Goal: Communication & Community: Answer question/provide support

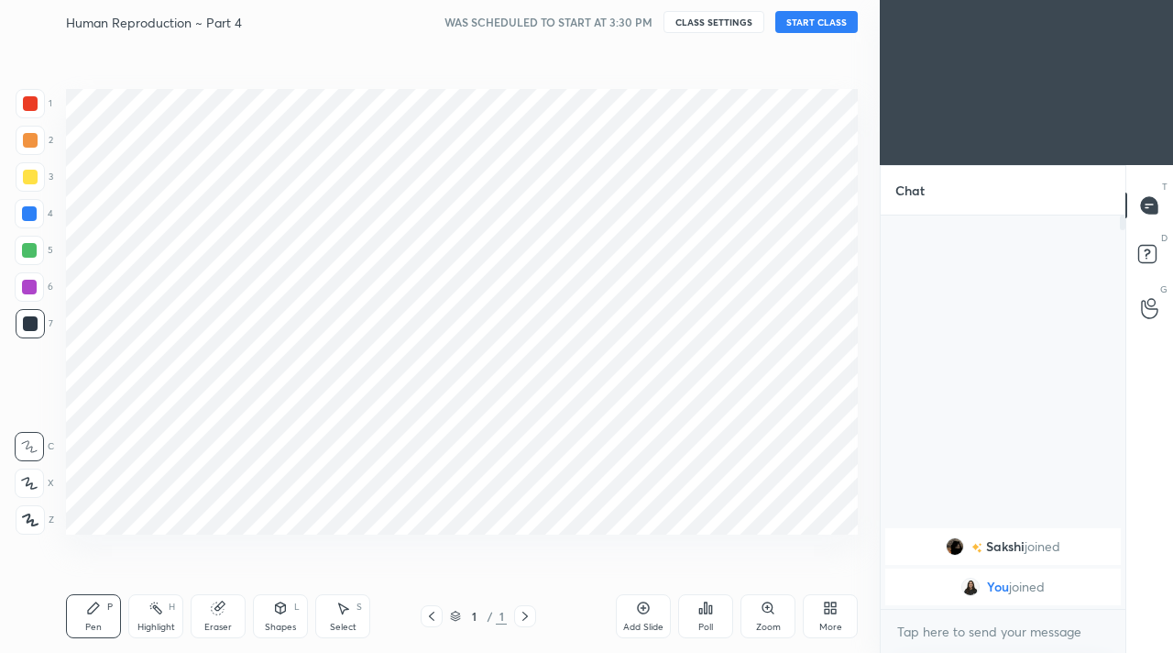
scroll to position [91130, 90859]
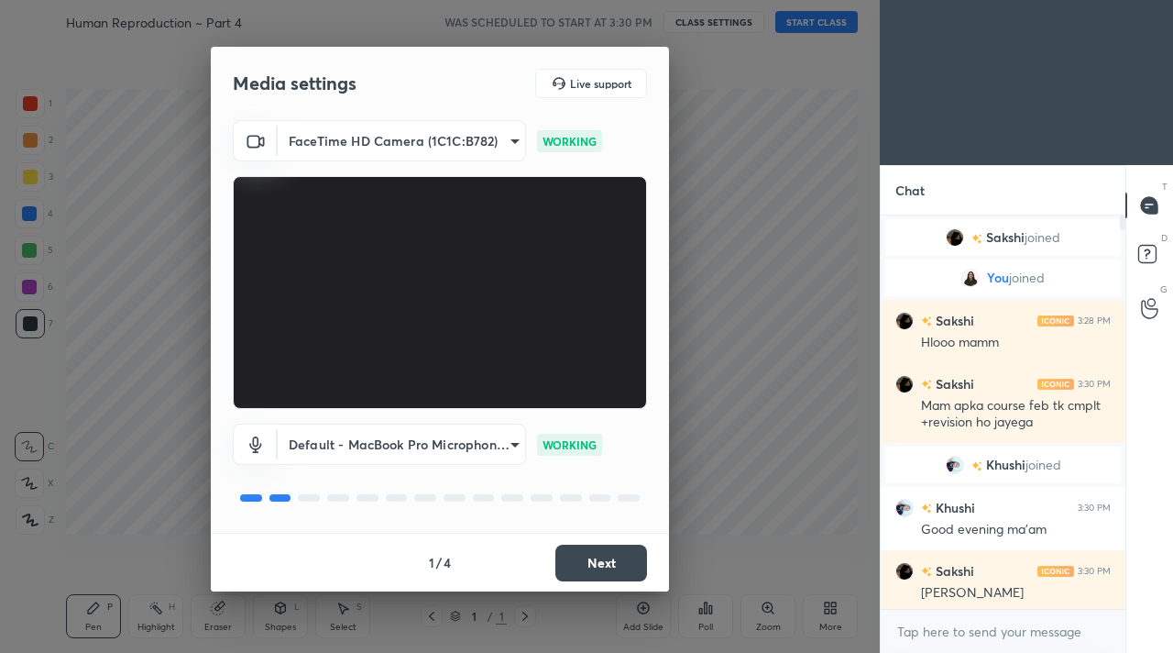
click at [600, 561] on button "Next" at bounding box center [601, 562] width 92 height 37
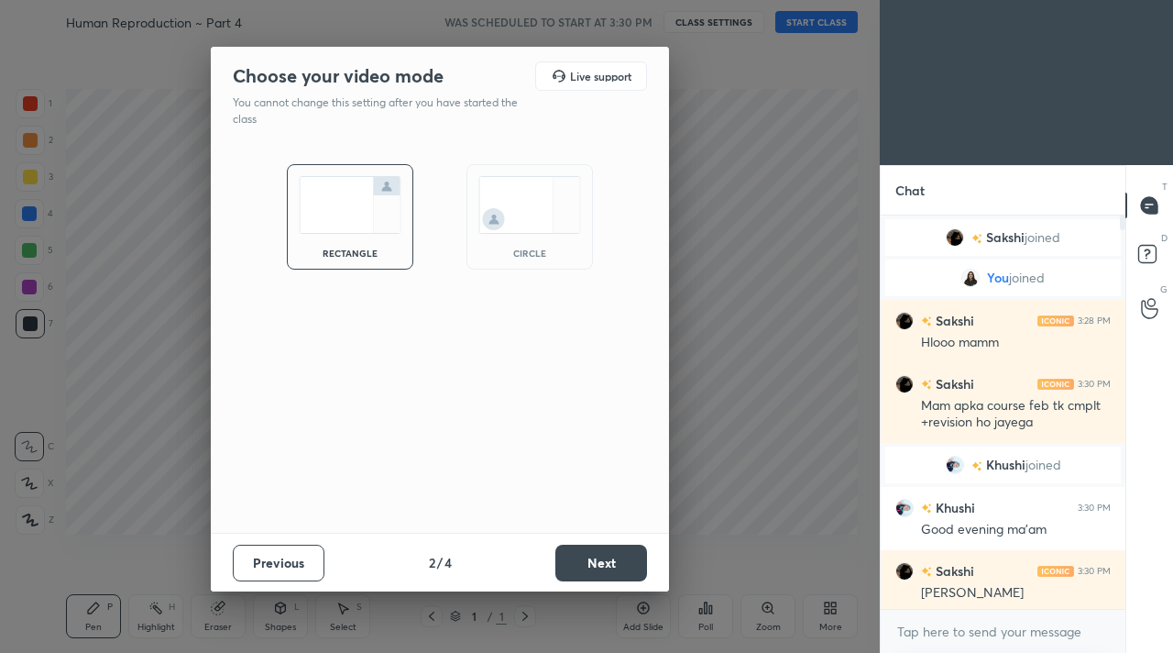
click at [600, 560] on button "Next" at bounding box center [601, 562] width 92 height 37
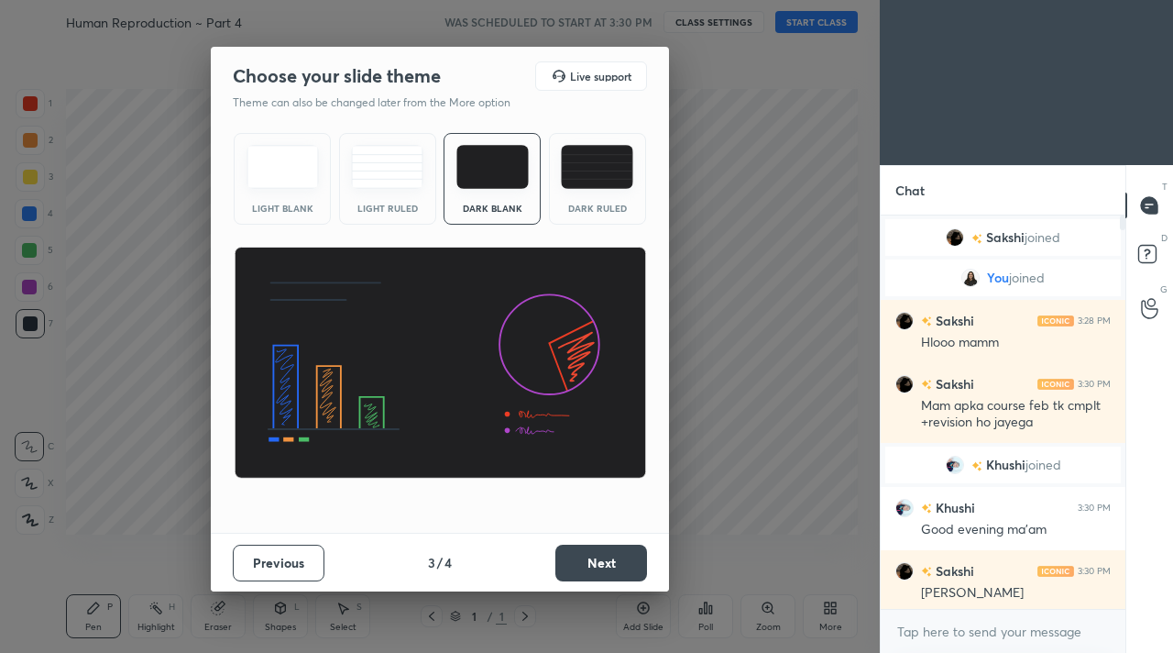
click at [600, 560] on button "Next" at bounding box center [601, 562] width 92 height 37
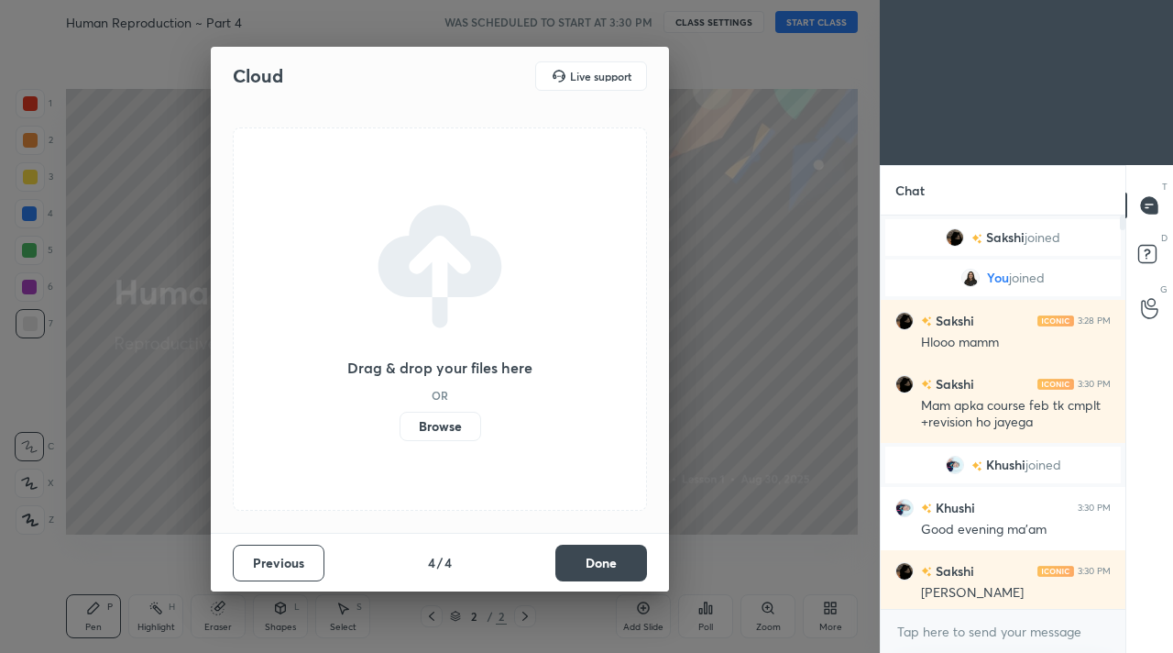
click at [446, 431] on label "Browse" at bounding box center [441, 426] width 82 height 29
click at [400, 431] on input "Browse" at bounding box center [400, 426] width 0 height 29
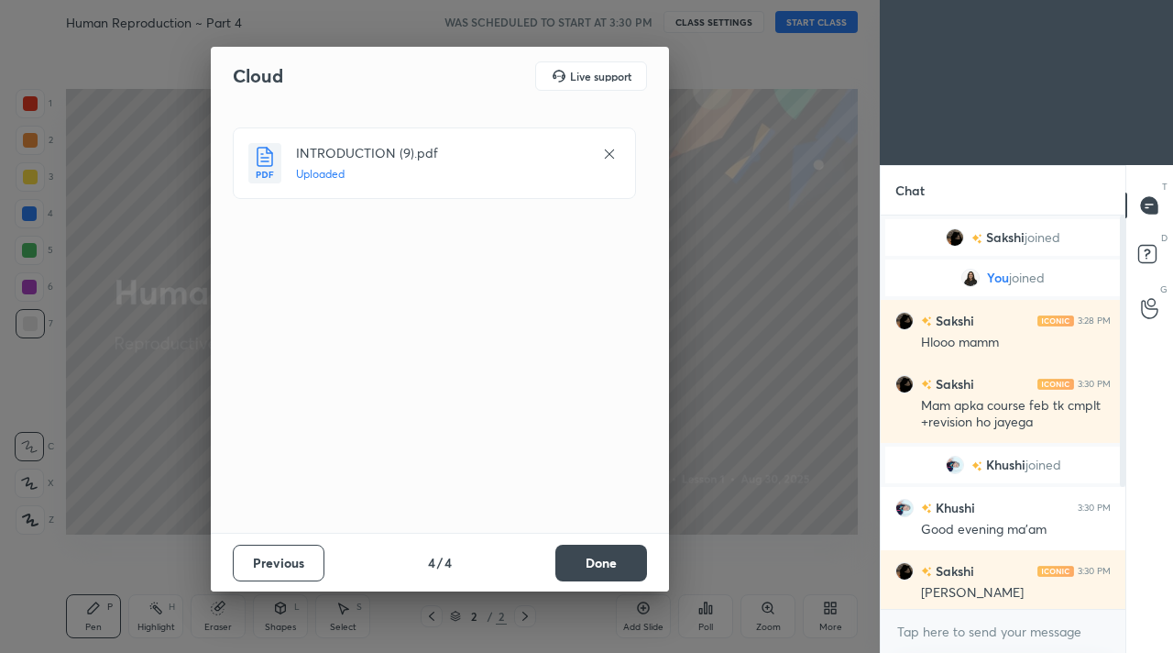
click at [625, 558] on button "Done" at bounding box center [601, 562] width 92 height 37
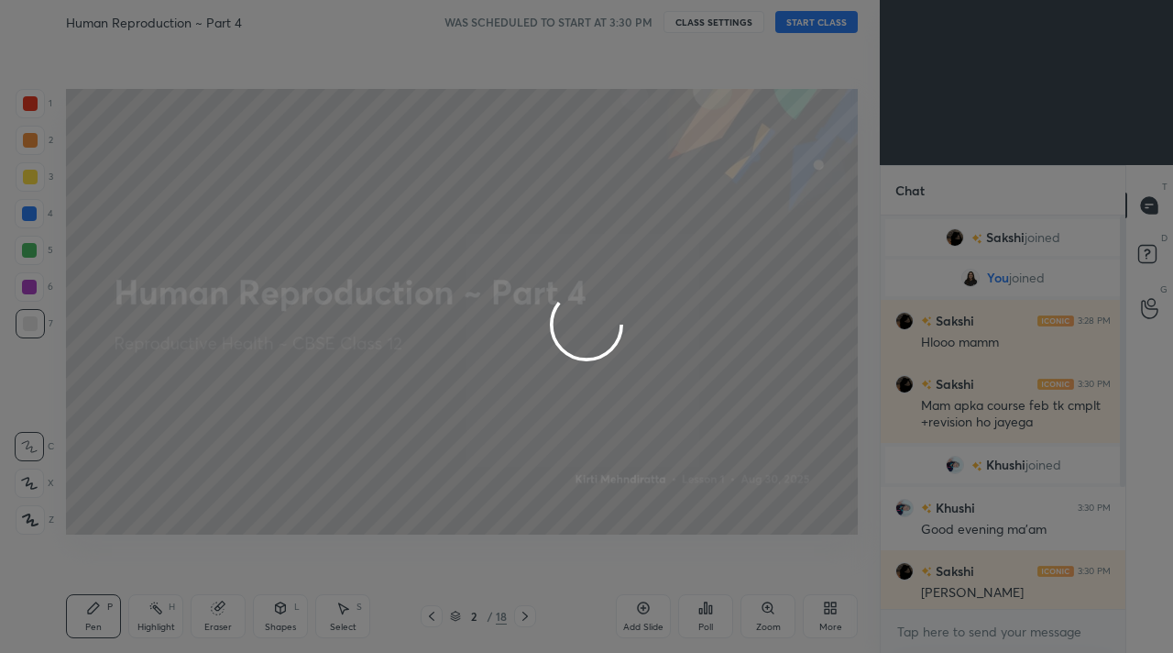
click at [626, 557] on div "Setting up your live class" at bounding box center [462, 311] width 807 height 535
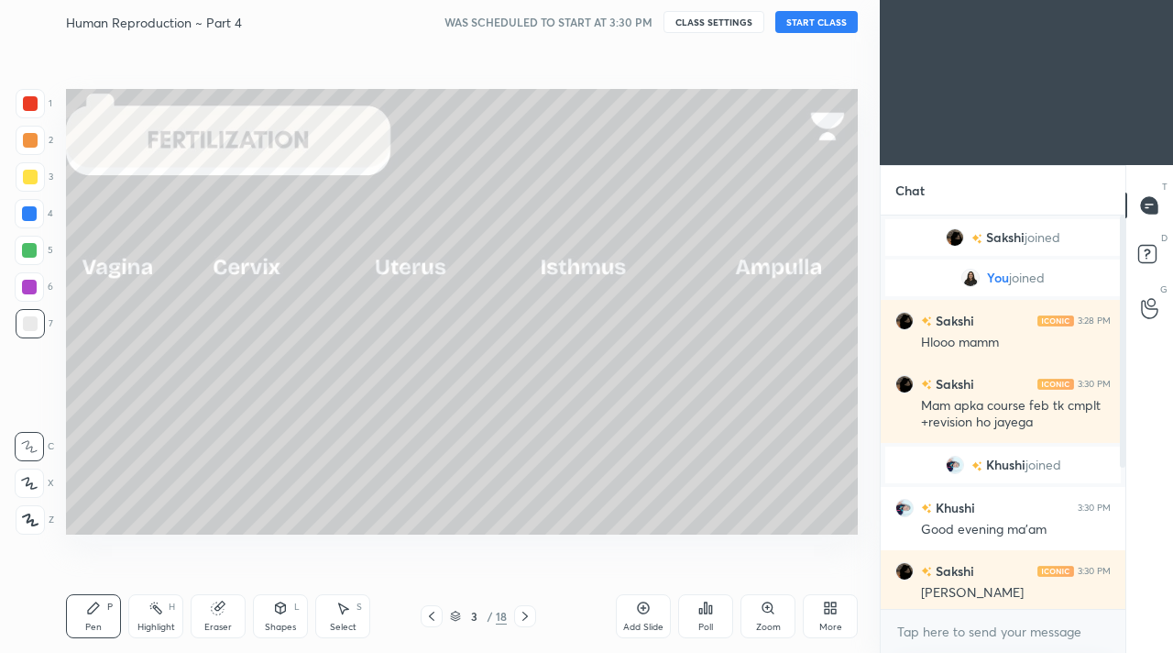
click at [805, 34] on div "Human Reproduction ~ Part 4 WAS SCHEDULED TO START AT 3:30 PM CLASS SETTINGS ST…" at bounding box center [462, 22] width 792 height 44
click at [809, 15] on button "START CLASS" at bounding box center [816, 22] width 82 height 22
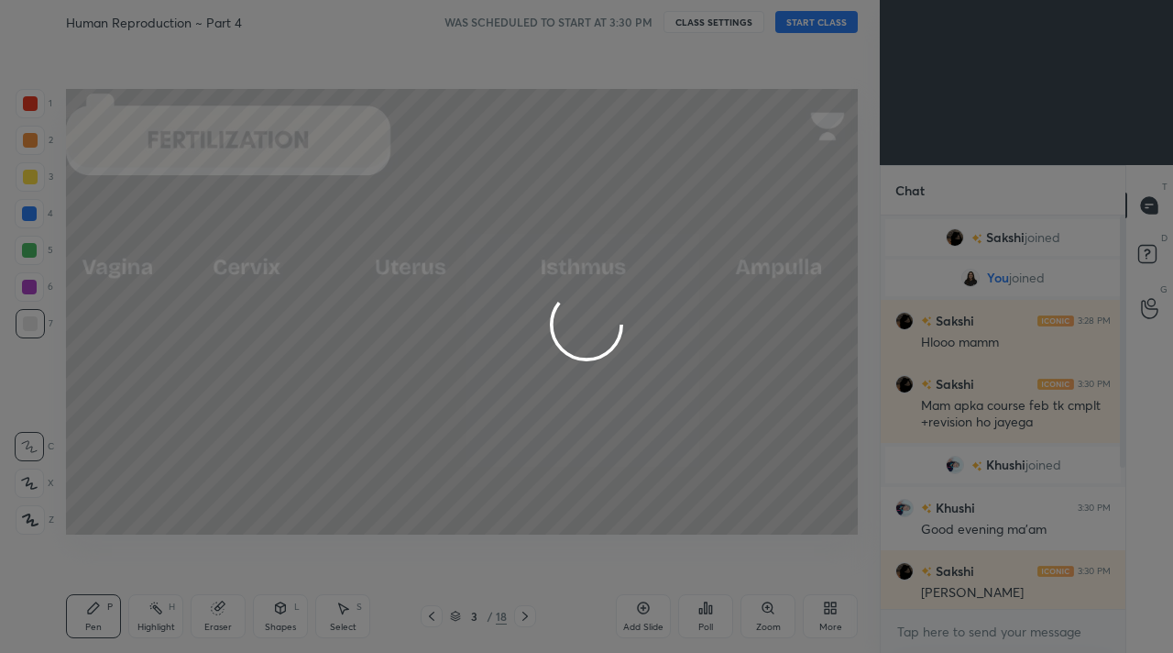
type textarea "x"
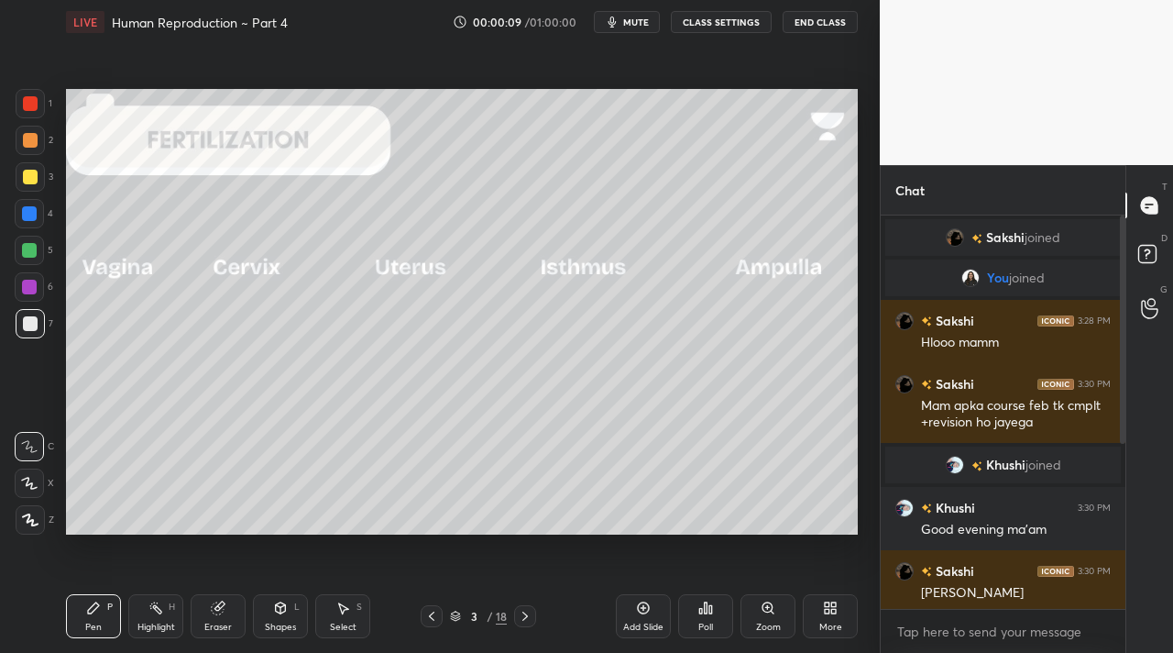
drag, startPoint x: 30, startPoint y: 522, endPoint x: 49, endPoint y: 526, distance: 19.8
click at [29, 522] on icon at bounding box center [30, 519] width 16 height 13
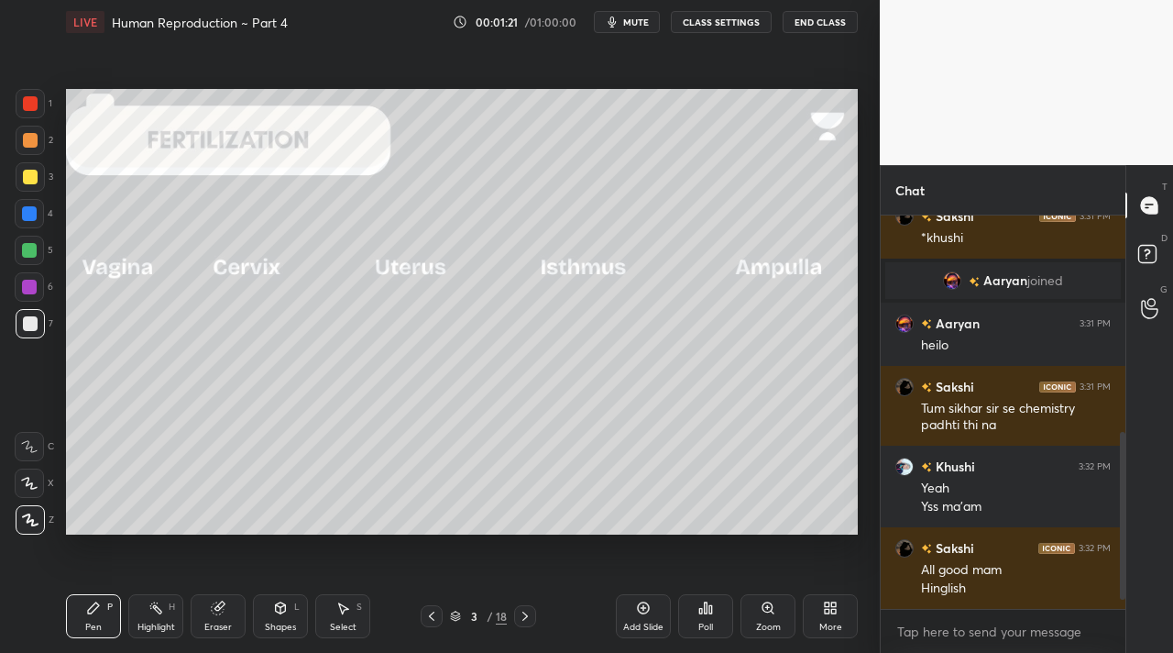
scroll to position [544, 0]
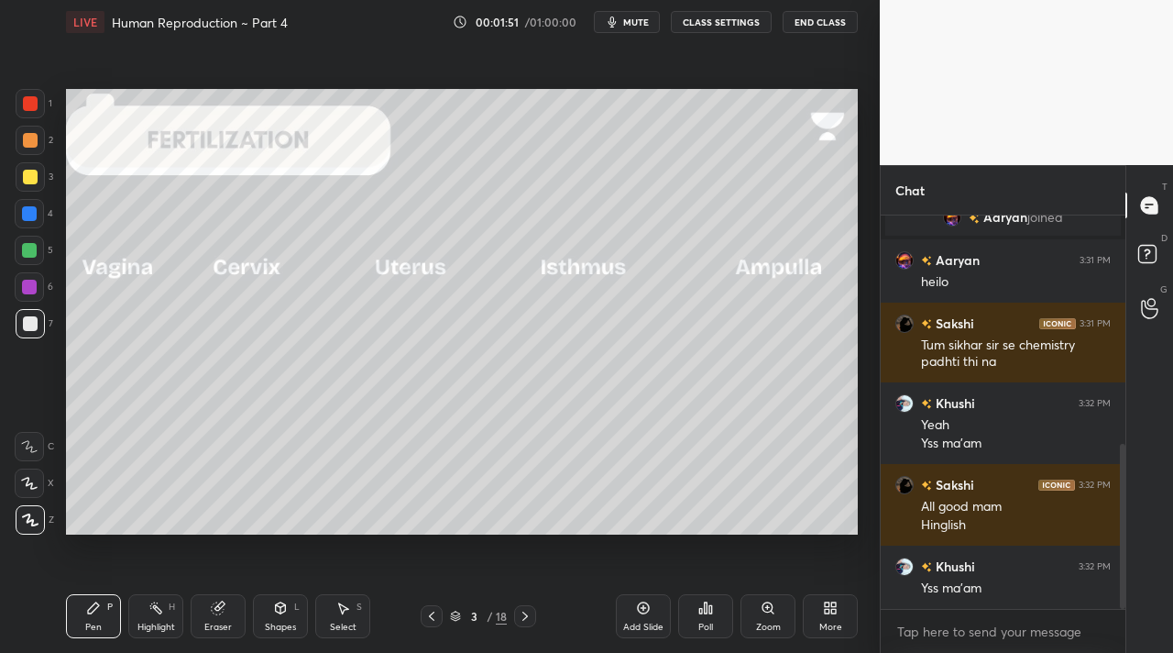
click at [30, 186] on div at bounding box center [30, 176] width 29 height 29
drag, startPoint x: 288, startPoint y: 621, endPoint x: 284, endPoint y: 612, distance: 9.9
click at [288, 622] on div "Shapes" at bounding box center [280, 626] width 31 height 9
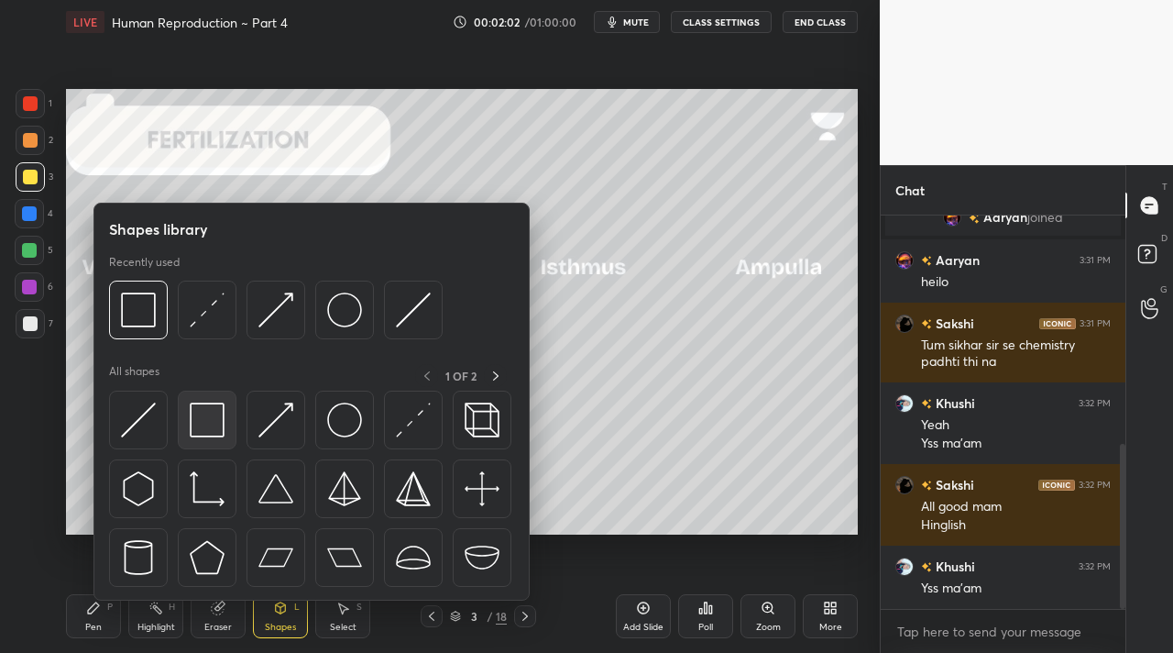
click at [203, 414] on img at bounding box center [207, 419] width 35 height 35
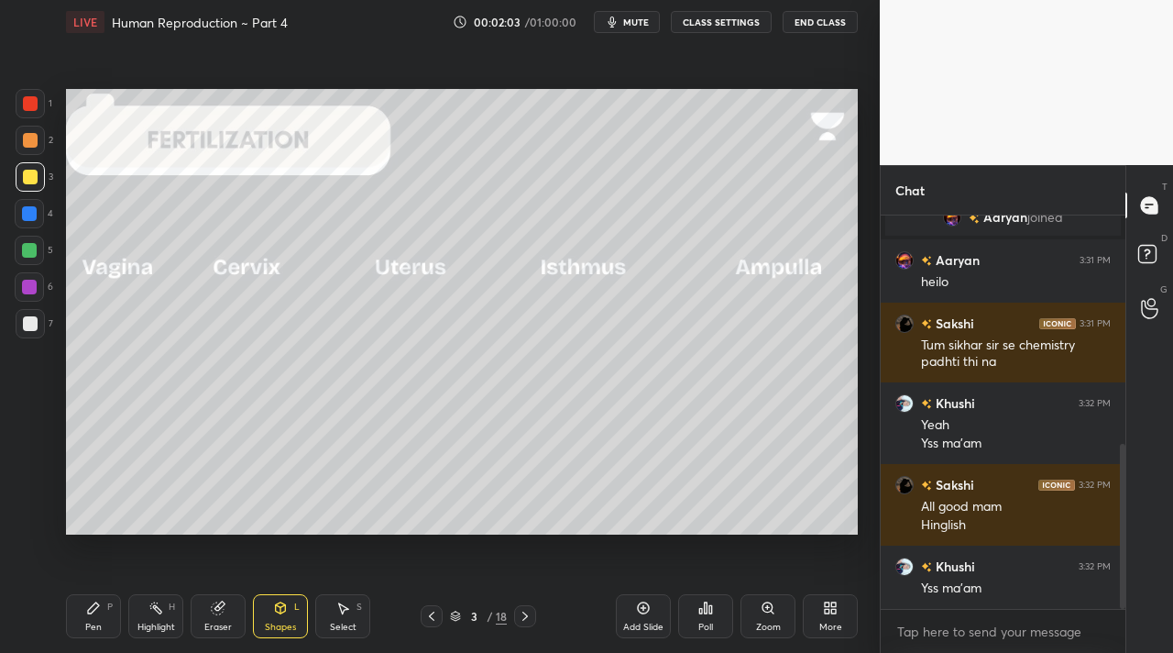
click at [31, 324] on div at bounding box center [30, 323] width 15 height 15
drag, startPoint x: 31, startPoint y: 288, endPoint x: 44, endPoint y: 267, distance: 24.7
click at [31, 288] on div at bounding box center [29, 287] width 15 height 15
click at [96, 610] on icon at bounding box center [93, 607] width 15 height 15
drag, startPoint x: 136, startPoint y: 617, endPoint x: 129, endPoint y: 610, distance: 9.7
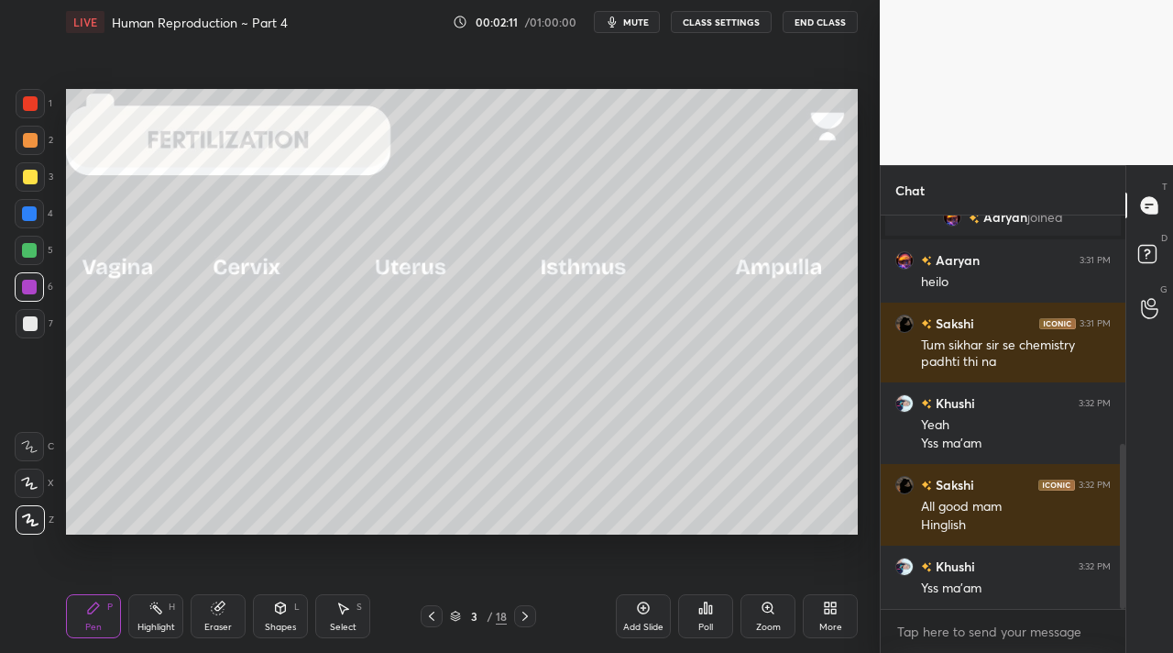
click at [137, 616] on div "Highlight H" at bounding box center [155, 616] width 55 height 44
click at [81, 620] on div "Pen P" at bounding box center [93, 616] width 55 height 44
click at [863, 306] on div "Setting up your live class Poll for secs No correct answer Start poll" at bounding box center [462, 311] width 807 height 535
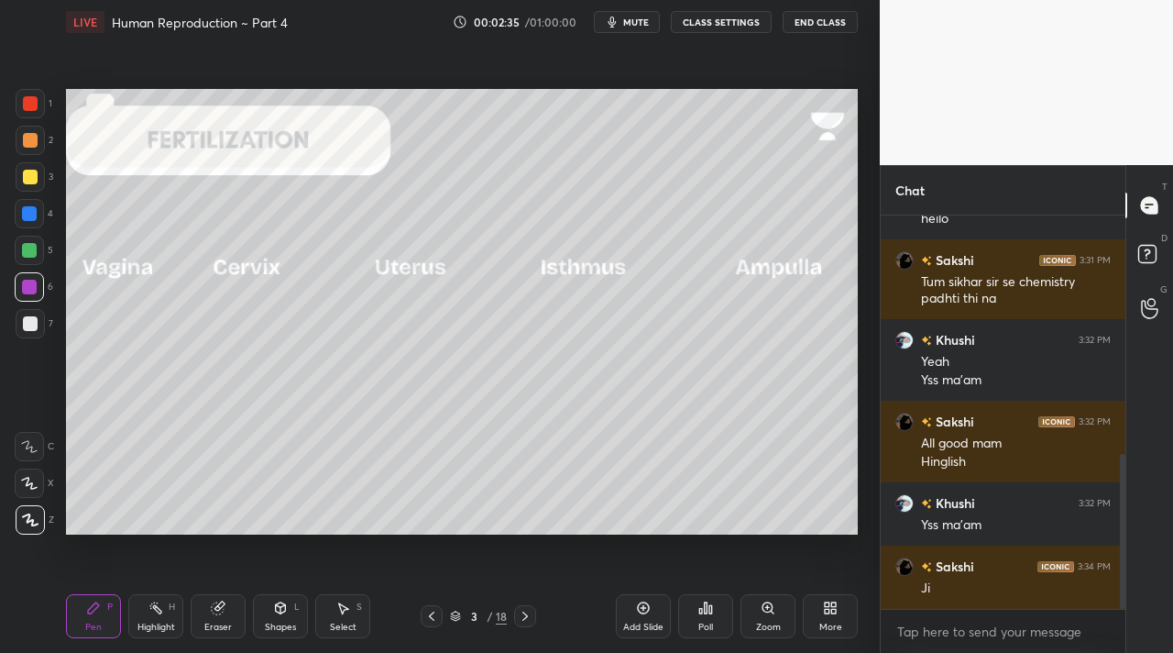
click at [17, 323] on div at bounding box center [30, 323] width 29 height 29
drag, startPoint x: 24, startPoint y: 186, endPoint x: 64, endPoint y: 196, distance: 41.6
click at [24, 187] on div at bounding box center [30, 176] width 29 height 29
drag, startPoint x: 179, startPoint y: 632, endPoint x: 170, endPoint y: 626, distance: 11.2
click at [180, 632] on div "Highlight H" at bounding box center [155, 616] width 55 height 44
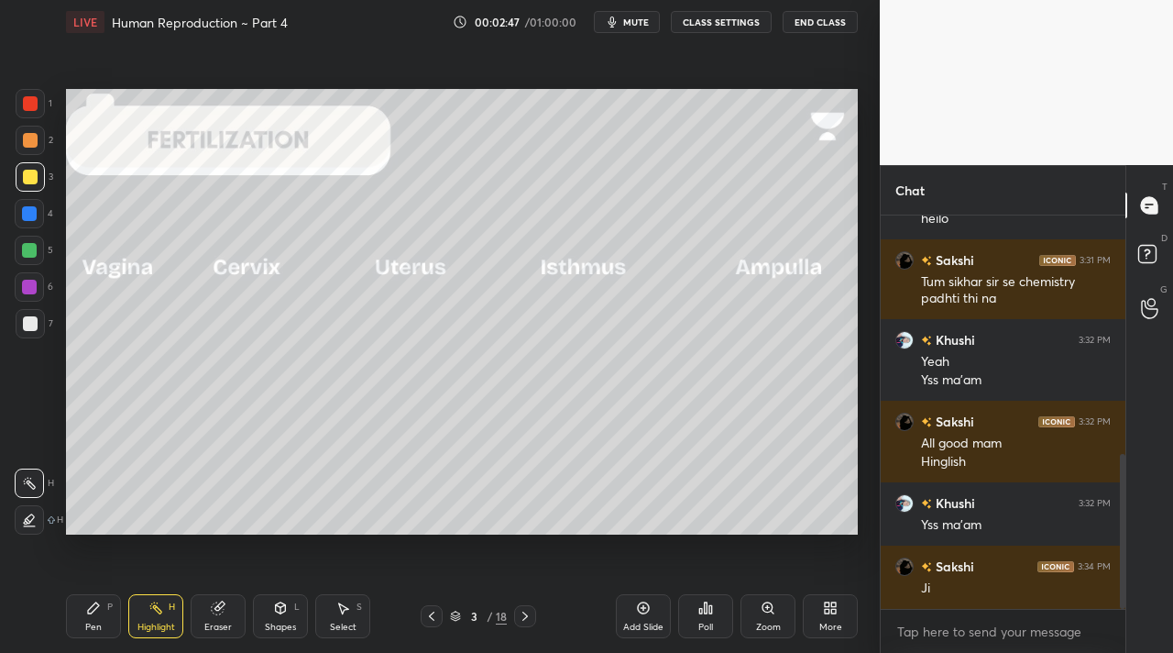
drag, startPoint x: 110, startPoint y: 606, endPoint x: 98, endPoint y: 583, distance: 25.8
click at [111, 602] on div "P" at bounding box center [109, 606] width 5 height 9
click at [523, 615] on icon at bounding box center [525, 616] width 15 height 15
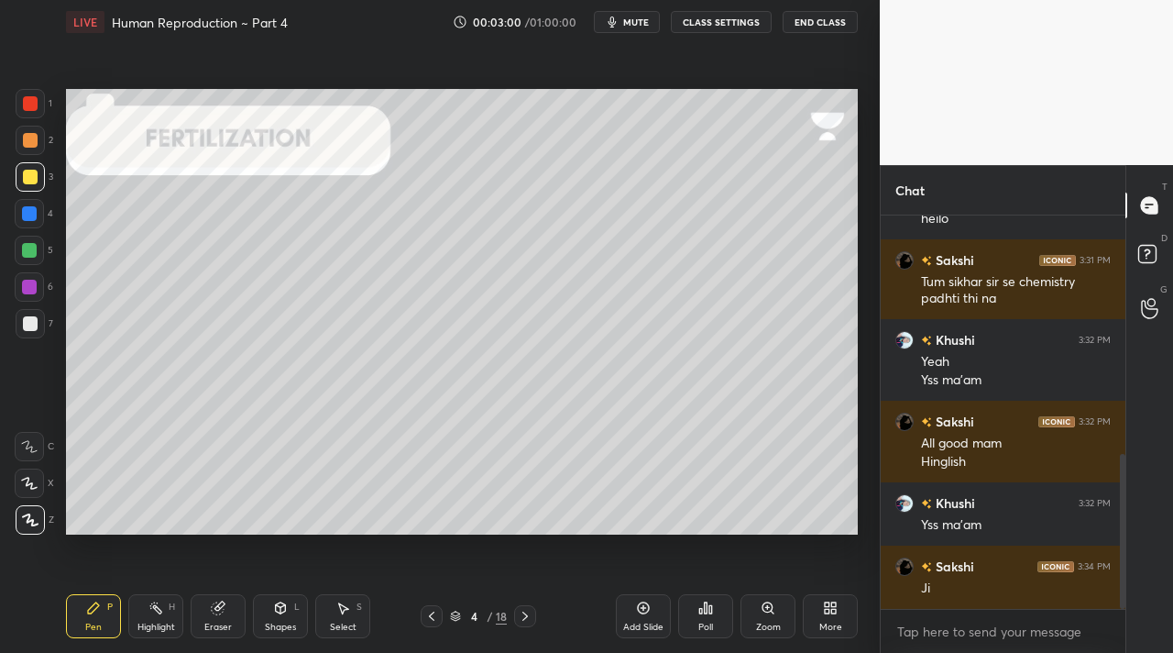
click at [265, 608] on div "Shapes L" at bounding box center [280, 616] width 55 height 44
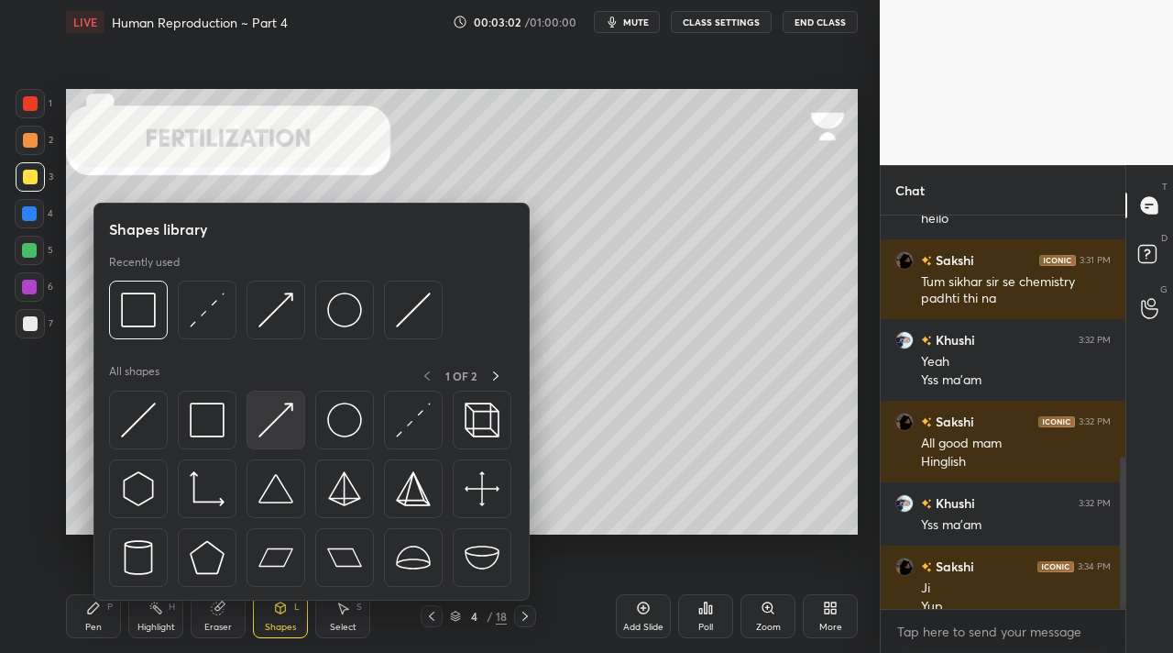
scroll to position [626, 0]
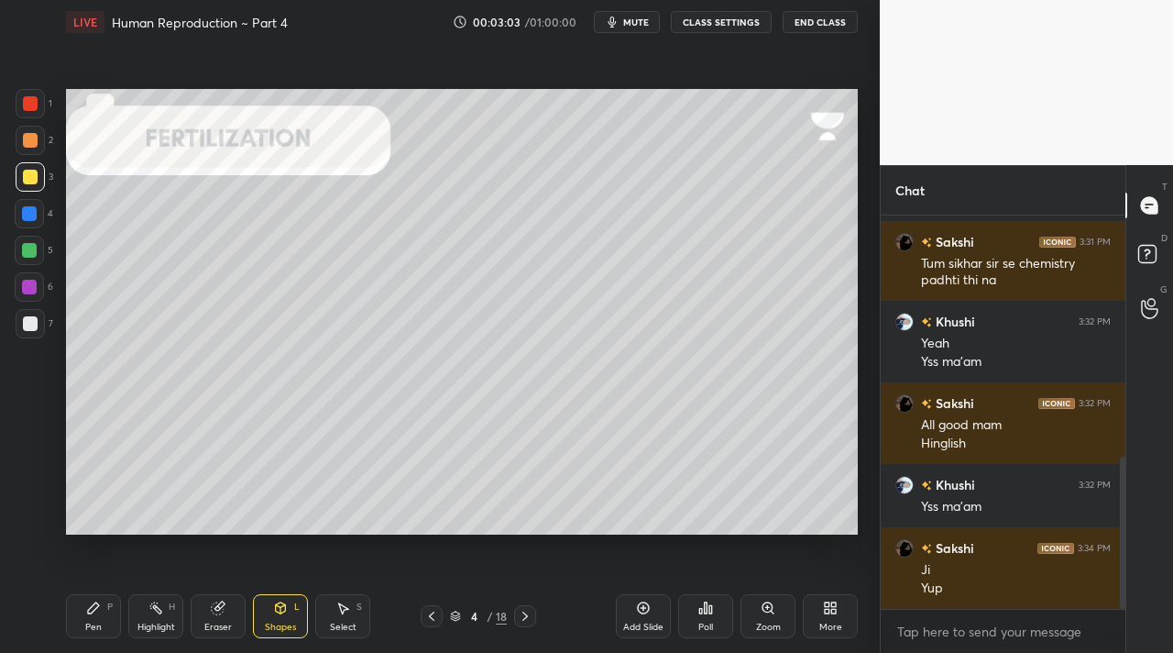
click at [24, 250] on div at bounding box center [29, 250] width 15 height 15
click at [274, 596] on div "Shapes L" at bounding box center [280, 616] width 55 height 44
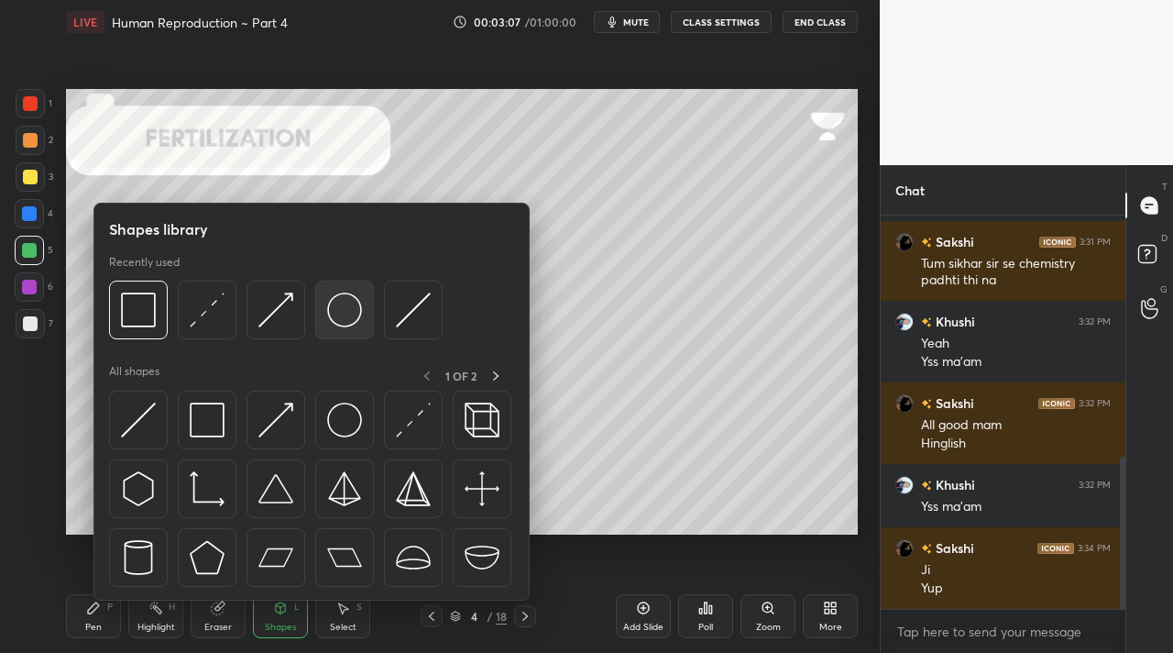
click at [342, 314] on img at bounding box center [344, 309] width 35 height 35
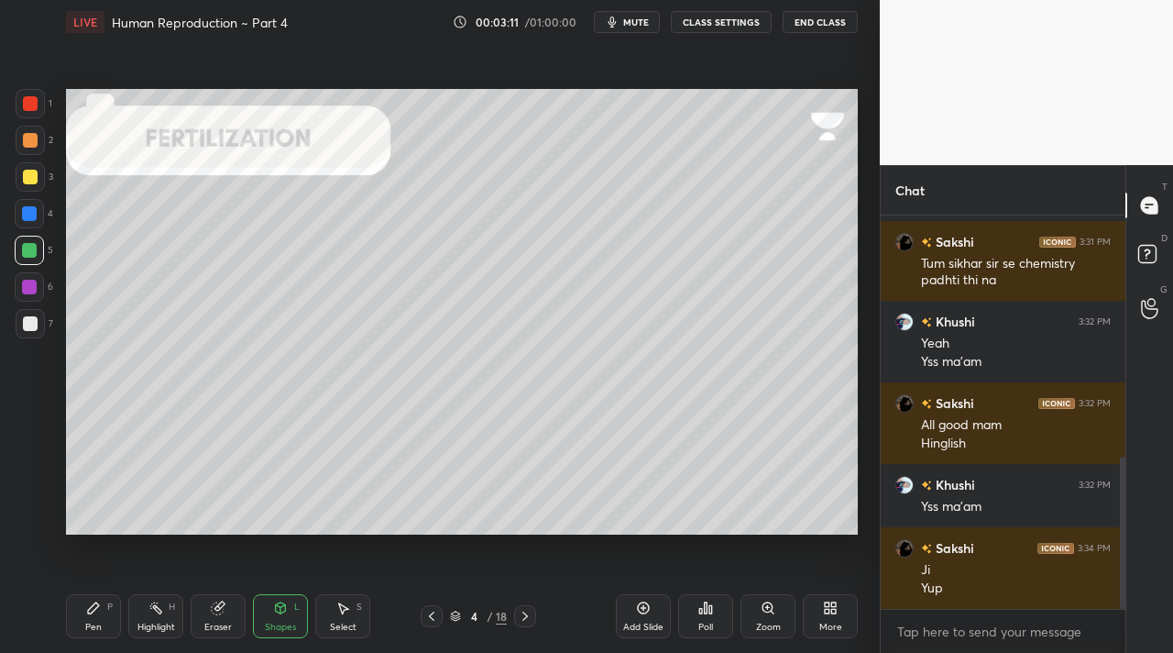
drag, startPoint x: 93, startPoint y: 606, endPoint x: 154, endPoint y: 626, distance: 63.8
click at [95, 610] on icon at bounding box center [93, 607] width 15 height 15
click at [213, 622] on div "Eraser" at bounding box center [217, 626] width 27 height 9
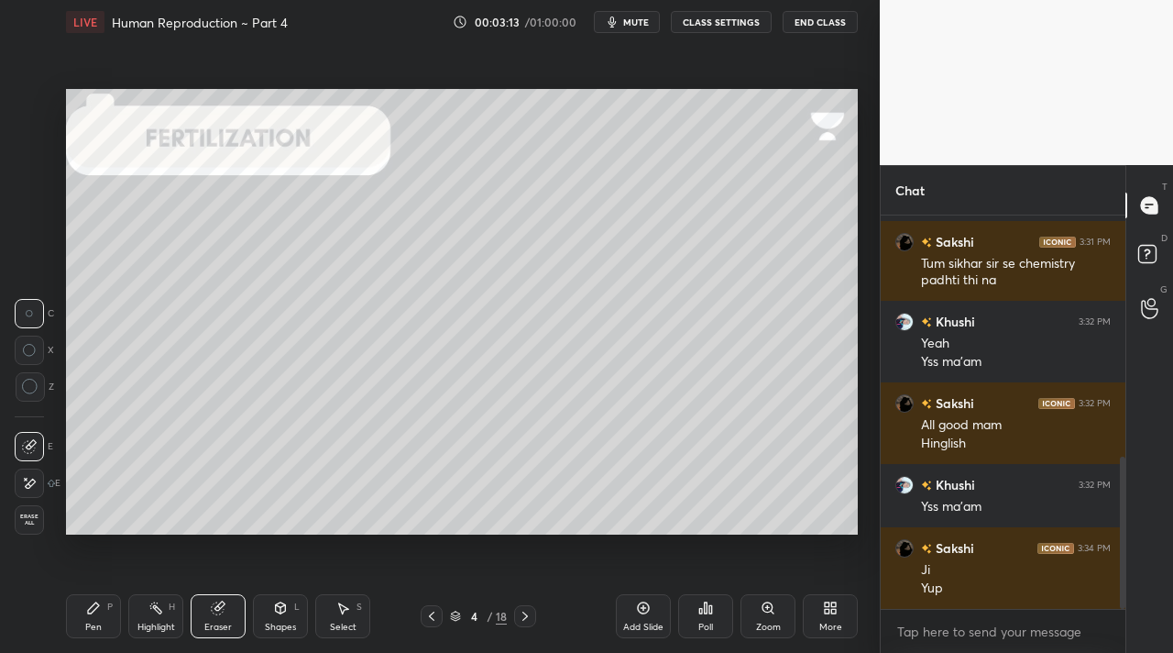
drag, startPoint x: 93, startPoint y: 617, endPoint x: 100, endPoint y: 610, distance: 9.7
click at [96, 615] on div "Pen P" at bounding box center [93, 616] width 55 height 44
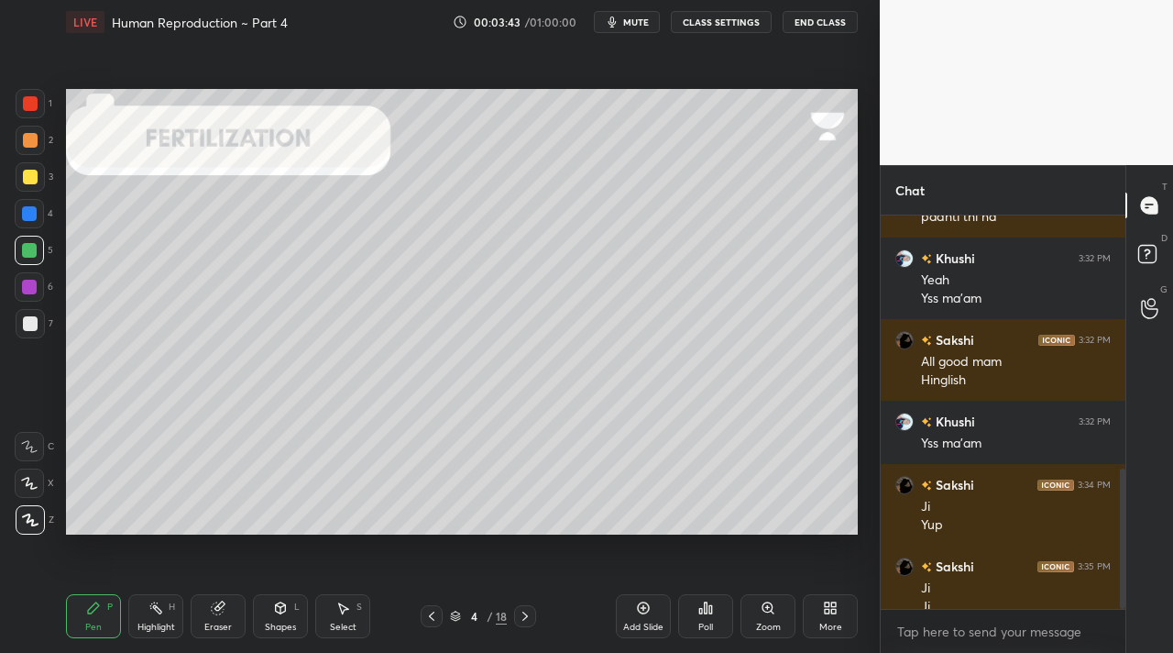
scroll to position [708, 0]
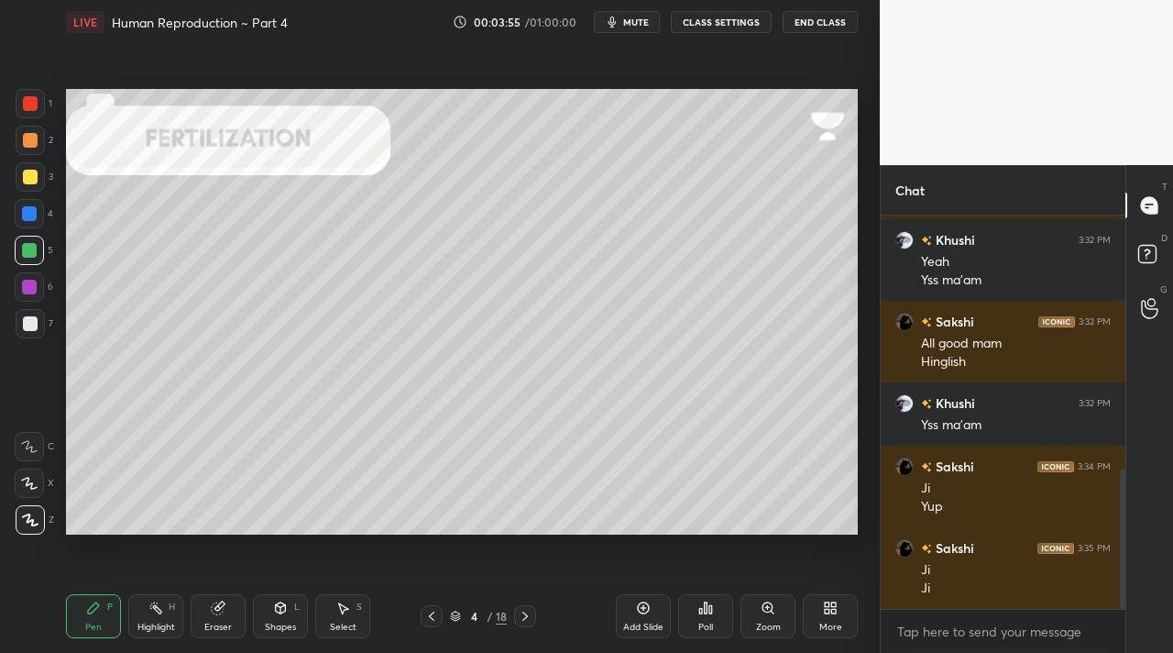
click at [156, 607] on icon at bounding box center [155, 607] width 15 height 15
click at [29, 332] on div at bounding box center [30, 323] width 29 height 29
click at [28, 515] on icon at bounding box center [29, 519] width 15 height 15
click at [97, 619] on div "Pen P" at bounding box center [93, 616] width 55 height 44
drag, startPoint x: 29, startPoint y: 251, endPoint x: 49, endPoint y: 258, distance: 20.3
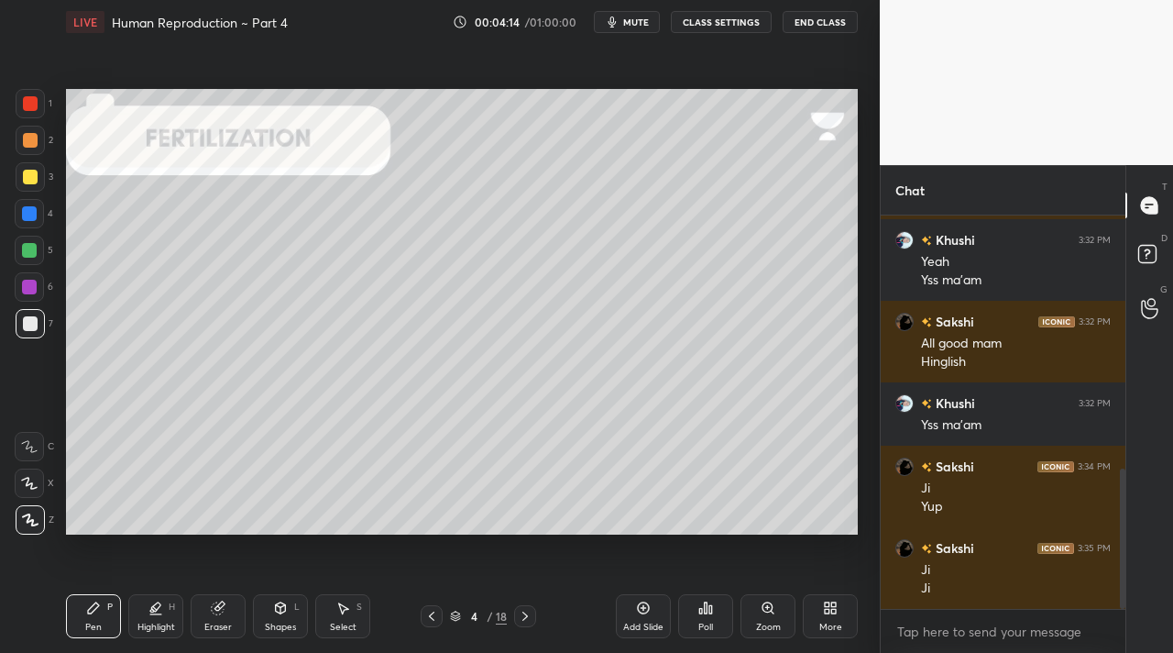
click at [30, 250] on div at bounding box center [29, 250] width 15 height 15
click at [28, 181] on div at bounding box center [30, 177] width 15 height 15
click at [156, 622] on div "Highlight" at bounding box center [156, 626] width 38 height 9
drag, startPoint x: 28, startPoint y: 215, endPoint x: 43, endPoint y: 212, distance: 15.1
click at [32, 214] on div at bounding box center [29, 213] width 15 height 15
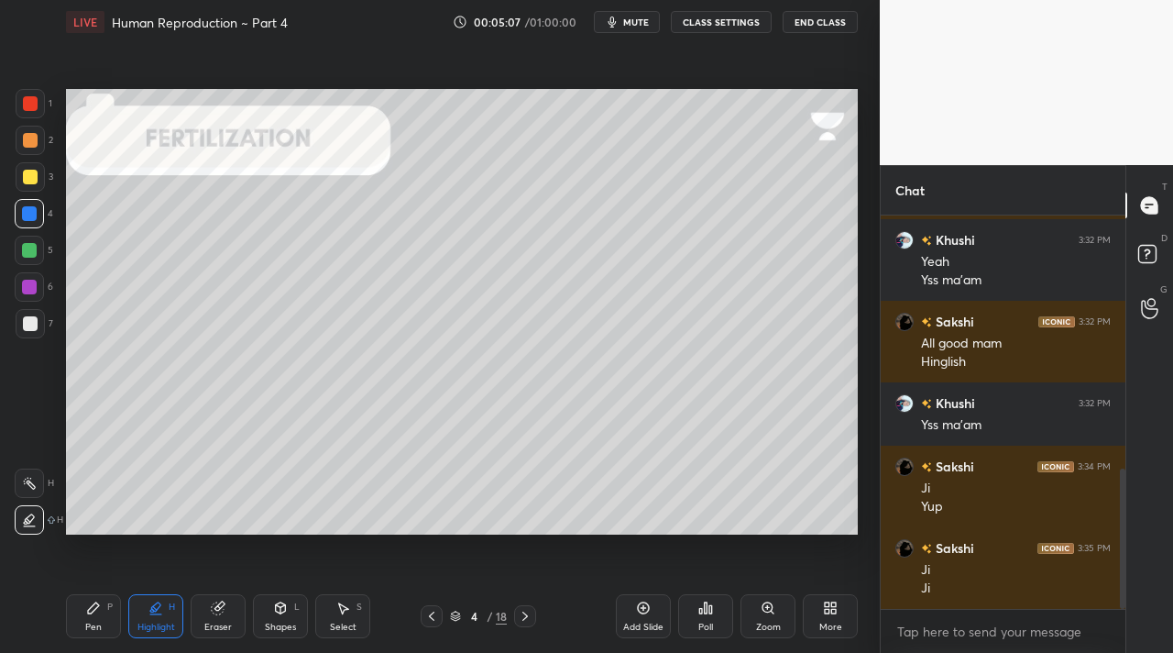
click at [96, 624] on div "Pen" at bounding box center [93, 626] width 16 height 9
click at [23, 141] on div at bounding box center [30, 140] width 15 height 15
click at [27, 327] on div at bounding box center [30, 323] width 29 height 29
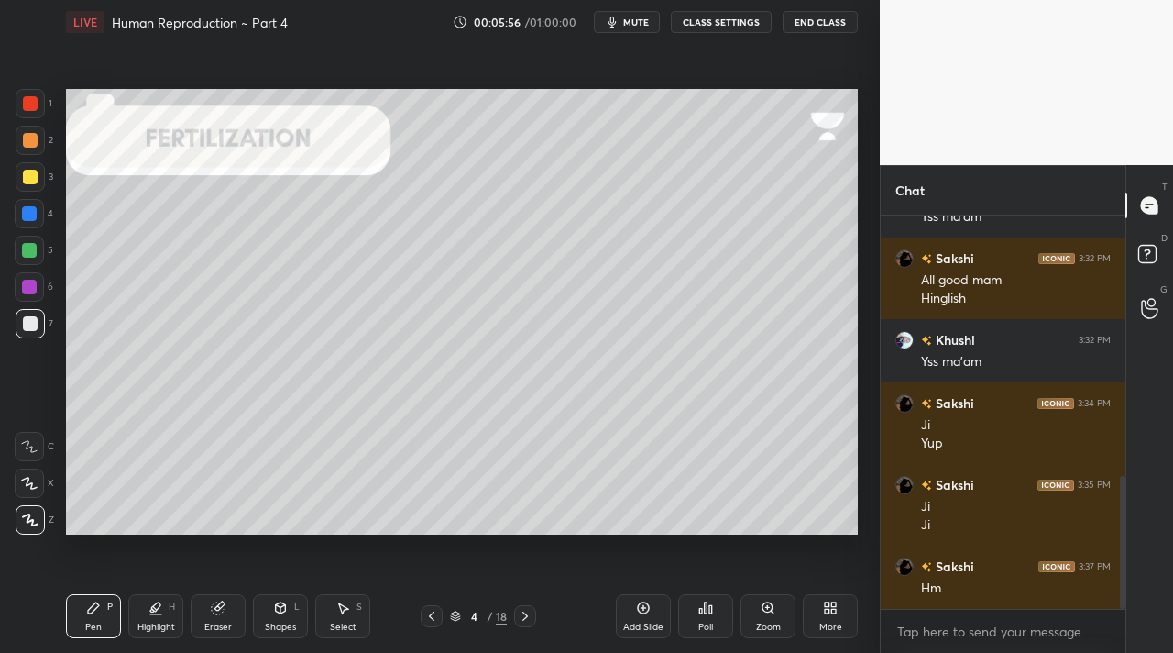
click at [27, 223] on div at bounding box center [29, 213] width 29 height 29
click at [33, 188] on div at bounding box center [30, 176] width 29 height 29
click at [154, 614] on div "Highlight H" at bounding box center [155, 616] width 55 height 44
drag, startPoint x: 90, startPoint y: 609, endPoint x: 76, endPoint y: 584, distance: 28.3
click at [89, 605] on icon at bounding box center [93, 607] width 15 height 15
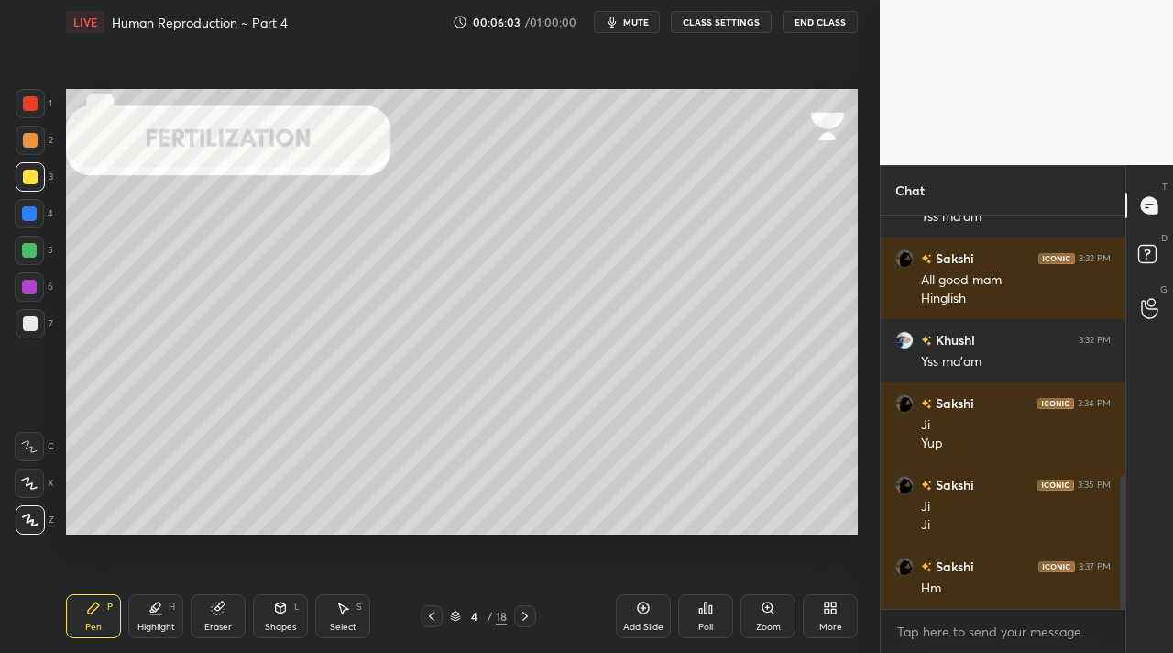
drag, startPoint x: 26, startPoint y: 331, endPoint x: 23, endPoint y: 321, distance: 10.5
click at [26, 331] on div at bounding box center [30, 323] width 29 height 29
click at [29, 181] on div at bounding box center [30, 177] width 15 height 15
click at [156, 614] on div "Highlight H" at bounding box center [155, 616] width 55 height 44
drag, startPoint x: 94, startPoint y: 635, endPoint x: 97, endPoint y: 622, distance: 13.1
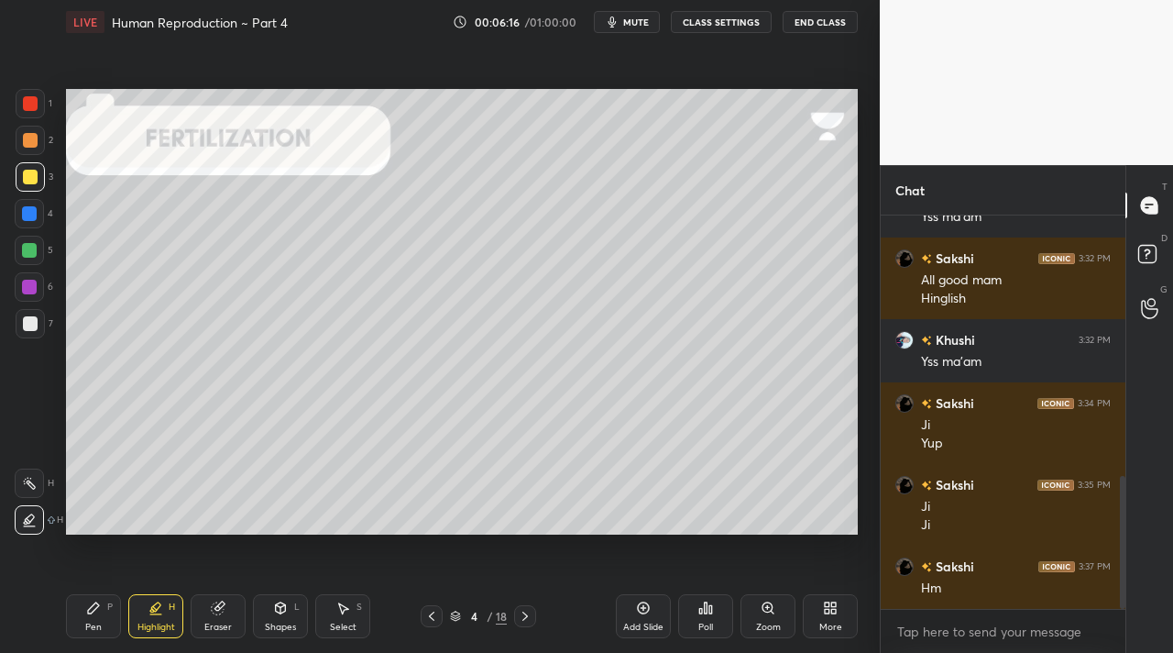
click at [96, 634] on div "Pen P" at bounding box center [93, 616] width 55 height 44
click at [138, 616] on div "Highlight H" at bounding box center [155, 616] width 55 height 44
click at [29, 488] on icon at bounding box center [29, 483] width 15 height 15
drag, startPoint x: 21, startPoint y: 274, endPoint x: 33, endPoint y: 303, distance: 31.7
click at [23, 278] on div at bounding box center [29, 286] width 29 height 29
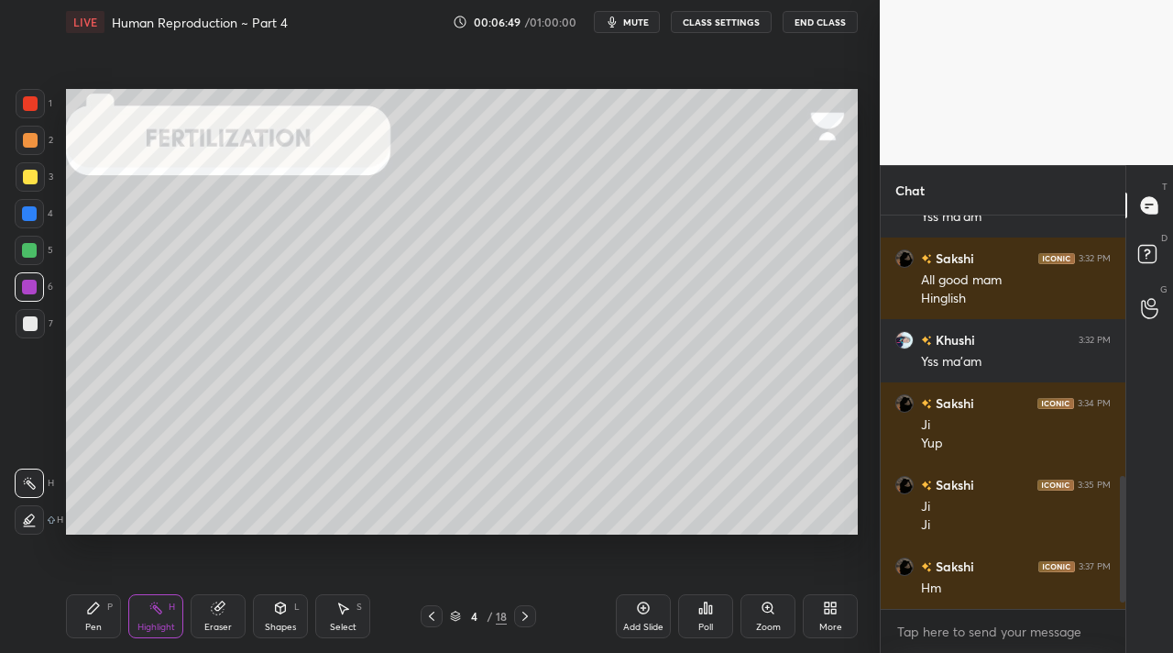
scroll to position [834, 0]
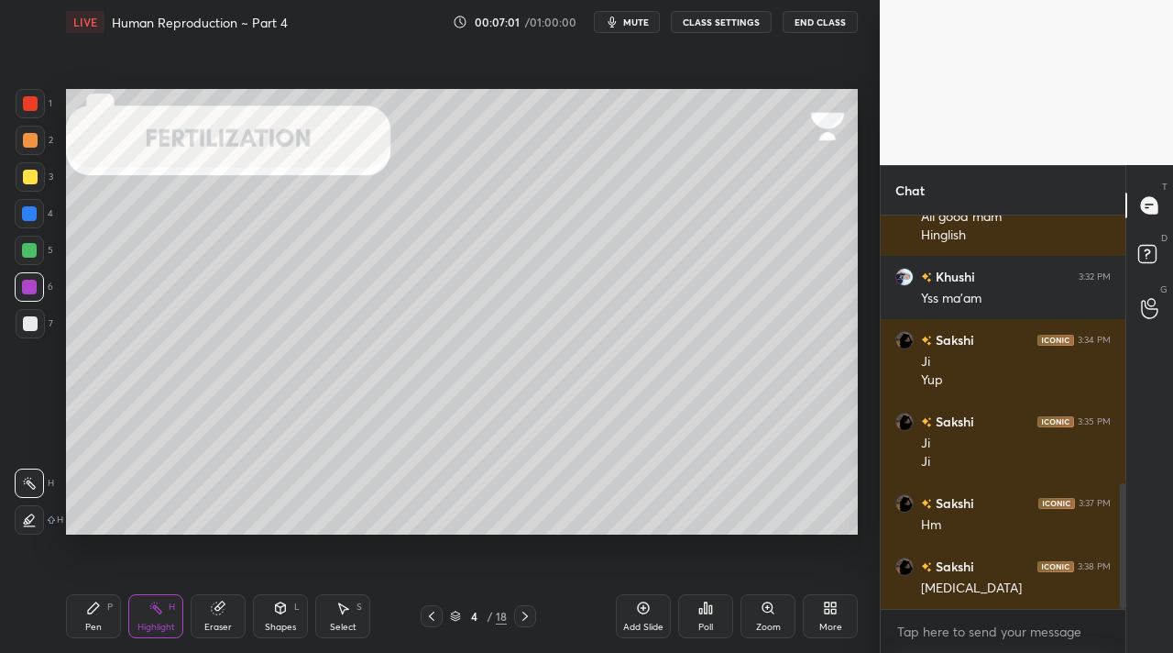
click at [207, 623] on div "Eraser" at bounding box center [217, 626] width 27 height 9
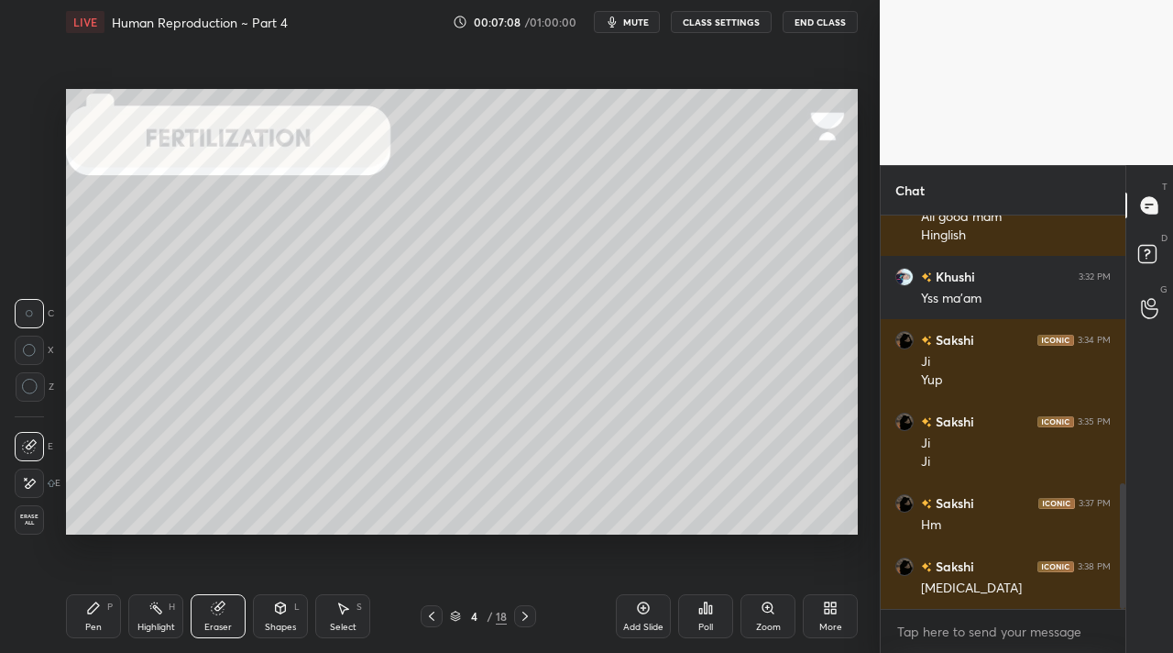
click at [98, 613] on icon at bounding box center [93, 607] width 15 height 15
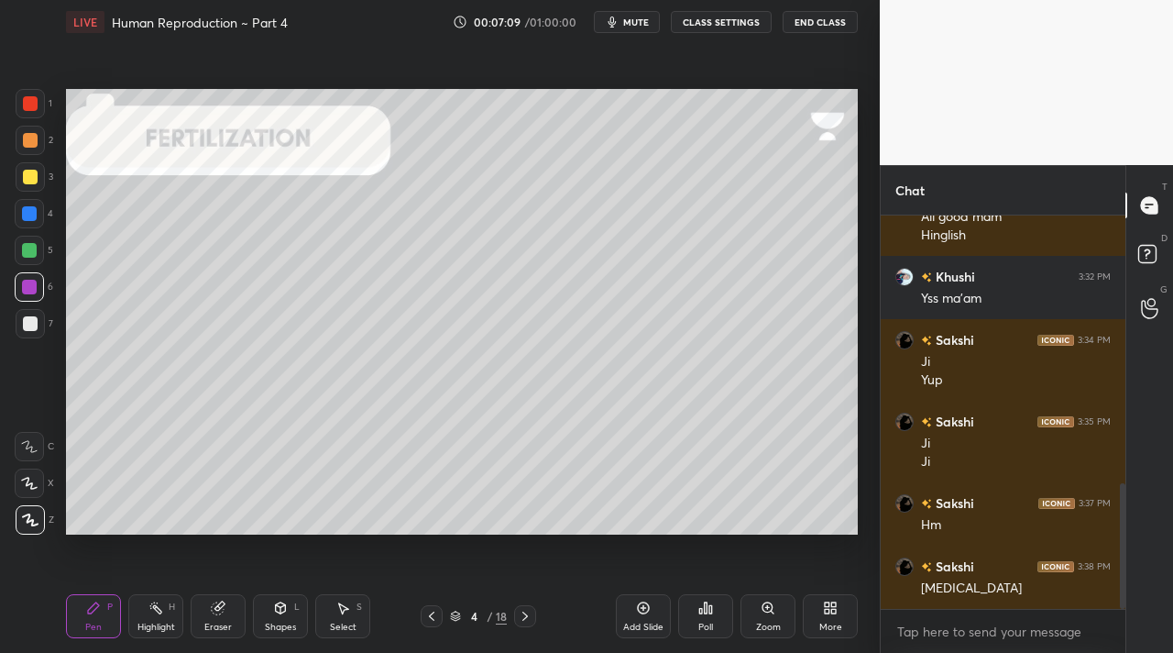
drag, startPoint x: 35, startPoint y: 332, endPoint x: 62, endPoint y: 313, distance: 33.1
click at [35, 331] on div at bounding box center [30, 323] width 29 height 29
drag, startPoint x: 203, startPoint y: 631, endPoint x: 227, endPoint y: 600, distance: 38.5
click at [208, 629] on div "Eraser" at bounding box center [218, 616] width 55 height 44
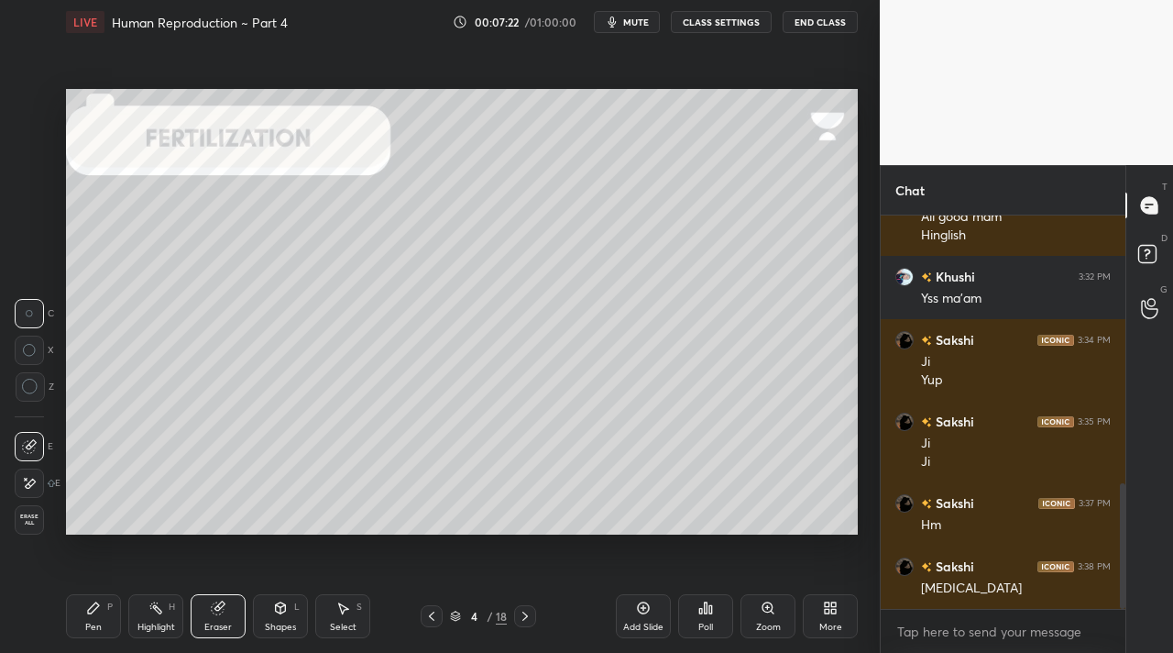
click at [147, 601] on div "Highlight H" at bounding box center [155, 616] width 55 height 44
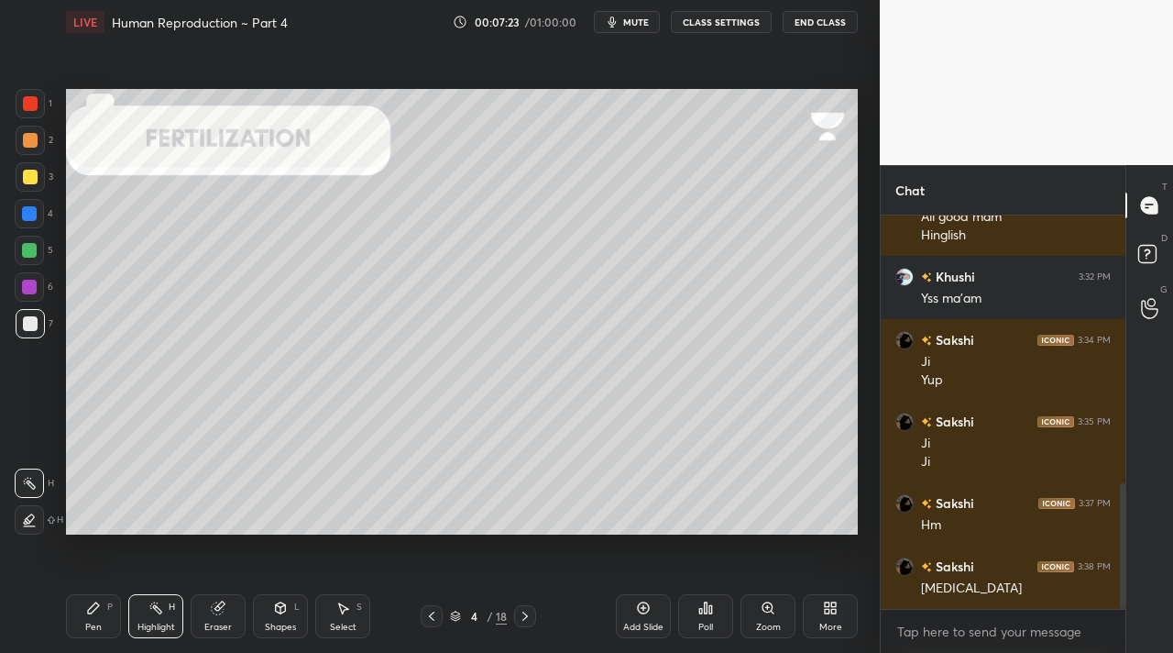
click at [31, 179] on div at bounding box center [30, 177] width 15 height 15
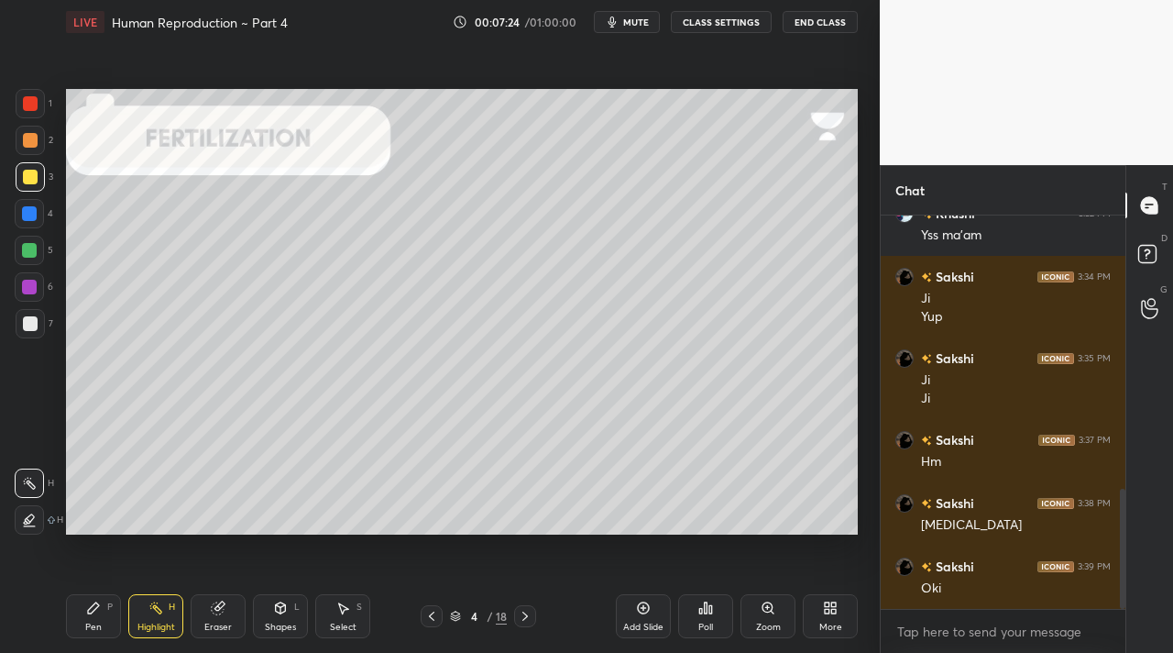
drag, startPoint x: 42, startPoint y: 509, endPoint x: 27, endPoint y: 518, distance: 18.1
click at [38, 509] on div at bounding box center [29, 519] width 29 height 29
click at [28, 519] on icon at bounding box center [29, 519] width 15 height 15
click at [81, 622] on div "Pen P" at bounding box center [93, 616] width 55 height 44
drag, startPoint x: 37, startPoint y: 258, endPoint x: 58, endPoint y: 258, distance: 21.1
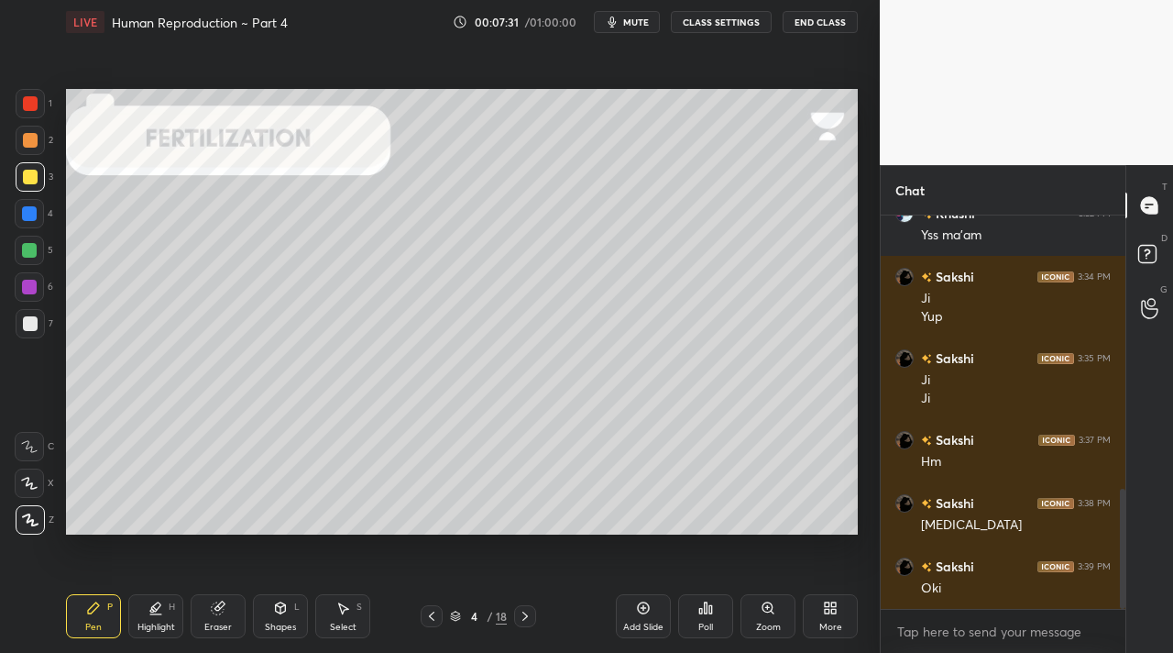
click at [38, 259] on div at bounding box center [29, 250] width 29 height 29
click at [213, 615] on div "Eraser" at bounding box center [218, 616] width 55 height 44
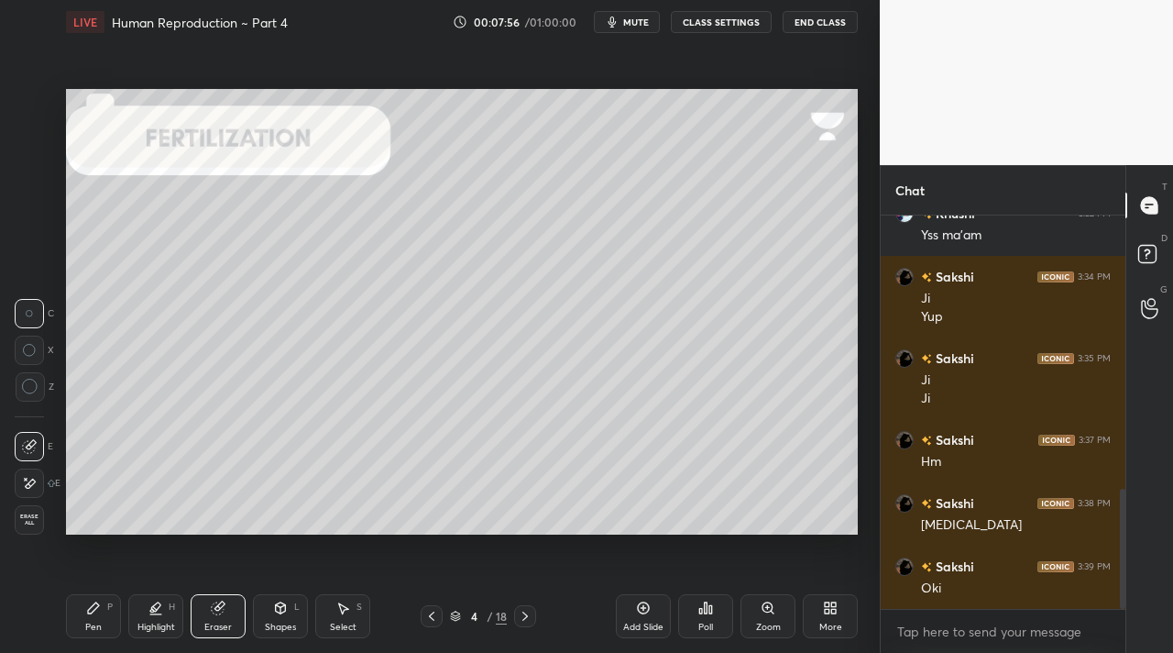
click at [100, 618] on div "Pen P" at bounding box center [93, 616] width 55 height 44
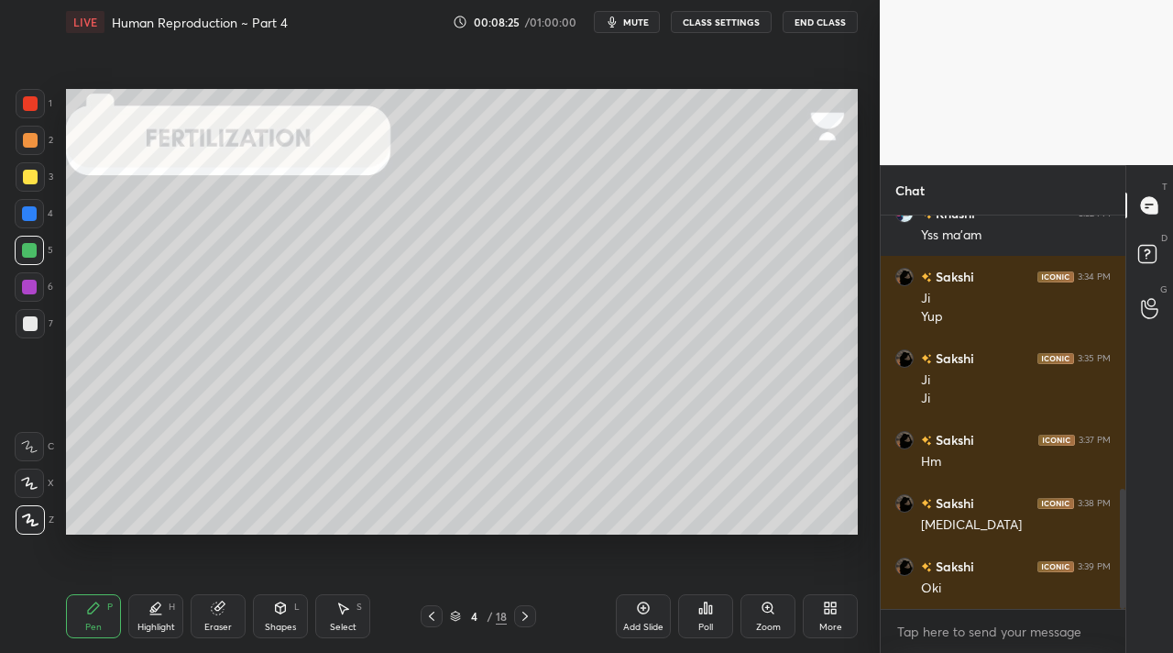
click at [27, 186] on div at bounding box center [30, 176] width 29 height 29
click at [148, 615] on div "Highlight H" at bounding box center [155, 616] width 55 height 44
drag, startPoint x: 32, startPoint y: 137, endPoint x: 37, endPoint y: 102, distance: 36.0
click at [35, 137] on div at bounding box center [30, 140] width 15 height 15
drag, startPoint x: 39, startPoint y: 96, endPoint x: 47, endPoint y: 117, distance: 22.3
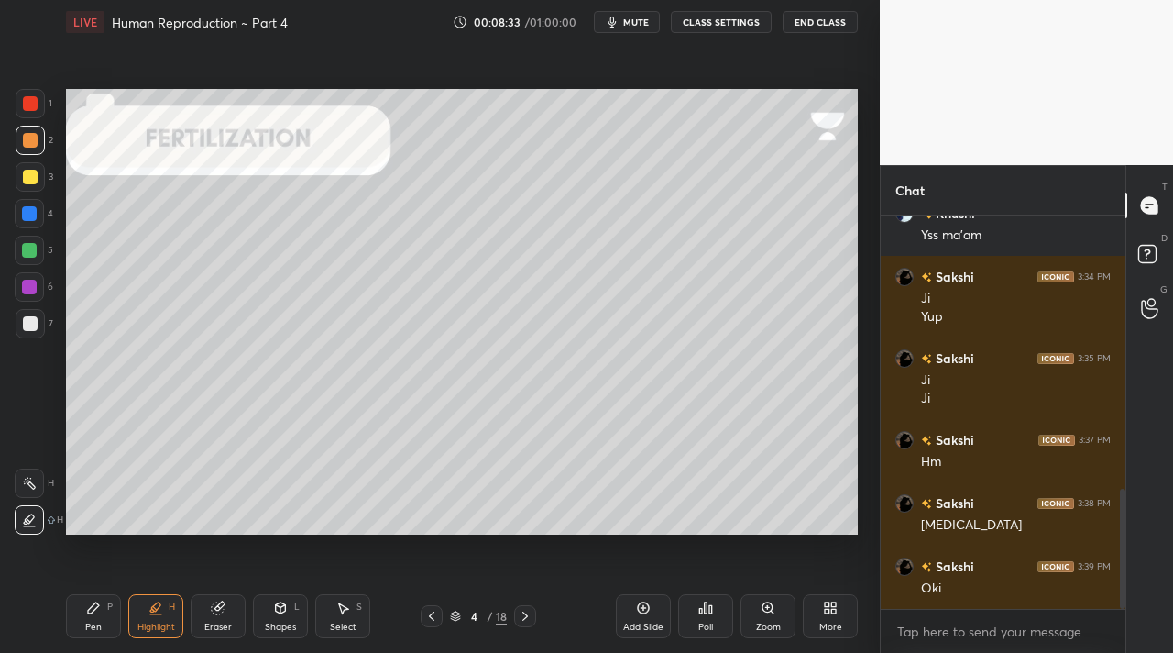
click at [42, 104] on div at bounding box center [30, 103] width 29 height 29
click at [98, 614] on div "Pen P" at bounding box center [93, 616] width 55 height 44
click at [25, 318] on div at bounding box center [30, 323] width 15 height 15
click at [161, 629] on div "Highlight" at bounding box center [156, 626] width 38 height 9
click at [27, 485] on icon at bounding box center [29, 483] width 15 height 15
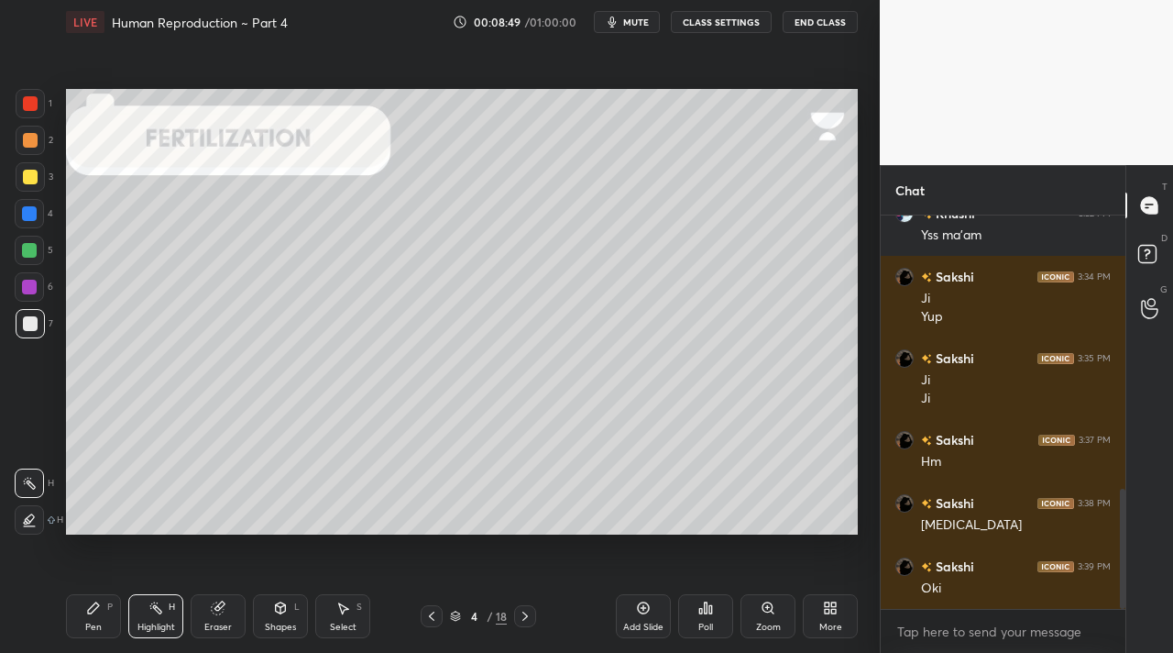
click at [19, 303] on div "6" at bounding box center [34, 290] width 38 height 37
click at [29, 234] on div "4" at bounding box center [34, 217] width 38 height 37
click at [529, 613] on icon at bounding box center [525, 616] width 15 height 15
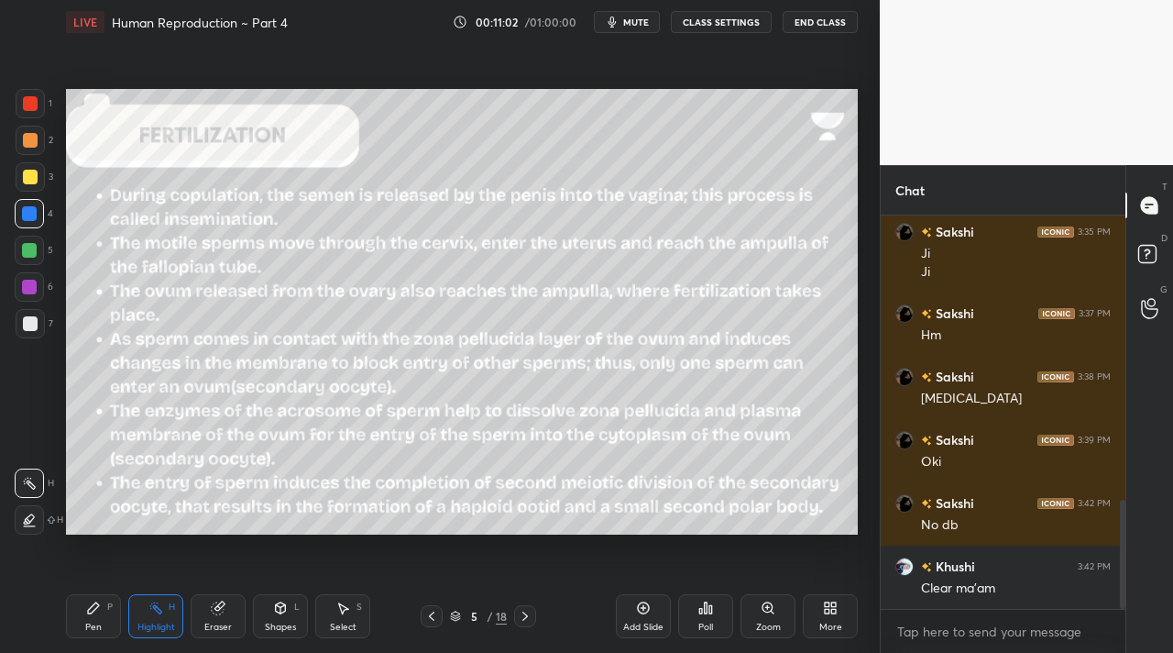
scroll to position [1087, 0]
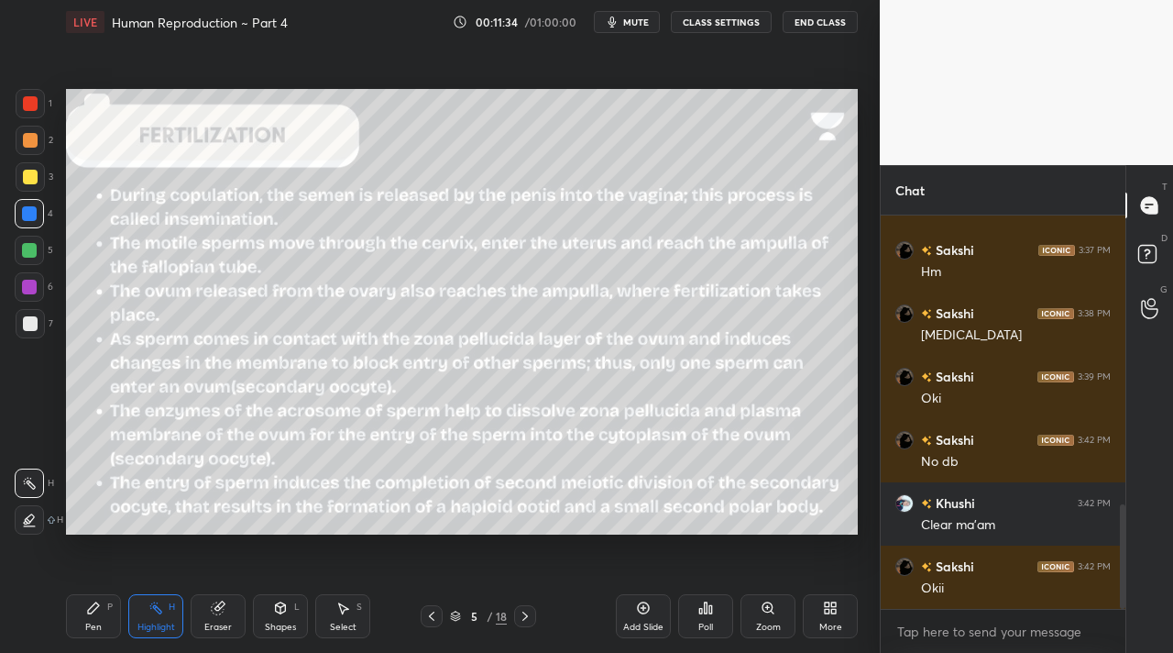
click at [102, 616] on div "Pen P" at bounding box center [93, 616] width 55 height 44
click at [154, 615] on div "Highlight H" at bounding box center [155, 616] width 55 height 44
click at [520, 613] on icon at bounding box center [525, 616] width 15 height 15
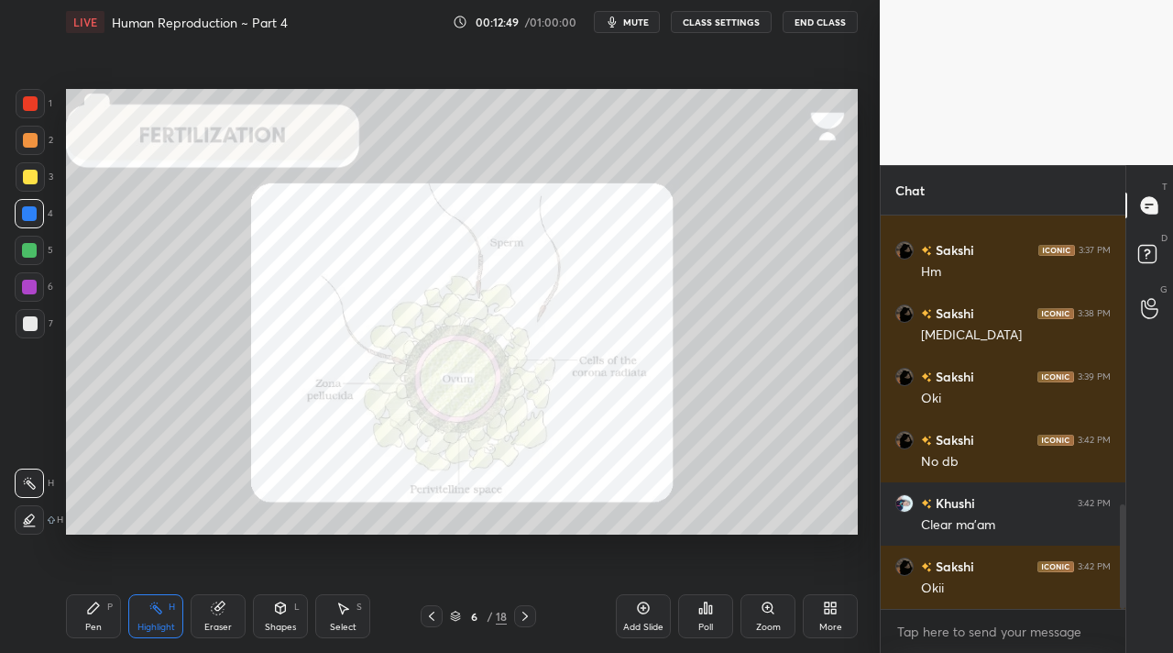
drag, startPoint x: 91, startPoint y: 630, endPoint x: 100, endPoint y: 598, distance: 33.4
click at [97, 625] on div "Pen" at bounding box center [93, 626] width 16 height 9
click at [521, 616] on icon at bounding box center [525, 616] width 15 height 15
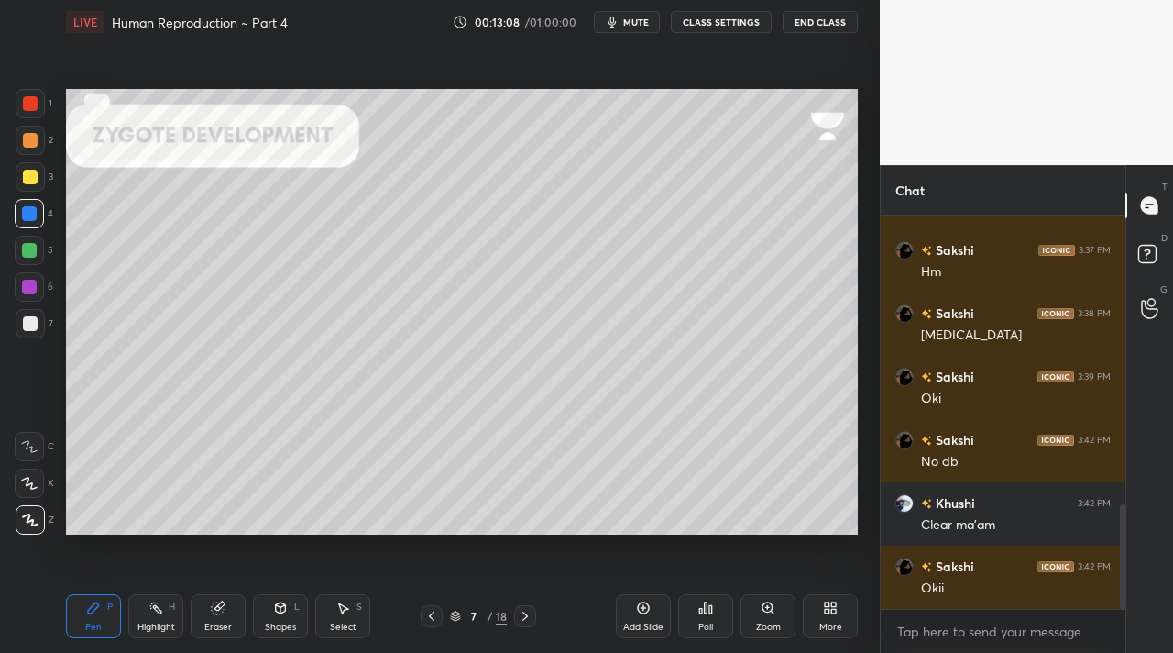
drag, startPoint x: 26, startPoint y: 141, endPoint x: 20, endPoint y: 165, distance: 24.5
click at [27, 141] on div at bounding box center [30, 140] width 15 height 15
click at [147, 612] on div "Highlight H" at bounding box center [155, 616] width 55 height 44
click at [96, 610] on icon at bounding box center [93, 607] width 15 height 15
drag, startPoint x: 224, startPoint y: 609, endPoint x: 222, endPoint y: 535, distance: 73.4
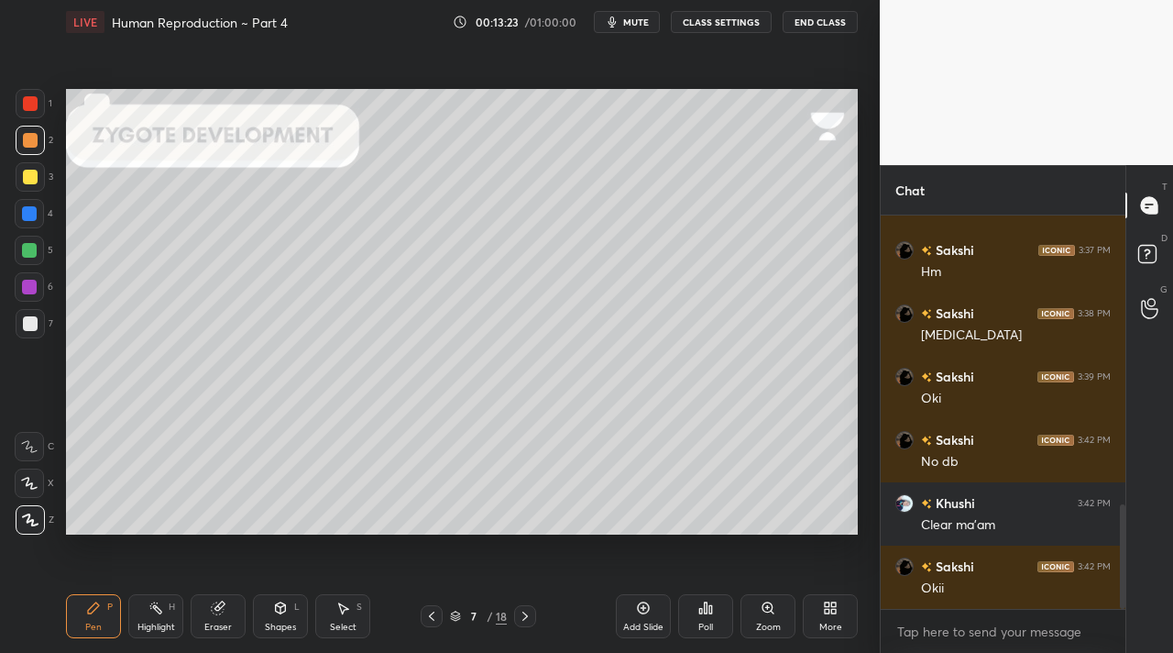
click at [223, 602] on icon at bounding box center [218, 607] width 15 height 15
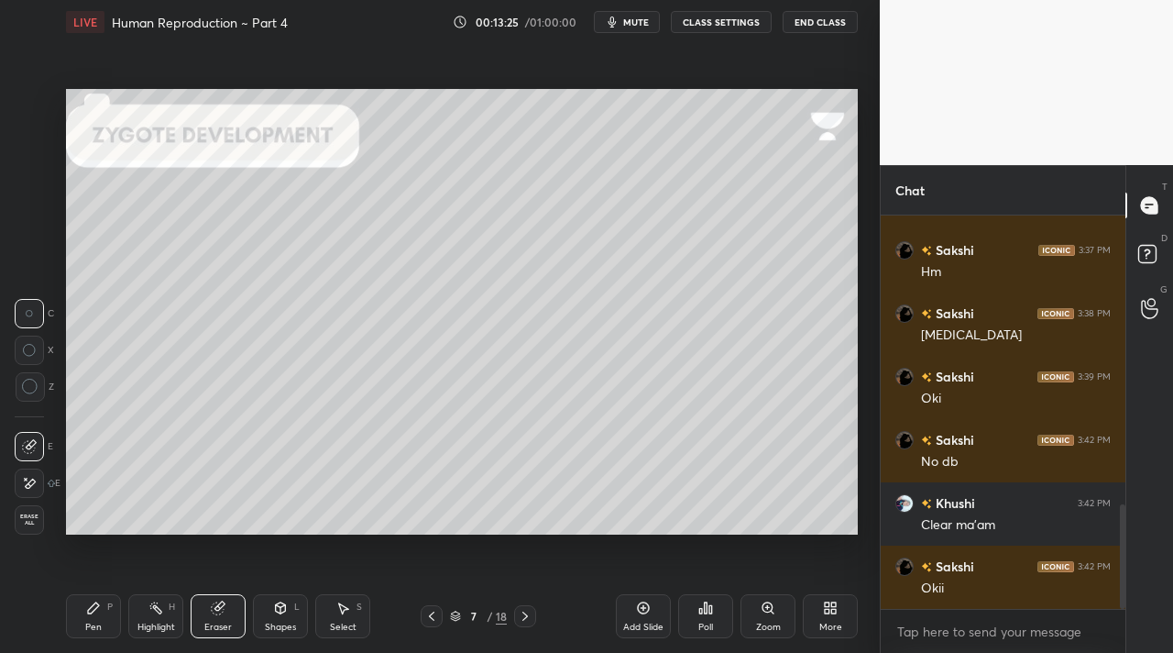
scroll to position [1183, 0]
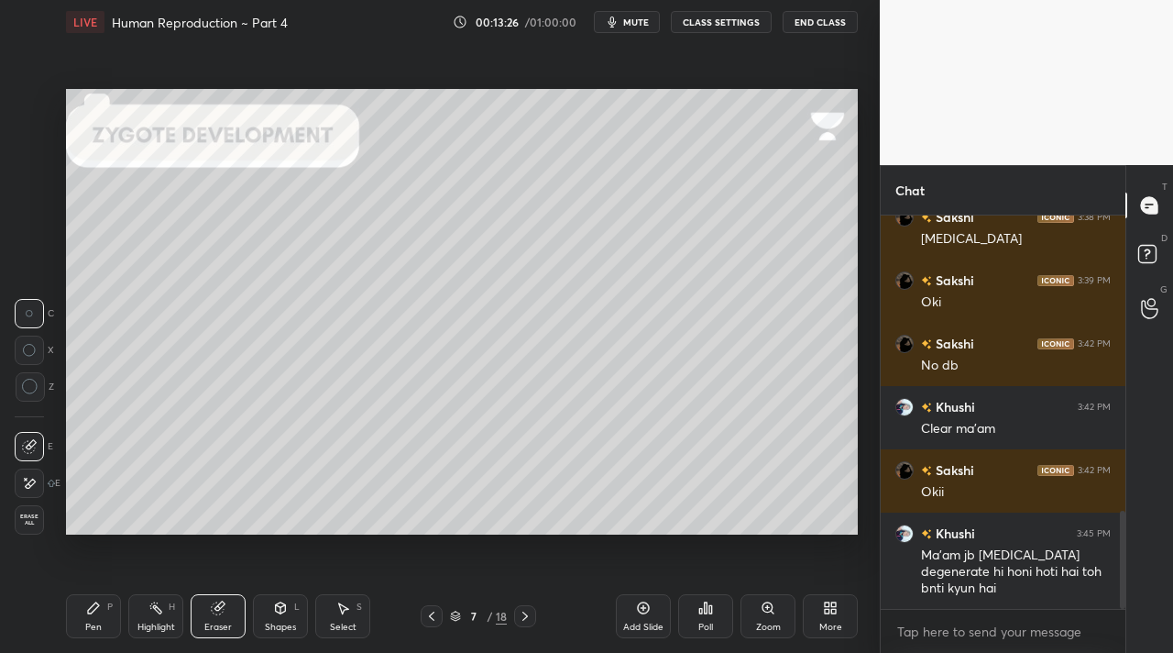
click at [100, 622] on div "Pen" at bounding box center [93, 626] width 16 height 9
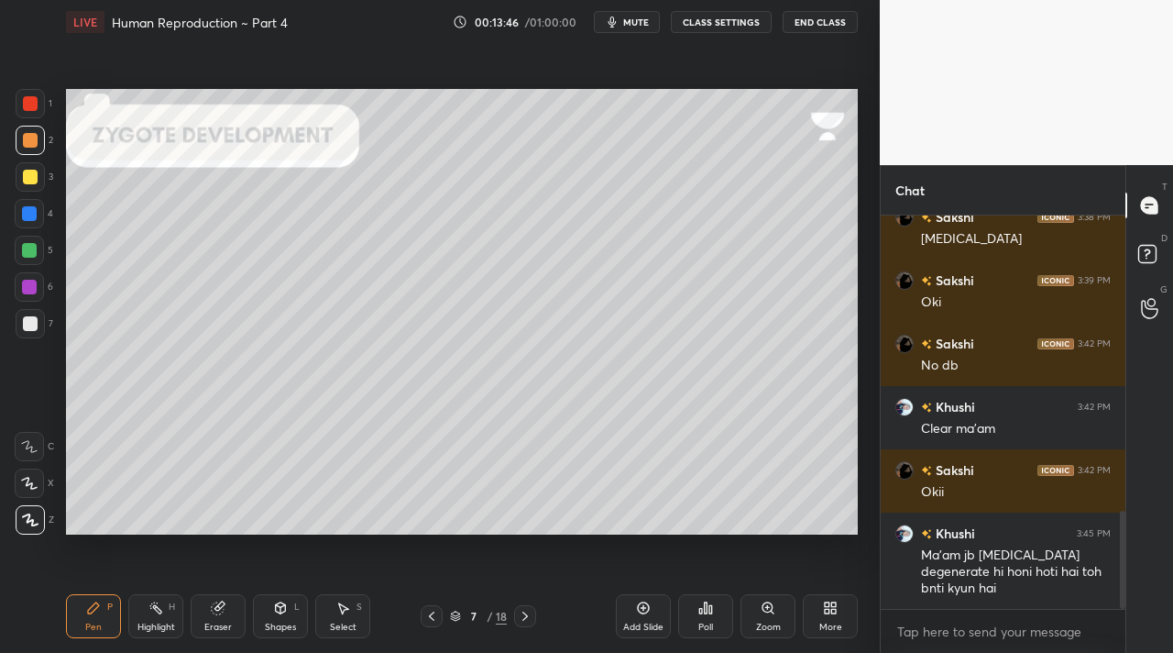
drag, startPoint x: 156, startPoint y: 619, endPoint x: 142, endPoint y: 582, distance: 39.2
click at [159, 616] on div "Highlight H" at bounding box center [155, 616] width 55 height 44
drag, startPoint x: 216, startPoint y: 615, endPoint x: 210, endPoint y: 590, distance: 25.6
click at [216, 614] on div "Eraser" at bounding box center [218, 616] width 55 height 44
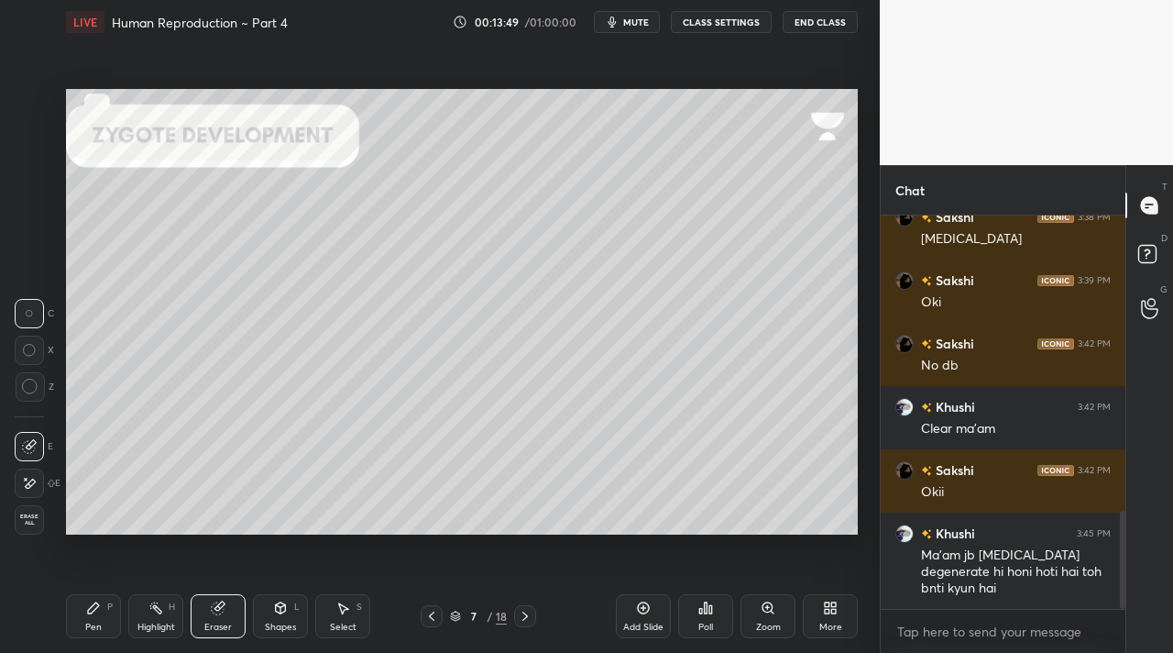
click at [94, 606] on icon at bounding box center [93, 607] width 11 height 11
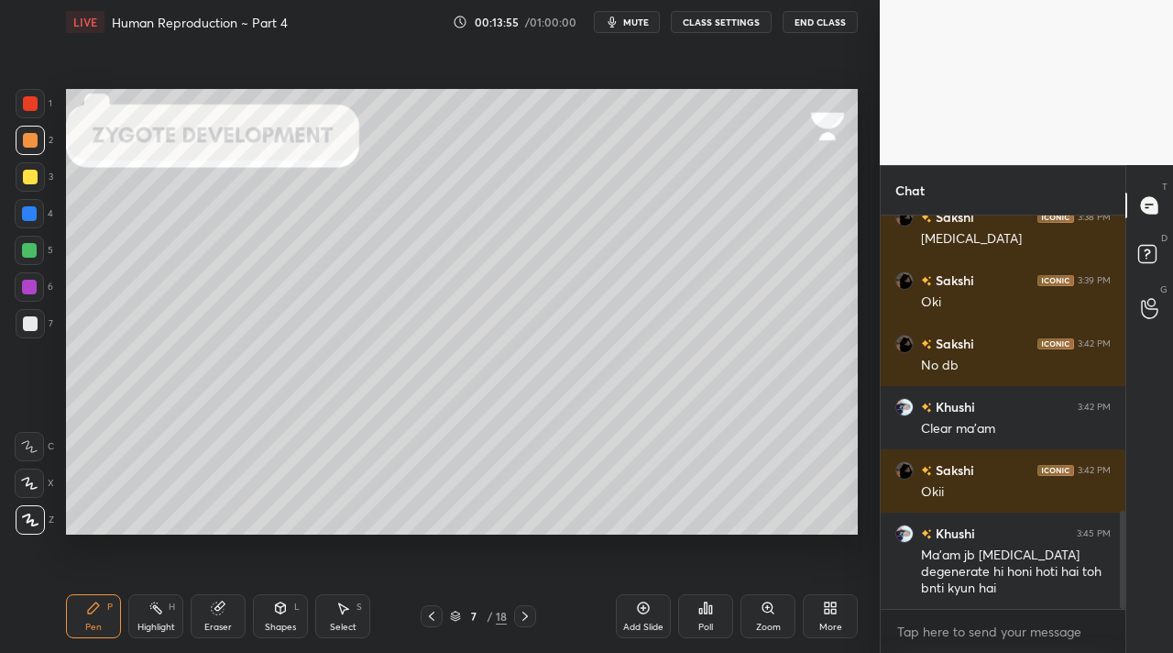
click at [34, 325] on div at bounding box center [30, 323] width 15 height 15
click at [153, 609] on icon at bounding box center [155, 607] width 15 height 15
click at [28, 188] on div at bounding box center [30, 176] width 29 height 29
click at [24, 520] on icon at bounding box center [29, 519] width 15 height 15
click at [99, 615] on div "Pen P" at bounding box center [93, 616] width 55 height 44
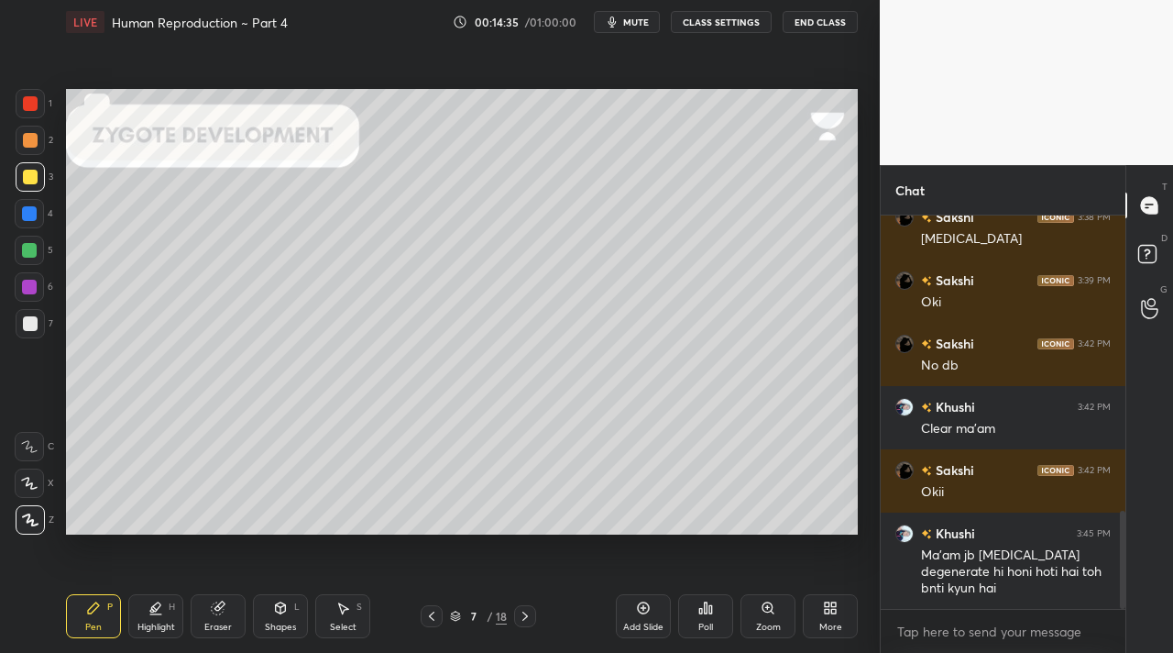
click at [35, 280] on div at bounding box center [29, 286] width 29 height 29
click at [161, 618] on div "Highlight H" at bounding box center [155, 616] width 55 height 44
click at [18, 484] on div at bounding box center [29, 482] width 29 height 29
drag, startPoint x: 38, startPoint y: 177, endPoint x: 22, endPoint y: 185, distance: 17.6
click at [37, 185] on div at bounding box center [30, 176] width 29 height 29
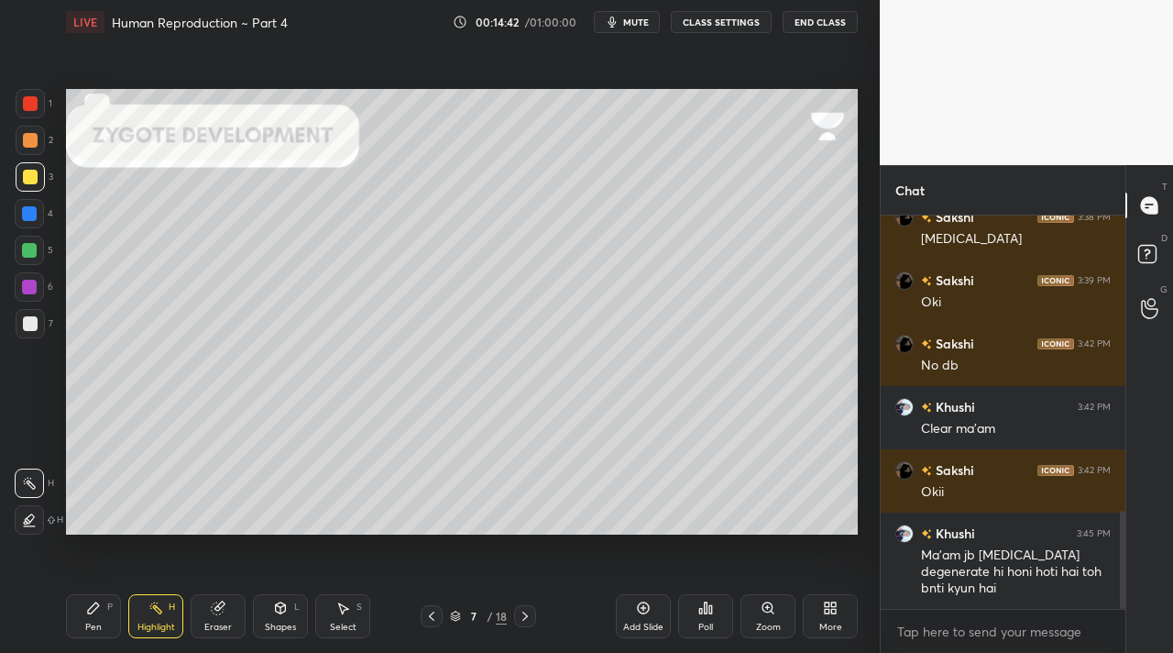
drag, startPoint x: 38, startPoint y: 131, endPoint x: 38, endPoint y: 108, distance: 22.9
click at [39, 122] on div "1 2 3 4 5 6 7" at bounding box center [34, 217] width 38 height 257
click at [35, 105] on div at bounding box center [30, 103] width 29 height 29
click at [38, 106] on div at bounding box center [30, 103] width 29 height 29
click at [83, 598] on div "Pen P" at bounding box center [93, 616] width 55 height 44
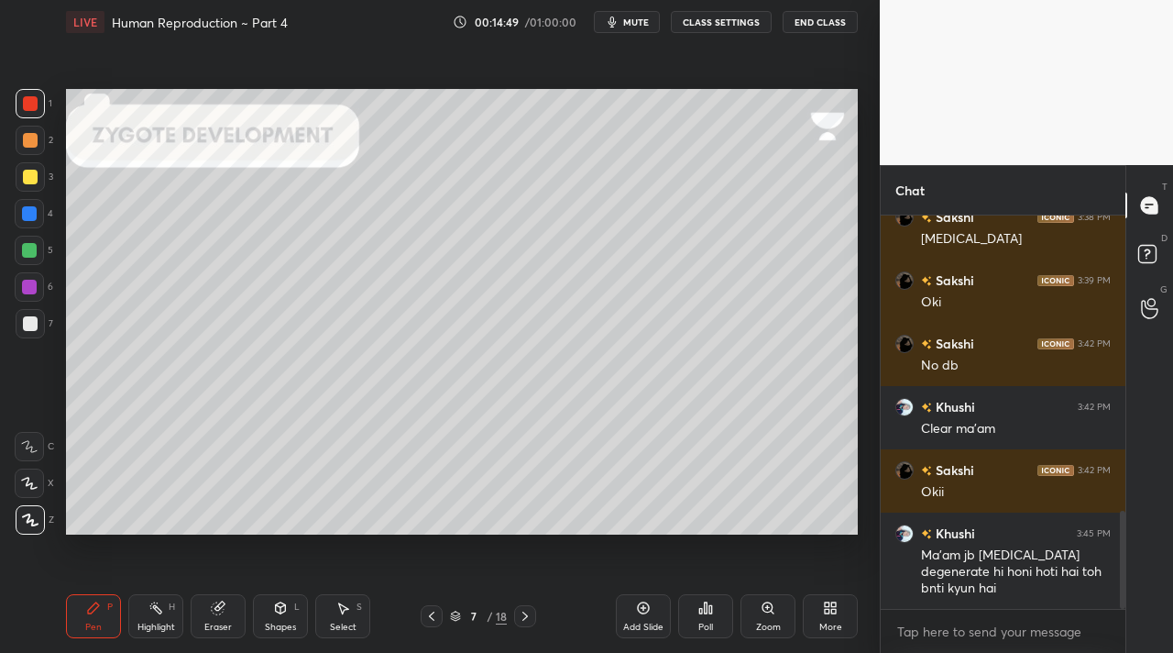
click at [29, 324] on div at bounding box center [30, 323] width 15 height 15
click at [38, 114] on div at bounding box center [30, 103] width 29 height 29
click at [31, 108] on div at bounding box center [30, 103] width 15 height 15
drag, startPoint x: 39, startPoint y: 249, endPoint x: 57, endPoint y: 238, distance: 20.6
click at [42, 247] on div at bounding box center [29, 250] width 29 height 29
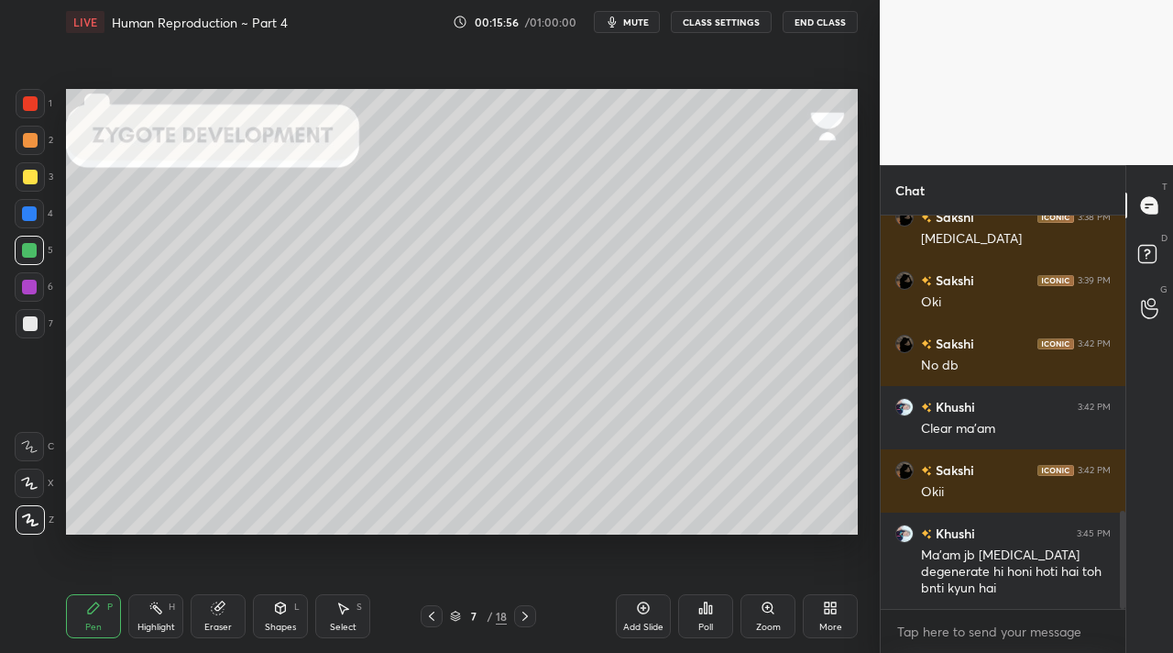
drag, startPoint x: 22, startPoint y: 118, endPoint x: 36, endPoint y: 117, distance: 13.8
click at [24, 120] on div "1" at bounding box center [34, 107] width 37 height 37
click at [35, 320] on div at bounding box center [30, 323] width 15 height 15
click at [34, 108] on div at bounding box center [30, 103] width 15 height 15
click at [38, 314] on div at bounding box center [30, 323] width 29 height 29
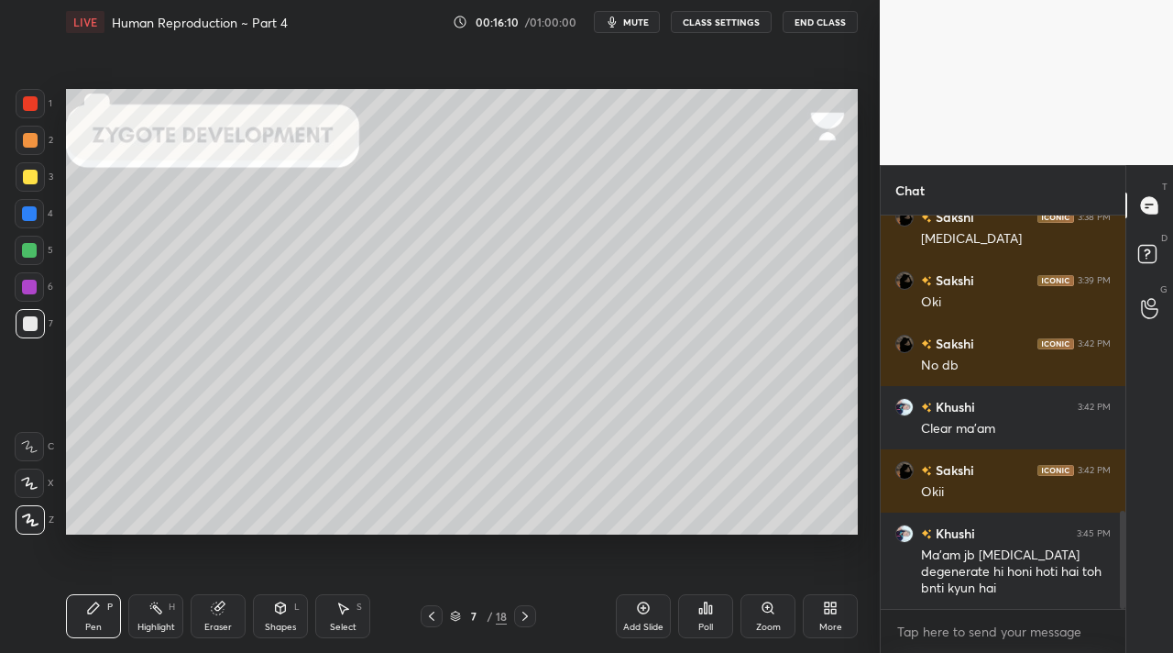
click at [24, 102] on div at bounding box center [30, 103] width 15 height 15
click at [33, 316] on div at bounding box center [30, 323] width 29 height 29
click at [38, 233] on div "4" at bounding box center [34, 217] width 38 height 37
click at [42, 242] on div at bounding box center [29, 250] width 29 height 29
drag, startPoint x: 31, startPoint y: 148, endPoint x: 54, endPoint y: 139, distance: 24.7
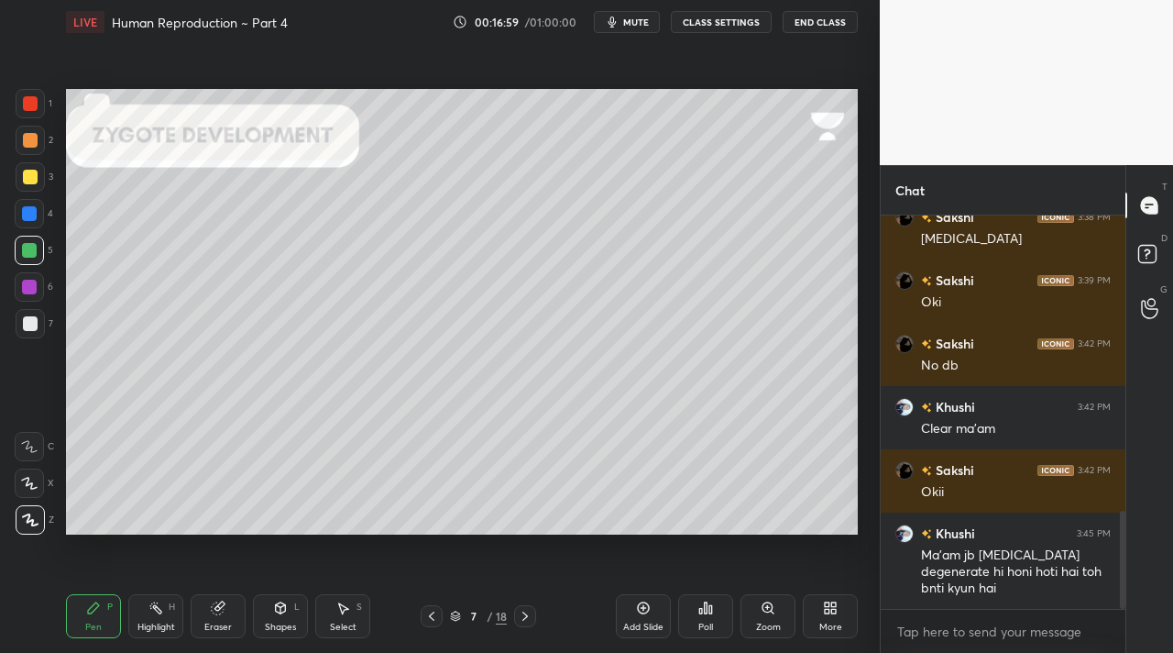
click at [31, 148] on div at bounding box center [30, 140] width 29 height 29
click at [164, 616] on div "Highlight H" at bounding box center [155, 616] width 55 height 44
drag, startPoint x: 207, startPoint y: 611, endPoint x: 184, endPoint y: 604, distance: 24.1
click at [206, 611] on div "Eraser" at bounding box center [218, 616] width 55 height 44
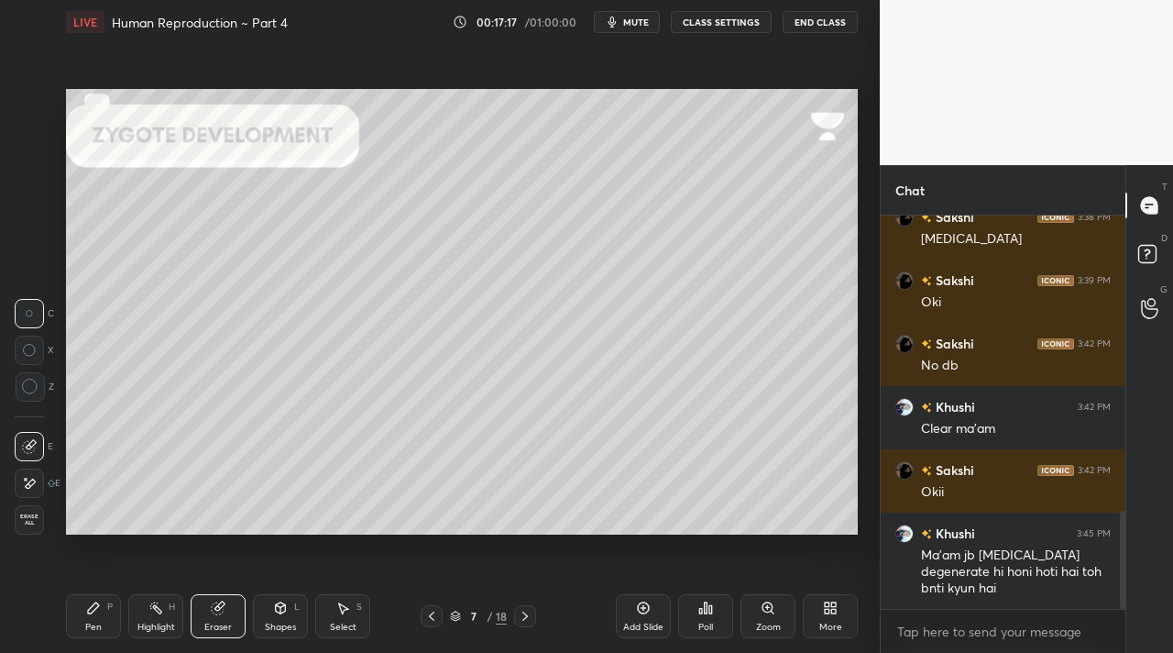
drag, startPoint x: 155, startPoint y: 607, endPoint x: 131, endPoint y: 563, distance: 50.0
click at [155, 605] on rect at bounding box center [157, 609] width 9 height 9
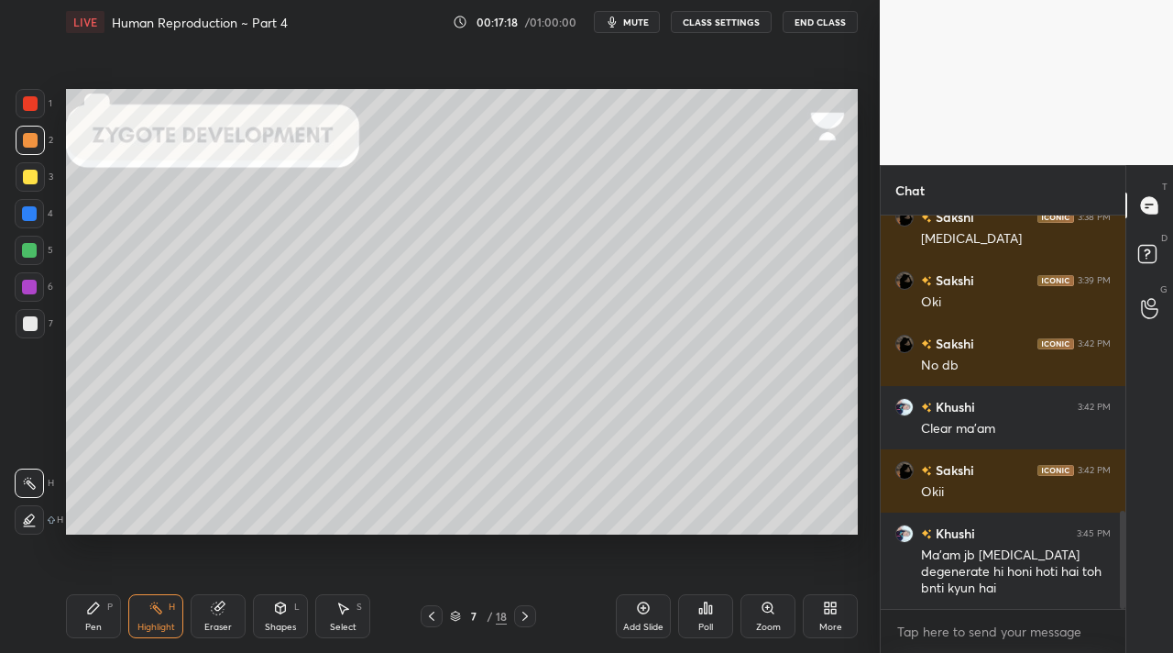
click at [28, 334] on div at bounding box center [30, 323] width 29 height 29
drag, startPoint x: 25, startPoint y: 115, endPoint x: 59, endPoint y: 143, distance: 44.2
click at [26, 115] on div at bounding box center [30, 103] width 29 height 29
click at [36, 515] on icon at bounding box center [29, 519] width 15 height 15
click at [96, 622] on div "Pen" at bounding box center [93, 626] width 16 height 9
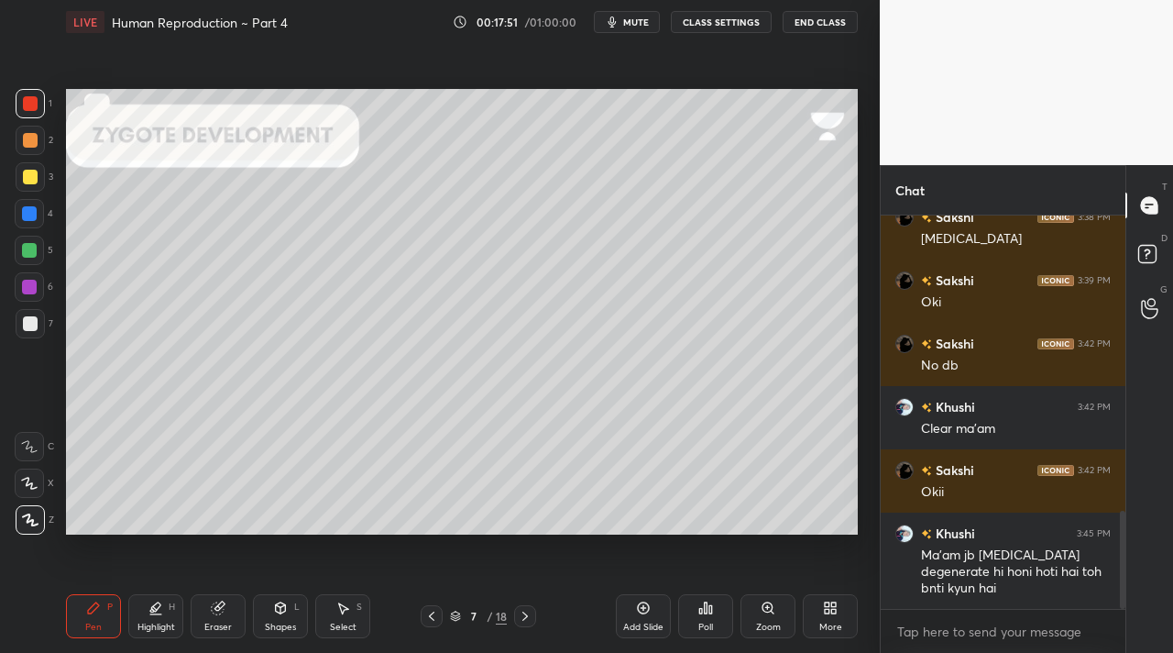
click at [33, 325] on div at bounding box center [30, 323] width 15 height 15
click at [30, 253] on div at bounding box center [29, 250] width 15 height 15
drag, startPoint x: 29, startPoint y: 106, endPoint x: 43, endPoint y: 143, distance: 39.2
click at [31, 107] on div at bounding box center [30, 103] width 15 height 15
click at [157, 615] on div "Highlight H" at bounding box center [155, 616] width 55 height 44
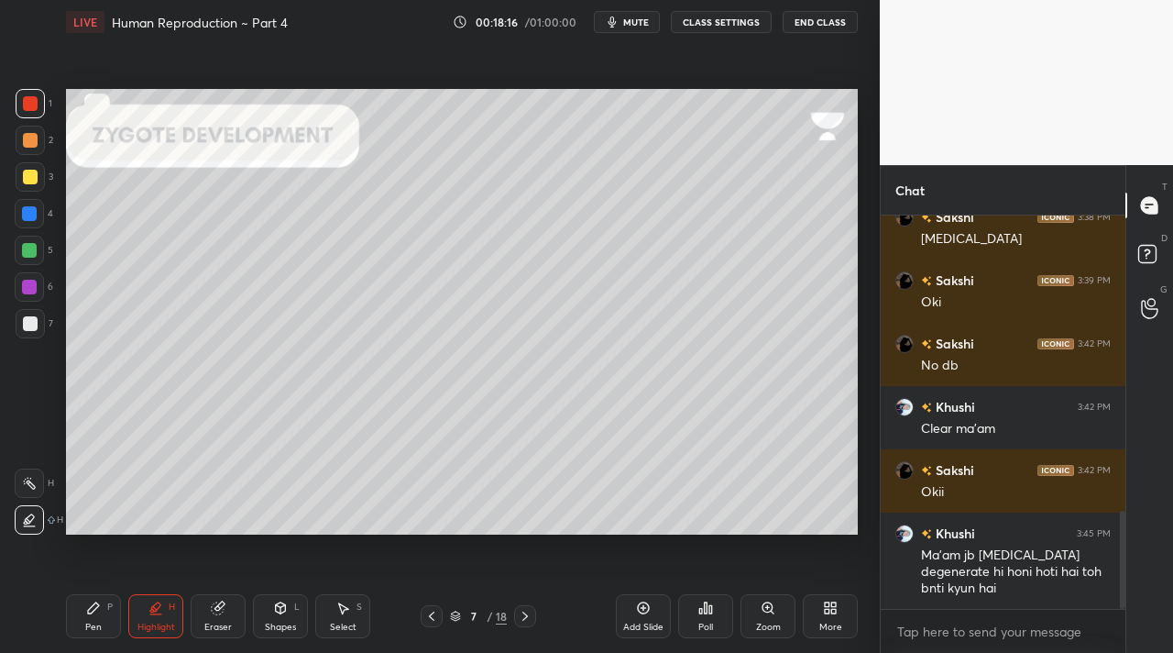
click at [91, 602] on icon at bounding box center [93, 607] width 15 height 15
drag, startPoint x: 157, startPoint y: 624, endPoint x: 100, endPoint y: 585, distance: 69.2
click at [154, 623] on div "Highlight" at bounding box center [156, 626] width 38 height 9
drag, startPoint x: 29, startPoint y: 482, endPoint x: 49, endPoint y: 460, distance: 29.8
click at [32, 483] on icon at bounding box center [29, 483] width 15 height 15
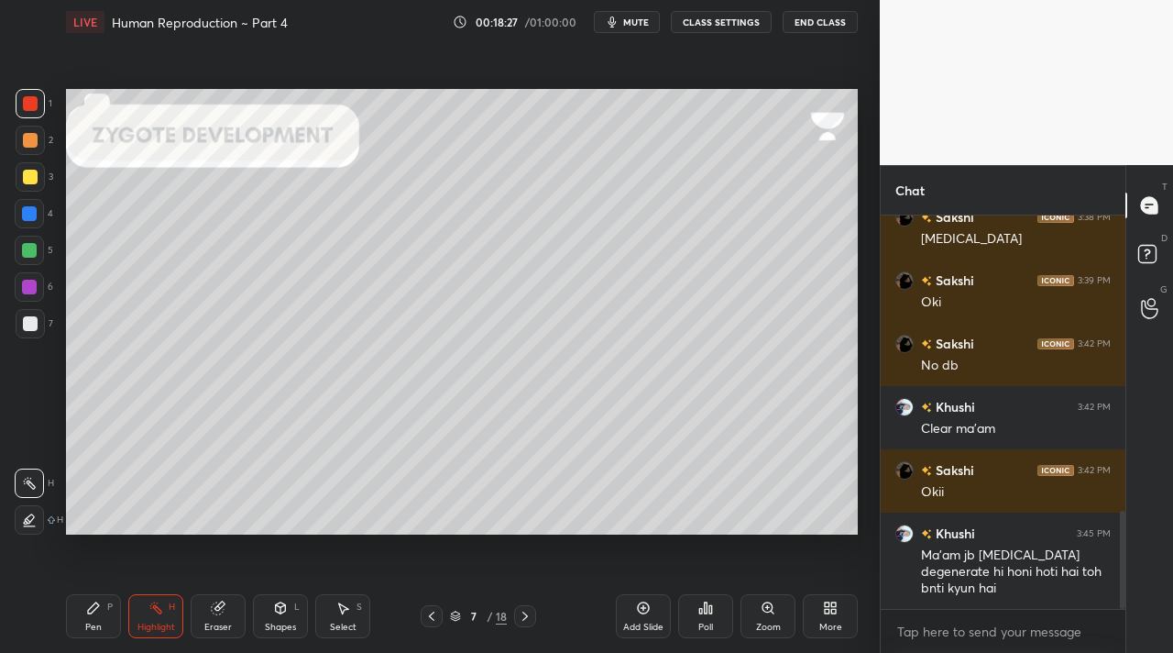
drag, startPoint x: 27, startPoint y: 330, endPoint x: 53, endPoint y: 330, distance: 25.7
click at [28, 333] on div at bounding box center [30, 323] width 29 height 29
drag, startPoint x: 34, startPoint y: 251, endPoint x: 64, endPoint y: 313, distance: 68.5
click at [34, 251] on div at bounding box center [29, 250] width 15 height 15
drag, startPoint x: 96, startPoint y: 637, endPoint x: 95, endPoint y: 614, distance: 22.9
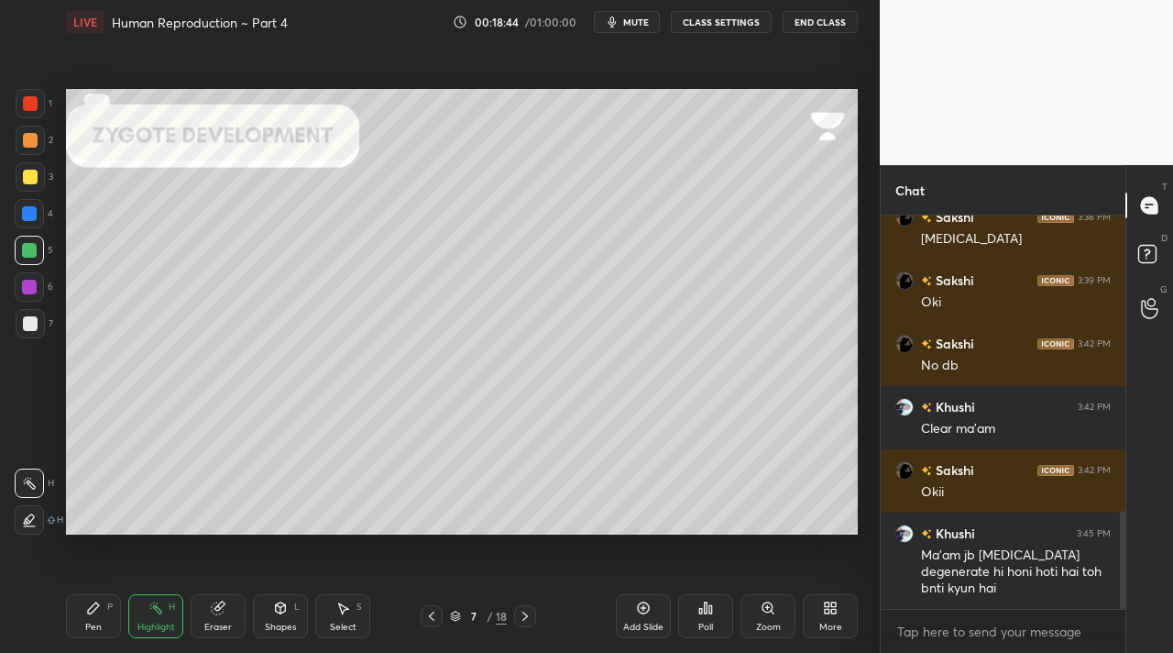
click at [96, 637] on div "Pen P" at bounding box center [93, 616] width 55 height 44
drag, startPoint x: 34, startPoint y: 310, endPoint x: 47, endPoint y: 339, distance: 32.0
click at [35, 310] on div at bounding box center [30, 323] width 29 height 29
click at [226, 611] on div "Eraser" at bounding box center [218, 616] width 55 height 44
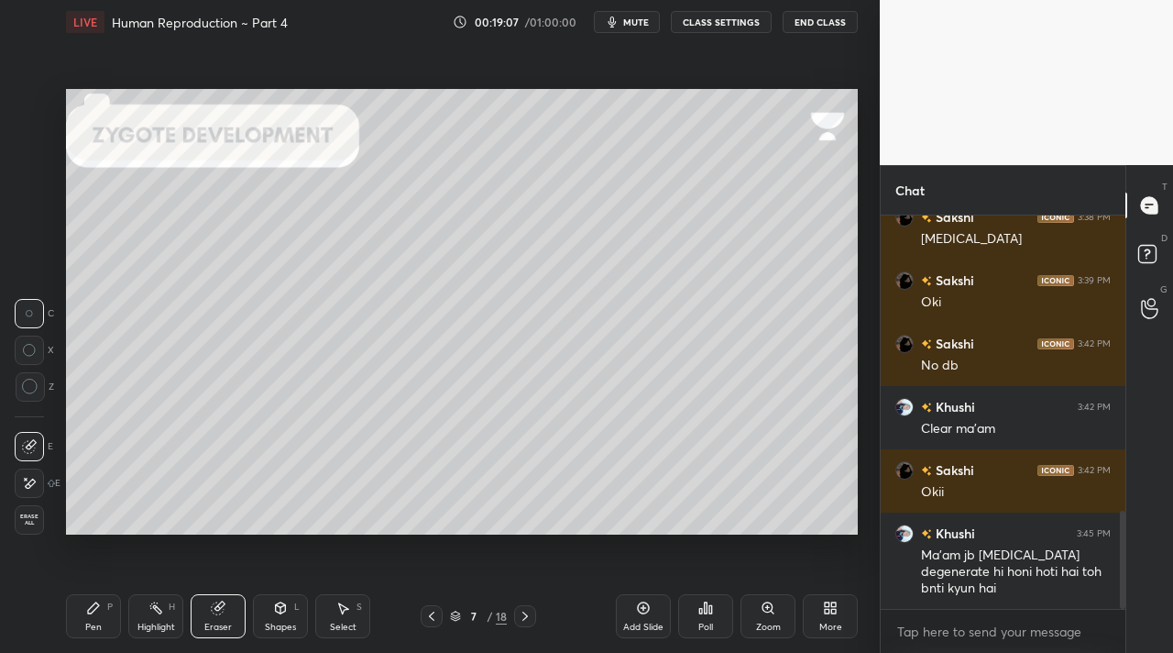
click at [109, 610] on div "P" at bounding box center [109, 606] width 5 height 9
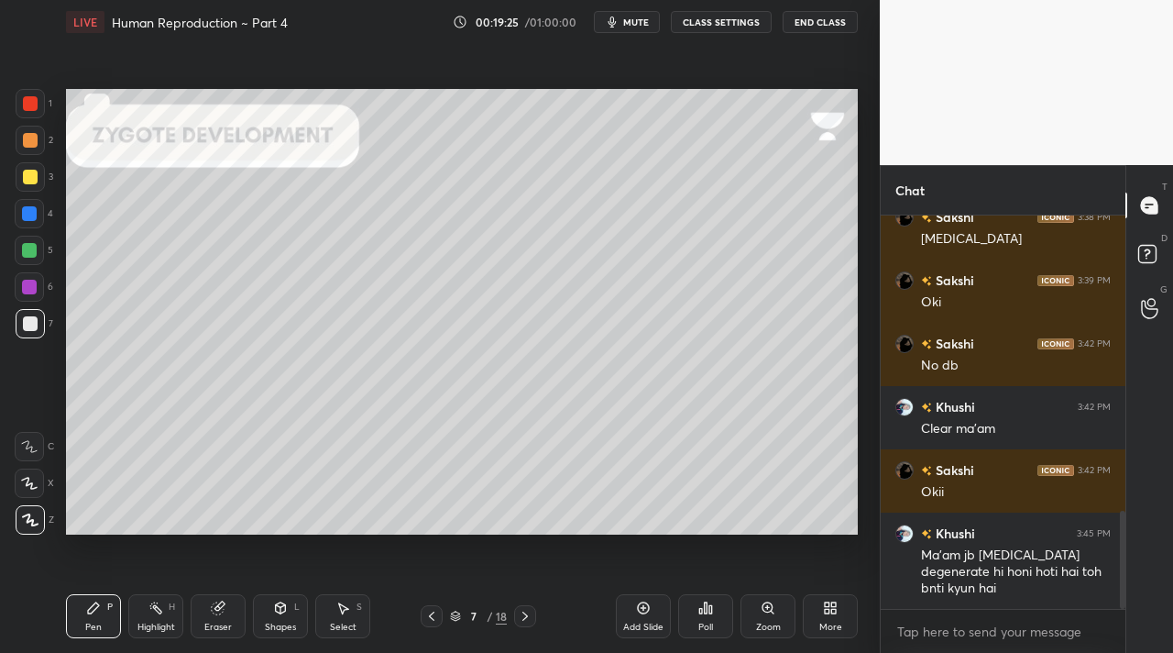
drag, startPoint x: 524, startPoint y: 620, endPoint x: 489, endPoint y: 598, distance: 41.2
click at [528, 619] on icon at bounding box center [525, 616] width 15 height 15
click at [32, 129] on div at bounding box center [30, 140] width 29 height 29
click at [28, 106] on div at bounding box center [30, 103] width 15 height 15
click at [149, 622] on div "Highlight" at bounding box center [156, 626] width 38 height 9
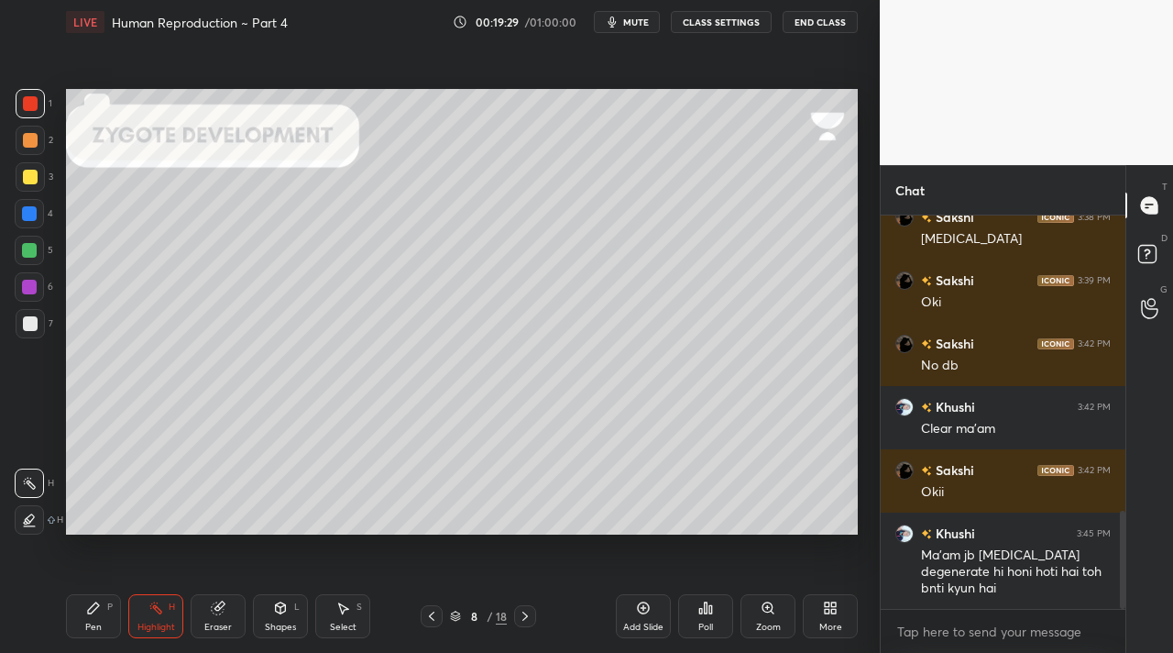
drag, startPoint x: 37, startPoint y: 518, endPoint x: 61, endPoint y: 492, distance: 35.7
click at [35, 518] on icon at bounding box center [29, 519] width 15 height 15
click at [89, 610] on icon at bounding box center [93, 607] width 15 height 15
click at [31, 135] on div at bounding box center [30, 140] width 15 height 15
drag, startPoint x: 157, startPoint y: 610, endPoint x: 138, endPoint y: 594, distance: 24.1
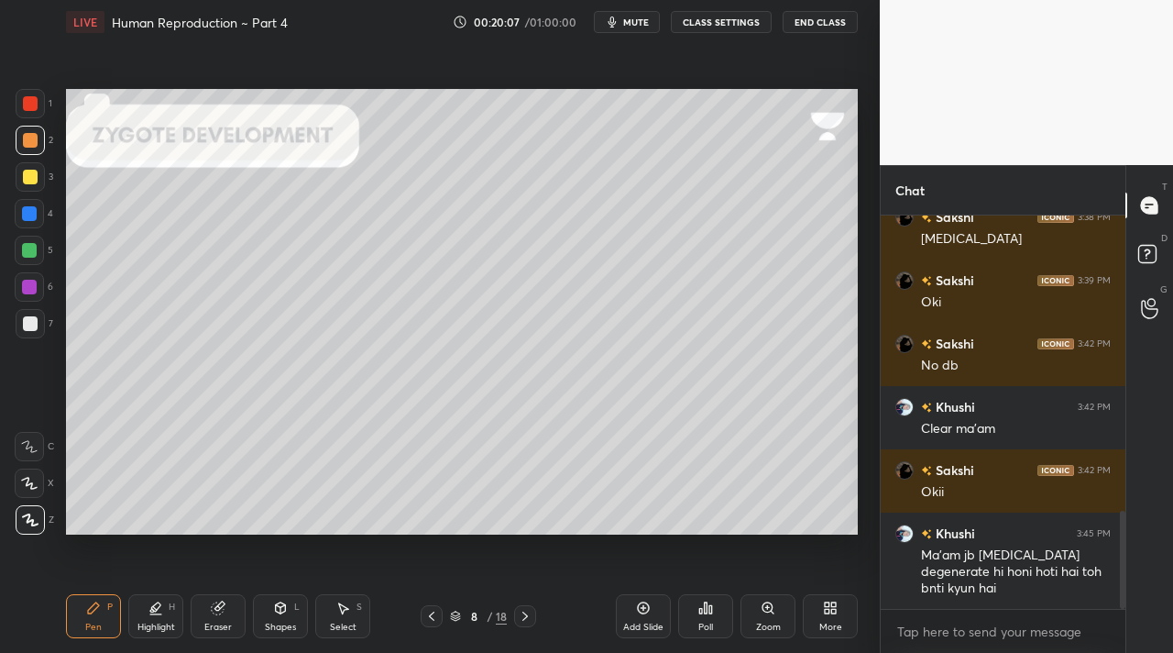
click at [154, 608] on icon at bounding box center [155, 607] width 15 height 15
click at [39, 492] on div at bounding box center [29, 482] width 29 height 29
drag, startPoint x: 20, startPoint y: 116, endPoint x: 25, endPoint y: 128, distance: 12.8
click at [24, 117] on div at bounding box center [30, 103] width 29 height 29
click at [22, 202] on div at bounding box center [29, 213] width 29 height 29
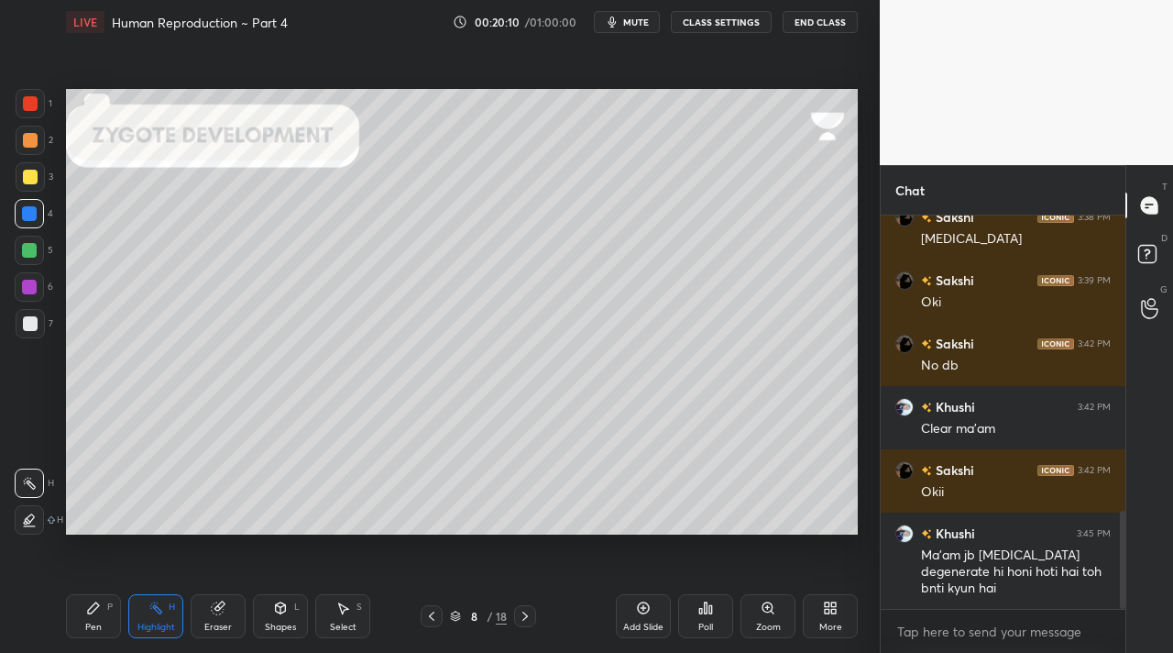
drag, startPoint x: 33, startPoint y: 174, endPoint x: 57, endPoint y: 170, distance: 24.3
click at [34, 175] on div at bounding box center [30, 177] width 15 height 15
drag, startPoint x: 87, startPoint y: 595, endPoint x: 98, endPoint y: 600, distance: 12.3
click at [91, 595] on div "Pen P" at bounding box center [93, 616] width 55 height 44
click at [272, 622] on div "Shapes" at bounding box center [280, 626] width 31 height 9
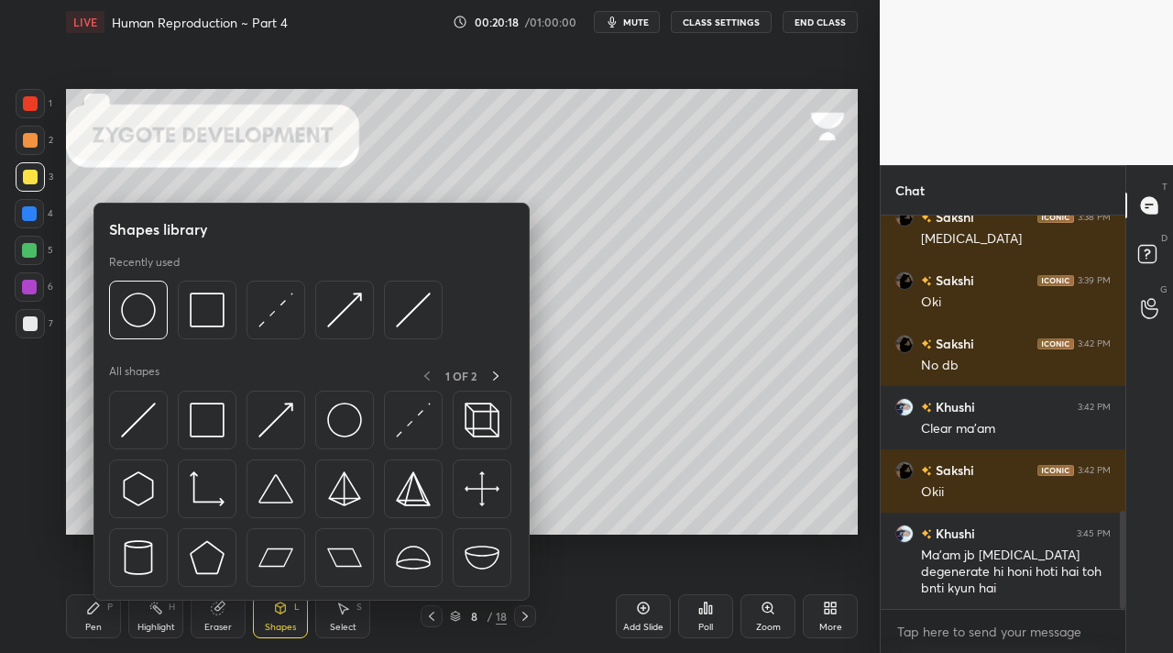
click at [32, 341] on div "7" at bounding box center [35, 327] width 38 height 37
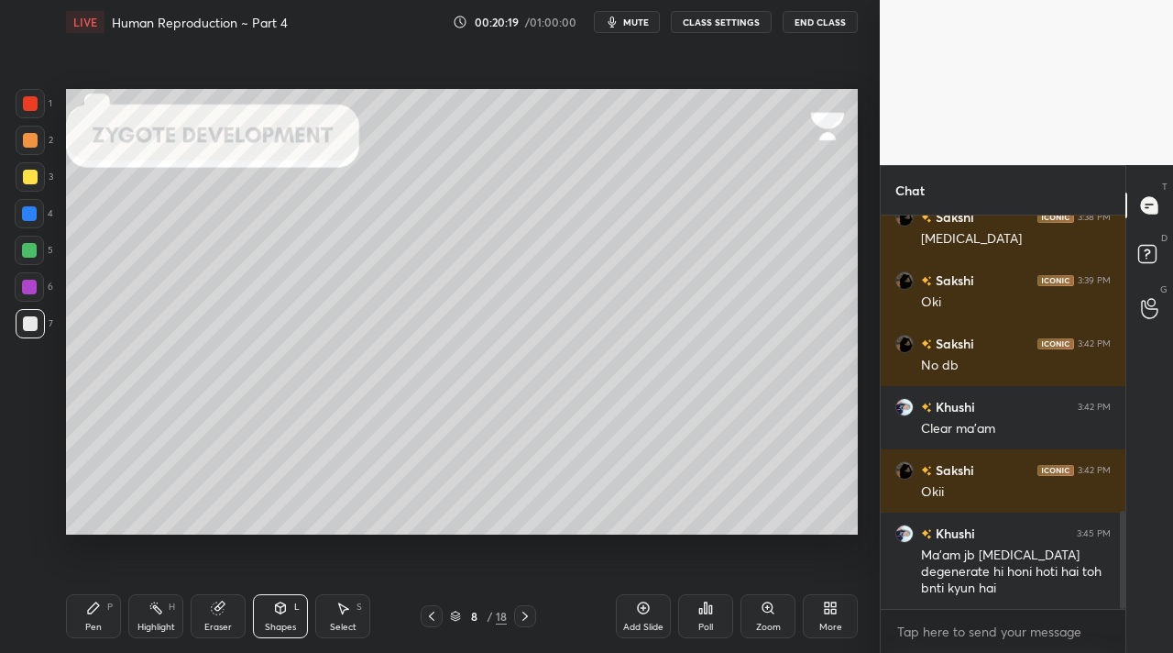
drag, startPoint x: 277, startPoint y: 625, endPoint x: 267, endPoint y: 604, distance: 23.4
click at [275, 622] on div "Shapes" at bounding box center [280, 626] width 31 height 9
click at [279, 608] on icon at bounding box center [281, 607] width 10 height 11
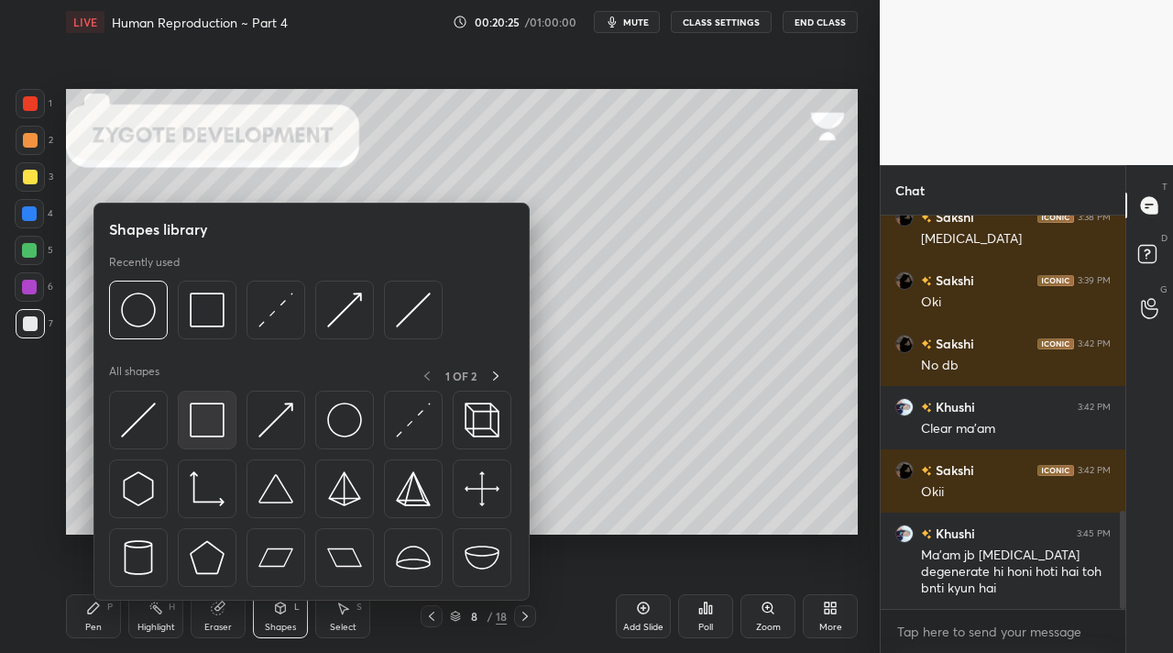
click at [208, 434] on img at bounding box center [207, 419] width 35 height 35
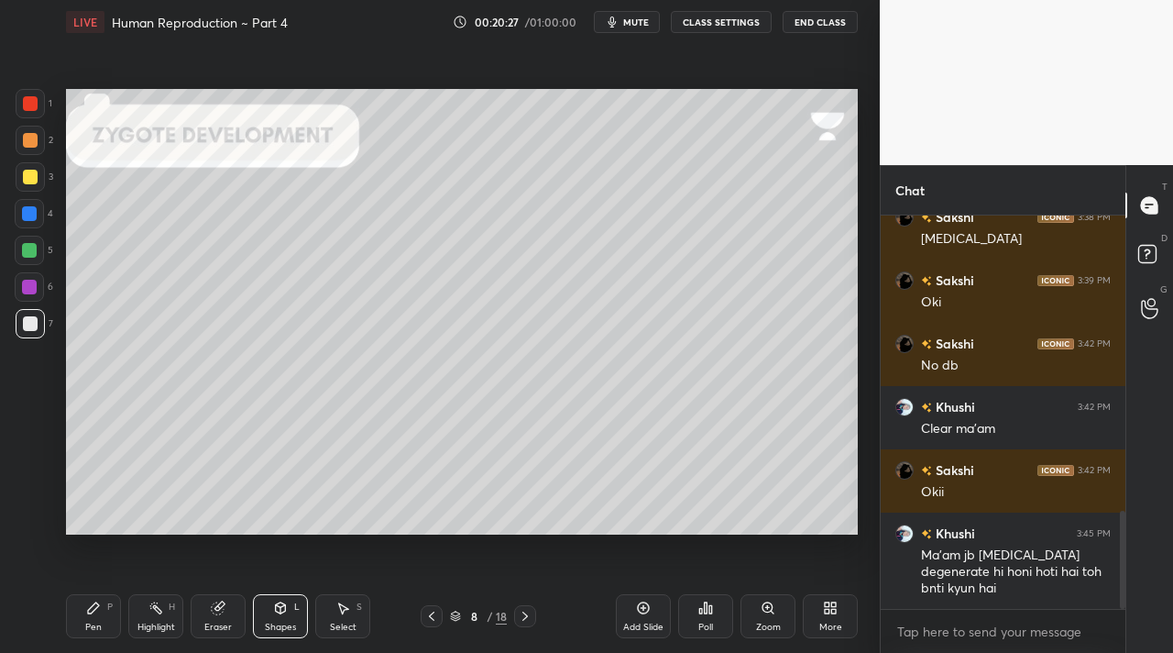
click at [89, 624] on div "Pen" at bounding box center [93, 626] width 16 height 9
click at [34, 151] on div at bounding box center [30, 140] width 29 height 29
click at [25, 297] on div at bounding box center [29, 286] width 29 height 29
drag, startPoint x: 28, startPoint y: 340, endPoint x: 46, endPoint y: 381, distance: 44.8
click at [28, 340] on div "7" at bounding box center [35, 327] width 38 height 37
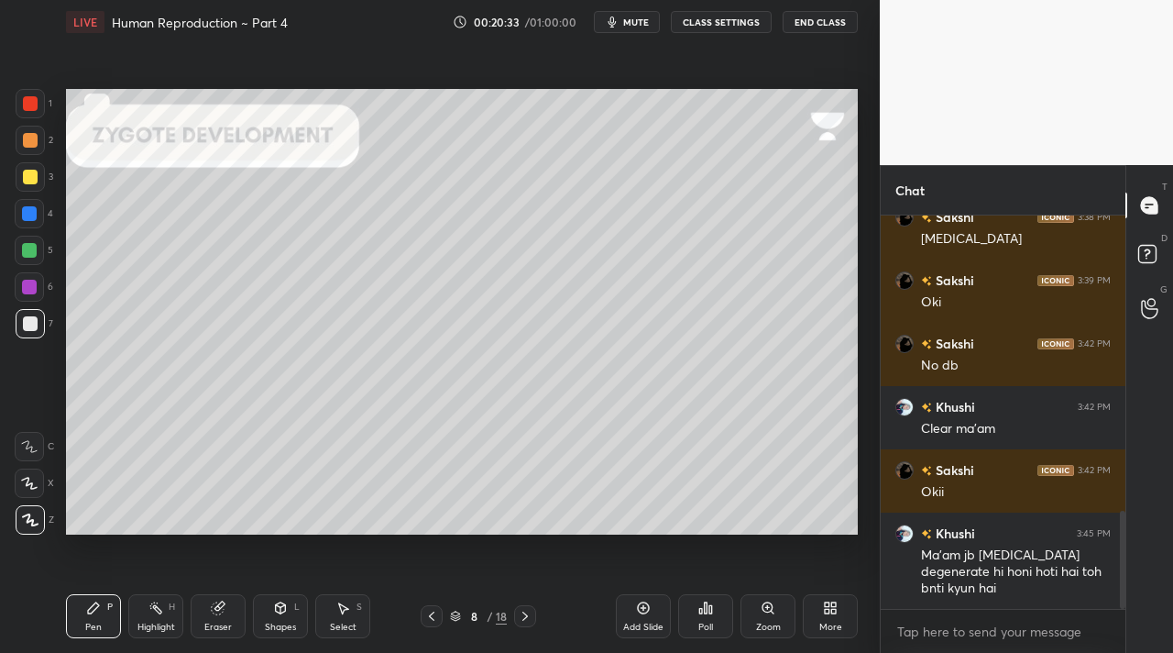
click at [287, 624] on div "Shapes" at bounding box center [280, 626] width 31 height 9
drag, startPoint x: 26, startPoint y: 199, endPoint x: 27, endPoint y: 214, distance: 14.7
click at [26, 200] on div "1 2 3 4 5 6 7" at bounding box center [34, 217] width 38 height 257
click at [27, 216] on div at bounding box center [29, 213] width 15 height 15
drag, startPoint x: 108, startPoint y: 610, endPoint x: 118, endPoint y: 610, distance: 10.1
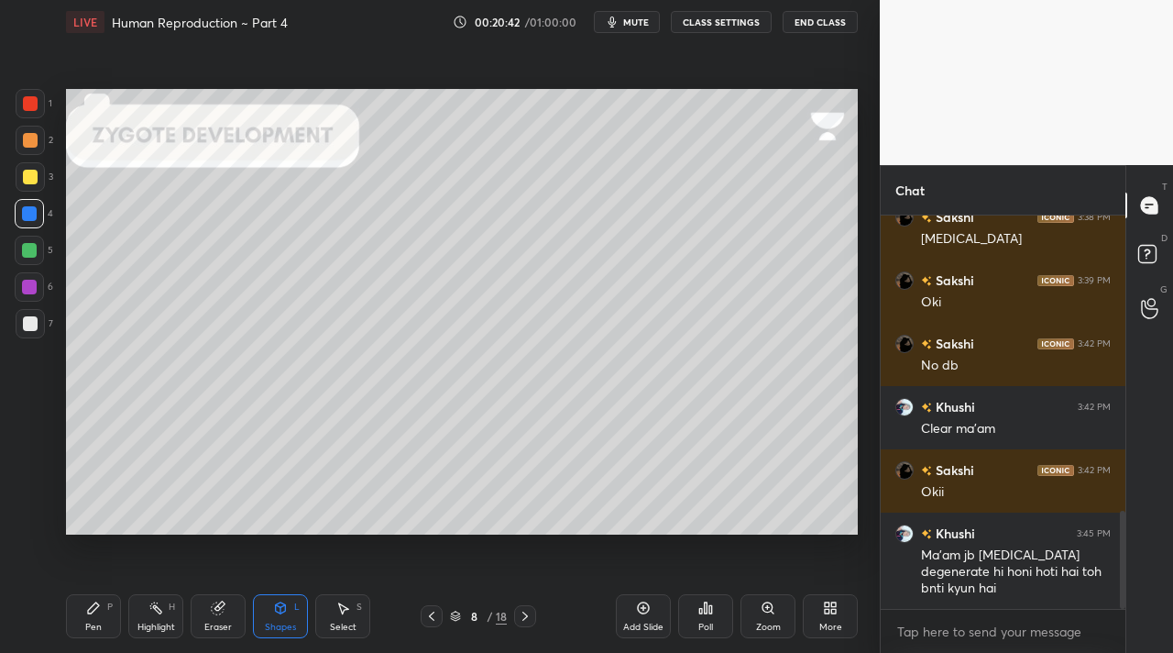
click at [113, 609] on div "Pen P" at bounding box center [93, 616] width 55 height 44
drag, startPoint x: 152, startPoint y: 623, endPoint x: 138, endPoint y: 602, distance: 25.2
click at [153, 622] on div "Highlight" at bounding box center [156, 626] width 38 height 9
drag, startPoint x: 34, startPoint y: 527, endPoint x: 49, endPoint y: 462, distance: 66.9
click at [35, 526] on div at bounding box center [29, 519] width 29 height 29
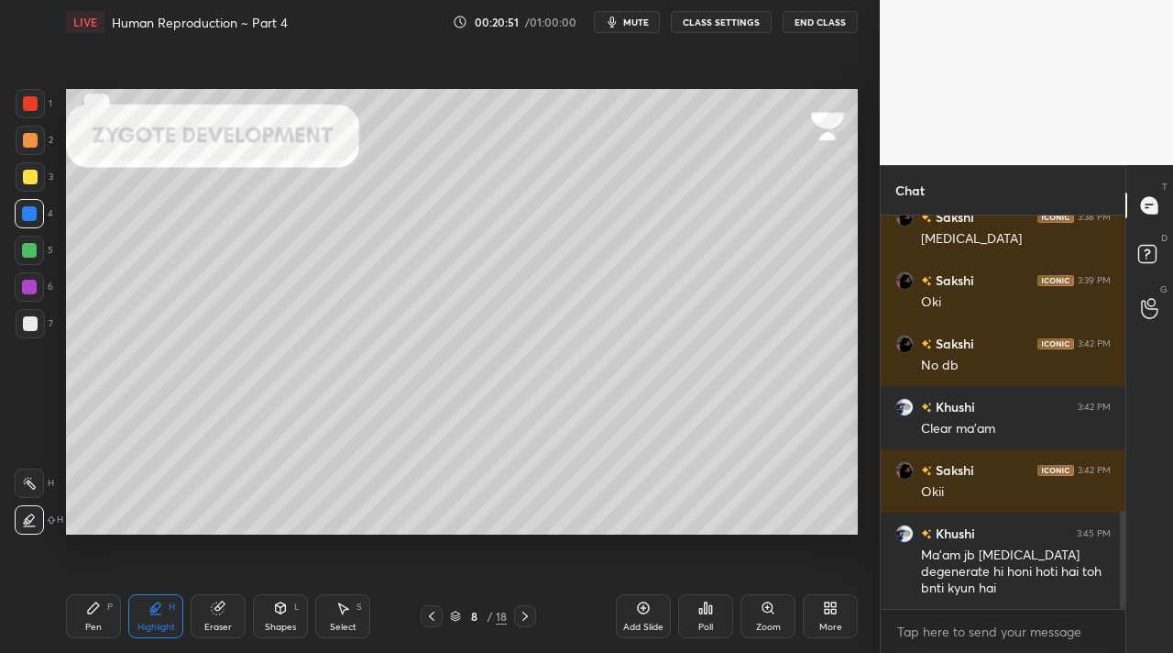
click at [83, 616] on div "Pen P" at bounding box center [93, 616] width 55 height 44
drag, startPoint x: 37, startPoint y: 148, endPoint x: 59, endPoint y: 167, distance: 28.6
click at [38, 156] on div "2" at bounding box center [35, 144] width 38 height 37
drag, startPoint x: 33, startPoint y: 329, endPoint x: 60, endPoint y: 350, distance: 33.9
click at [33, 332] on div at bounding box center [30, 323] width 29 height 29
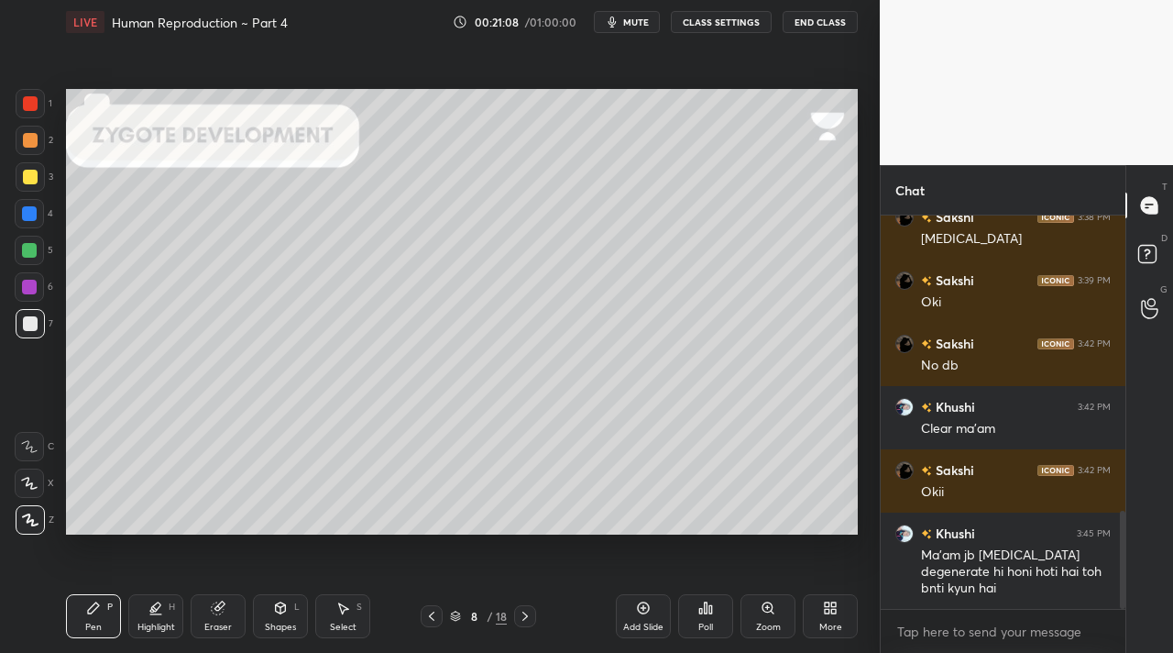
click at [30, 171] on div at bounding box center [30, 177] width 15 height 15
click at [33, 140] on div at bounding box center [30, 140] width 15 height 15
click at [27, 245] on div at bounding box center [29, 250] width 15 height 15
click at [206, 615] on div "Eraser" at bounding box center [218, 616] width 55 height 44
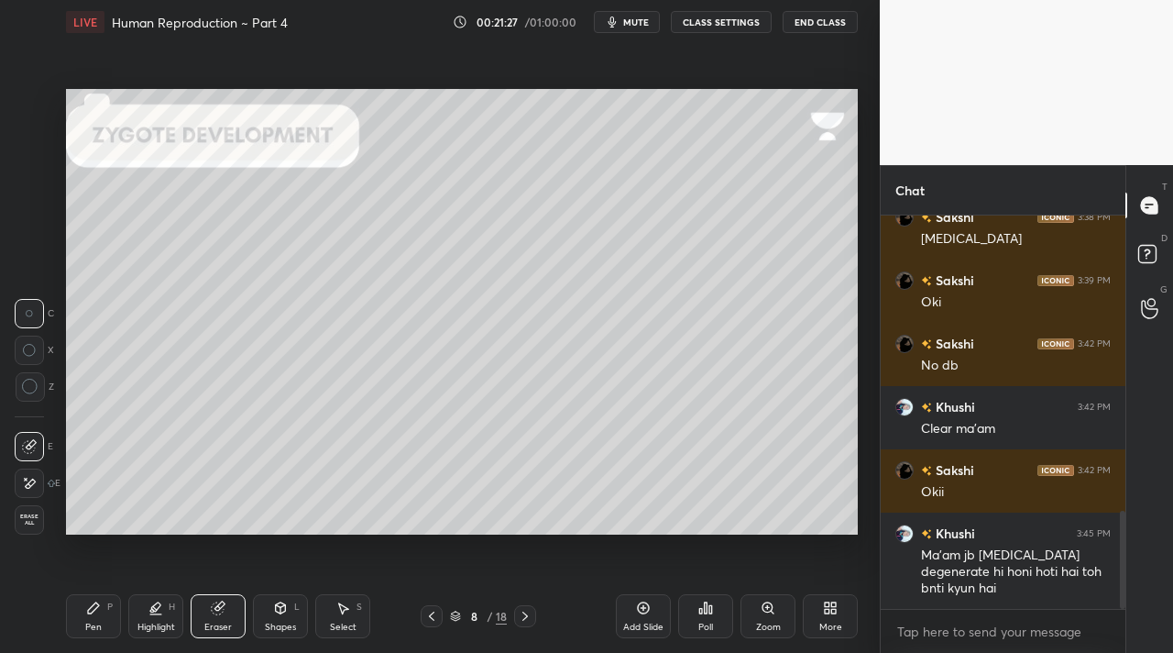
click at [267, 627] on div "Shapes" at bounding box center [280, 626] width 31 height 9
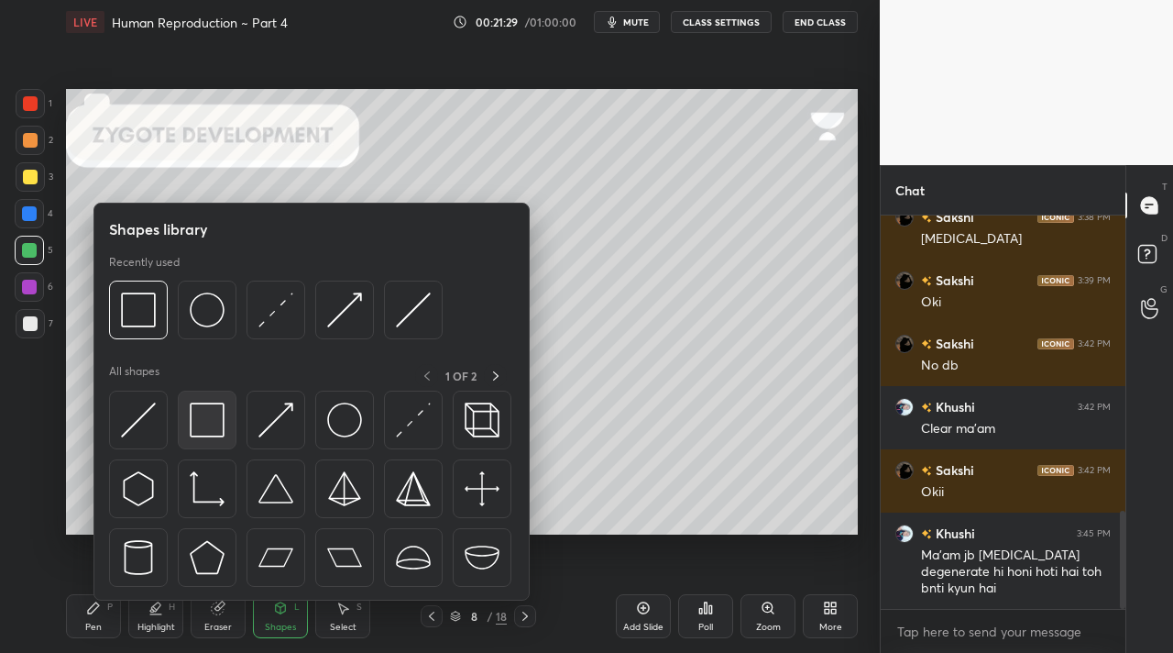
drag, startPoint x: 201, startPoint y: 419, endPoint x: 47, endPoint y: 428, distance: 154.3
click at [40, 436] on div "1 2 3 4 5 6 7 C X Z C X Z E E Erase all H H" at bounding box center [29, 311] width 59 height 445
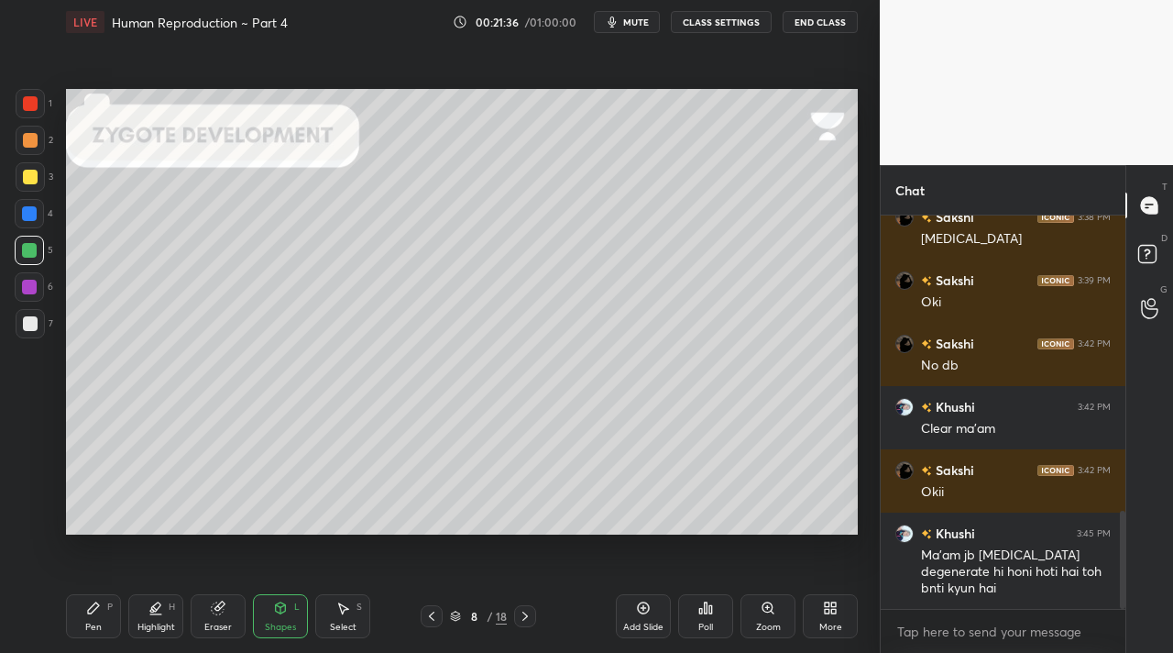
click at [28, 326] on div at bounding box center [30, 323] width 15 height 15
click at [94, 622] on div "Pen" at bounding box center [93, 626] width 16 height 9
click at [30, 265] on div "5" at bounding box center [34, 254] width 38 height 37
drag, startPoint x: 29, startPoint y: 328, endPoint x: 61, endPoint y: 370, distance: 53.0
click at [33, 332] on div at bounding box center [30, 323] width 29 height 29
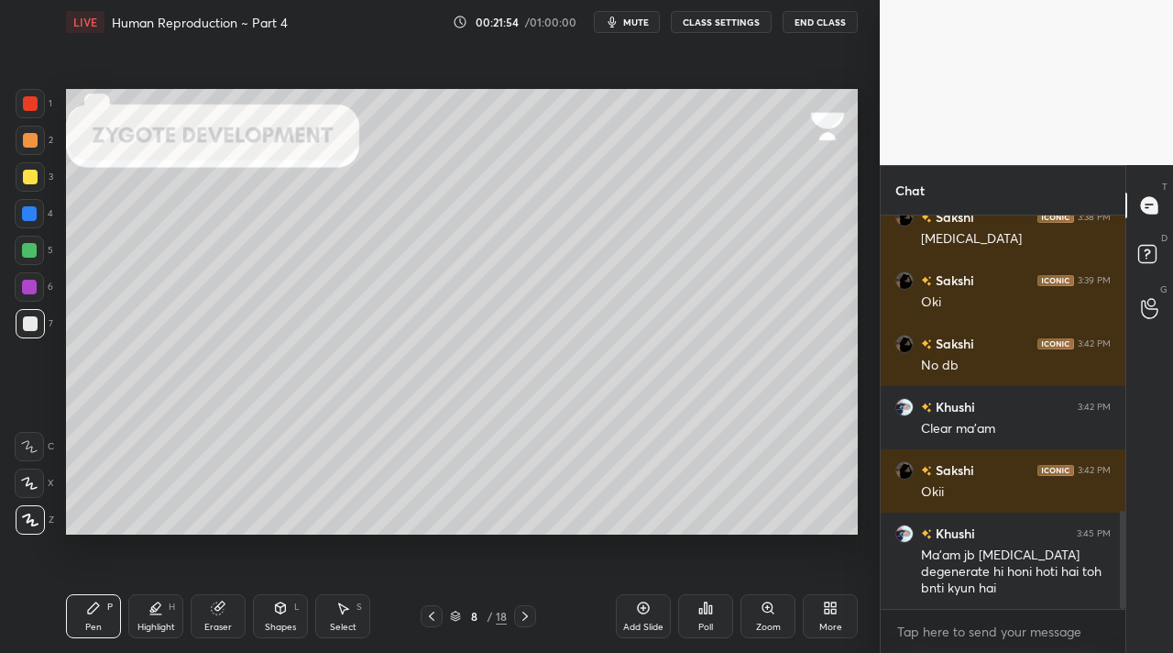
click at [276, 618] on div "Shapes L" at bounding box center [280, 616] width 55 height 44
click at [89, 613] on icon at bounding box center [93, 607] width 11 height 11
click at [23, 224] on div at bounding box center [29, 213] width 29 height 29
drag, startPoint x: 134, startPoint y: 609, endPoint x: 120, endPoint y: 561, distance: 49.6
click at [135, 604] on div "Highlight H" at bounding box center [155, 616] width 55 height 44
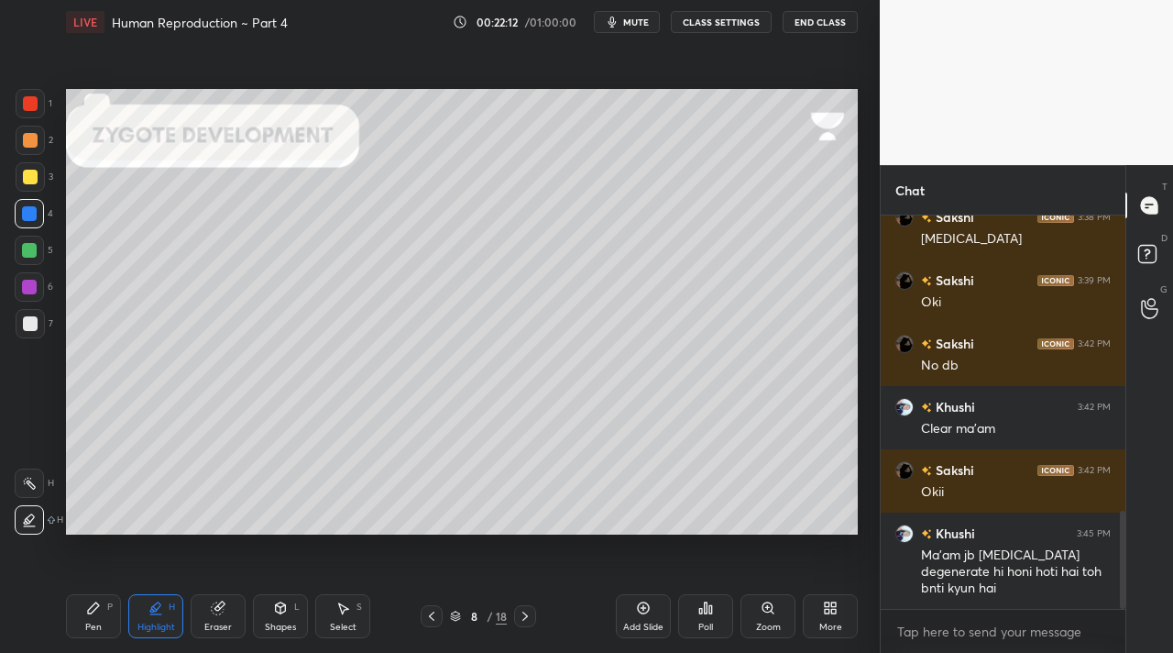
drag, startPoint x: 38, startPoint y: 489, endPoint x: 28, endPoint y: 476, distance: 16.5
click at [34, 485] on div at bounding box center [29, 482] width 29 height 29
drag, startPoint x: 32, startPoint y: 478, endPoint x: 63, endPoint y: 456, distance: 38.7
click at [41, 474] on div at bounding box center [29, 482] width 29 height 29
click at [522, 614] on icon at bounding box center [525, 616] width 15 height 15
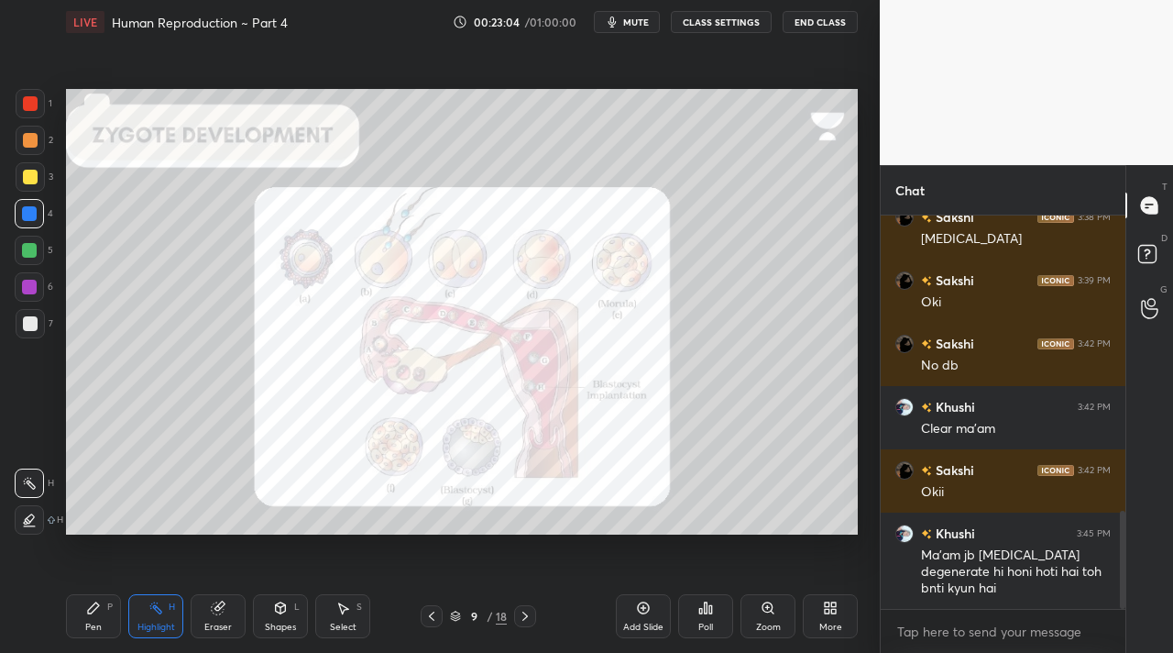
drag, startPoint x: 523, startPoint y: 612, endPoint x: 532, endPoint y: 618, distance: 9.9
click at [530, 615] on icon at bounding box center [525, 616] width 15 height 15
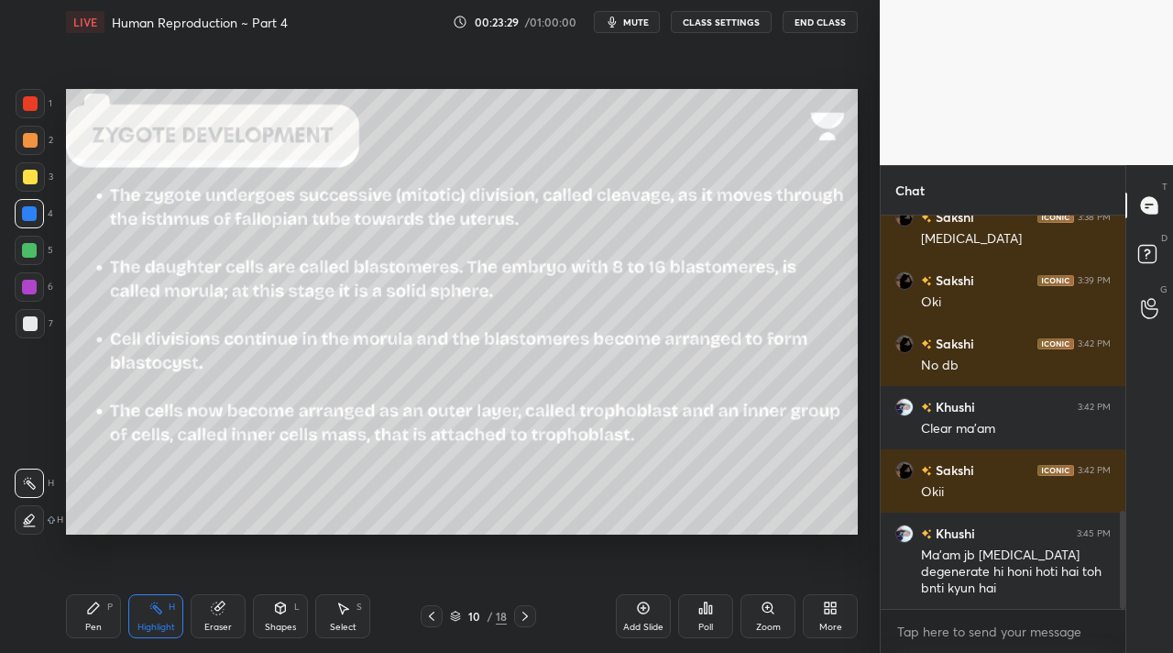
drag, startPoint x: 516, startPoint y: 616, endPoint x: 496, endPoint y: 571, distance: 49.2
click at [515, 615] on div at bounding box center [525, 616] width 22 height 22
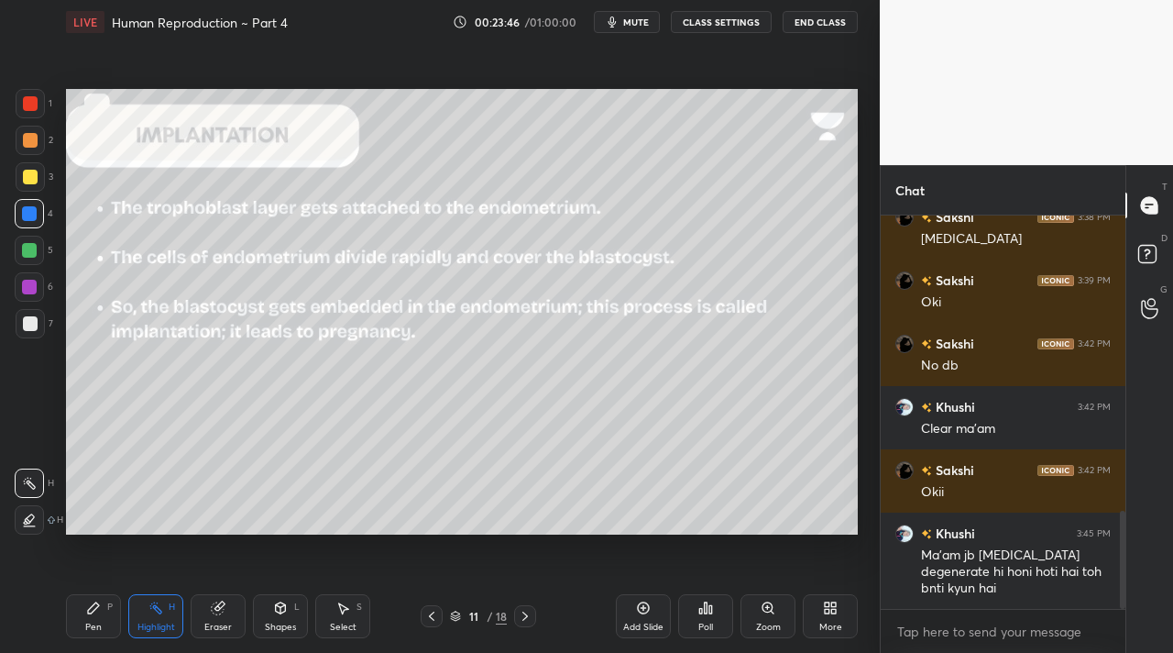
drag, startPoint x: 524, startPoint y: 614, endPoint x: 522, endPoint y: 605, distance: 9.6
click at [523, 611] on icon at bounding box center [525, 616] width 15 height 15
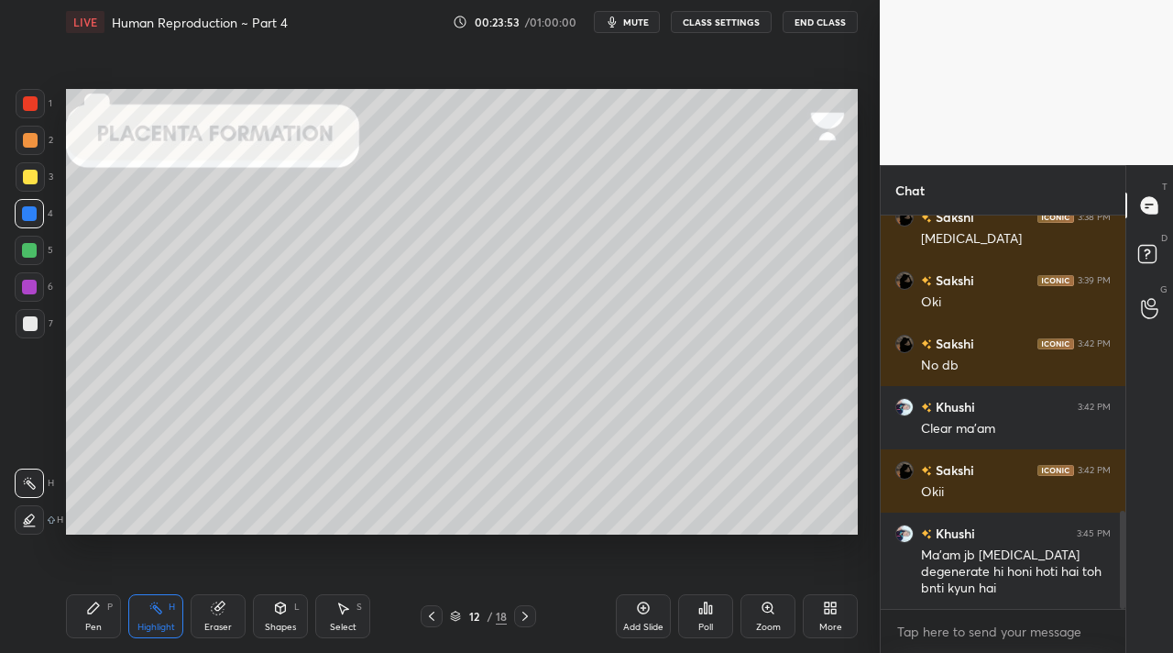
click at [28, 106] on div at bounding box center [30, 103] width 15 height 15
drag, startPoint x: 101, startPoint y: 600, endPoint x: 168, endPoint y: 539, distance: 90.8
click at [109, 603] on div "Pen P" at bounding box center [93, 616] width 55 height 44
drag, startPoint x: 160, startPoint y: 610, endPoint x: 176, endPoint y: 555, distance: 57.2
click at [164, 609] on div "Highlight H" at bounding box center [155, 616] width 55 height 44
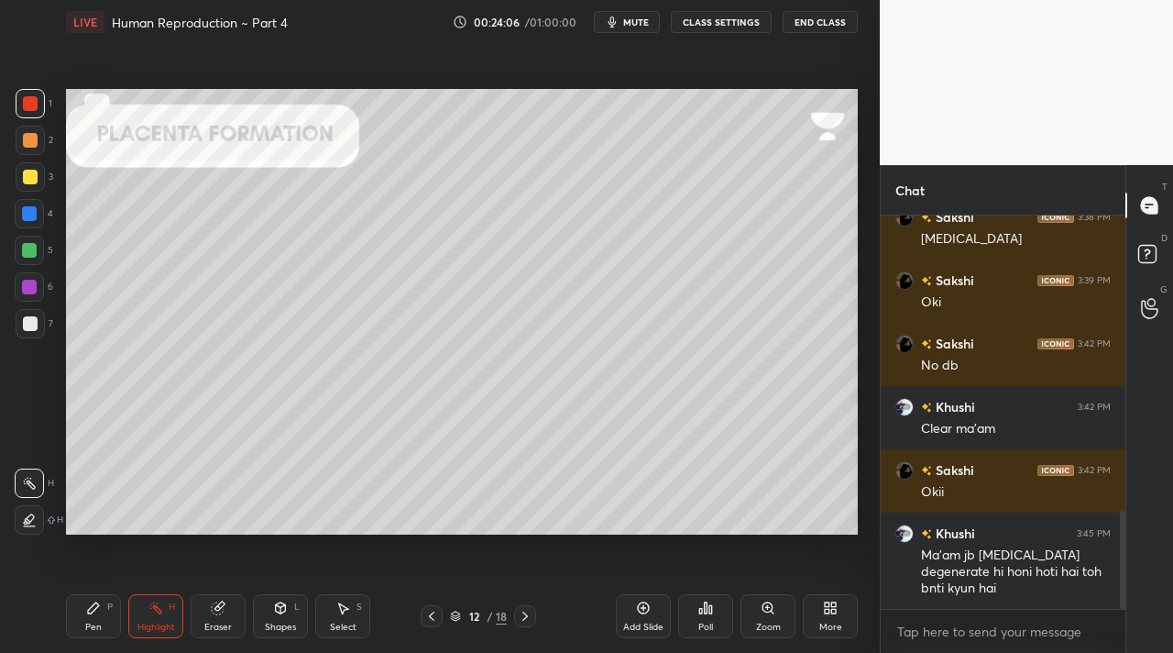
drag, startPoint x: 31, startPoint y: 214, endPoint x: 16, endPoint y: 369, distance: 155.7
click at [30, 219] on div at bounding box center [29, 213] width 29 height 29
click at [90, 607] on icon at bounding box center [93, 607] width 11 height 11
click at [31, 105] on div at bounding box center [30, 103] width 15 height 15
click at [225, 608] on icon at bounding box center [218, 607] width 15 height 15
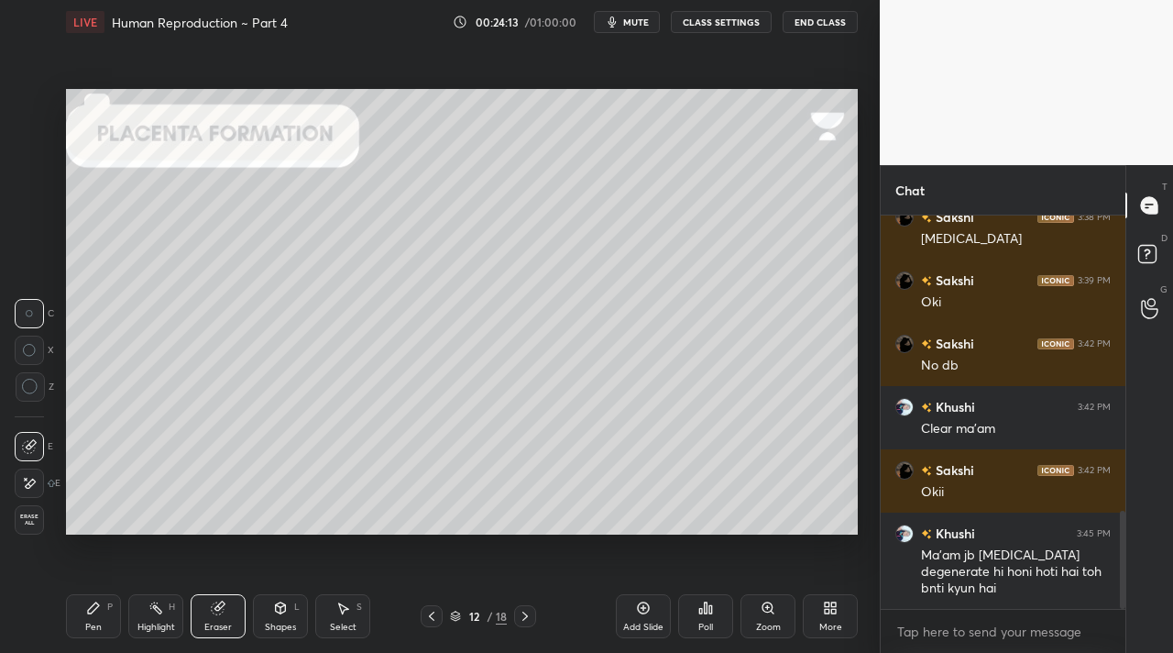
click at [178, 612] on div "Highlight H" at bounding box center [155, 616] width 55 height 44
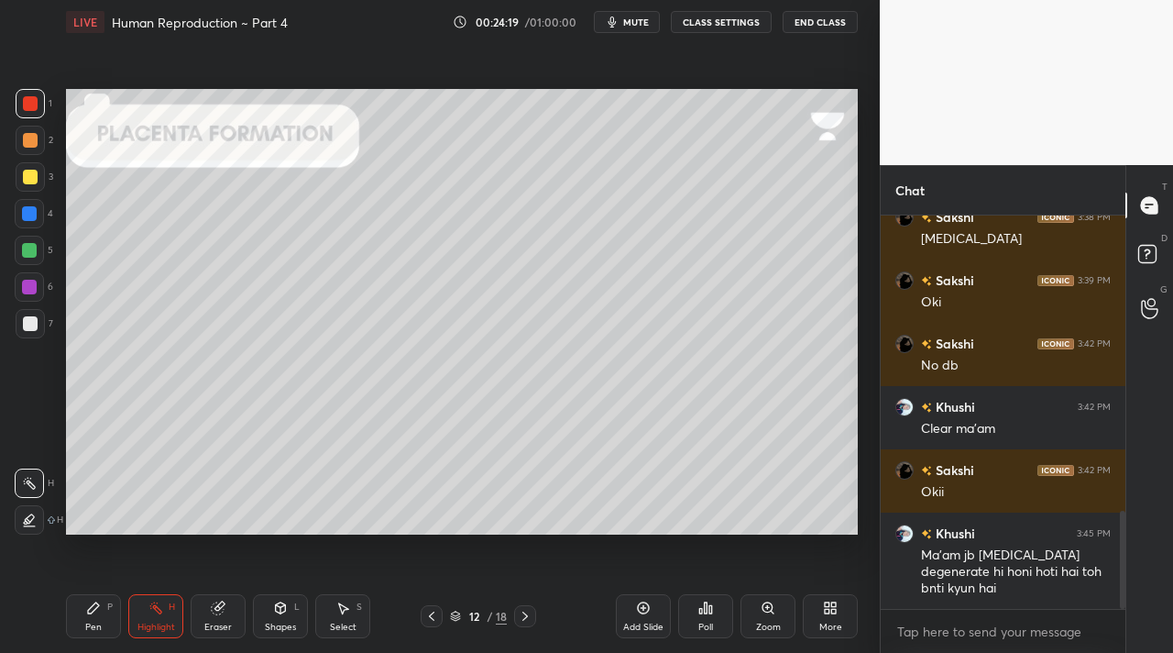
click at [97, 610] on icon at bounding box center [93, 607] width 15 height 15
click at [157, 608] on rect at bounding box center [157, 609] width 9 height 9
drag, startPoint x: 28, startPoint y: 527, endPoint x: 53, endPoint y: 503, distance: 34.4
click at [32, 527] on div at bounding box center [29, 519] width 29 height 29
click at [92, 607] on icon at bounding box center [93, 607] width 11 height 11
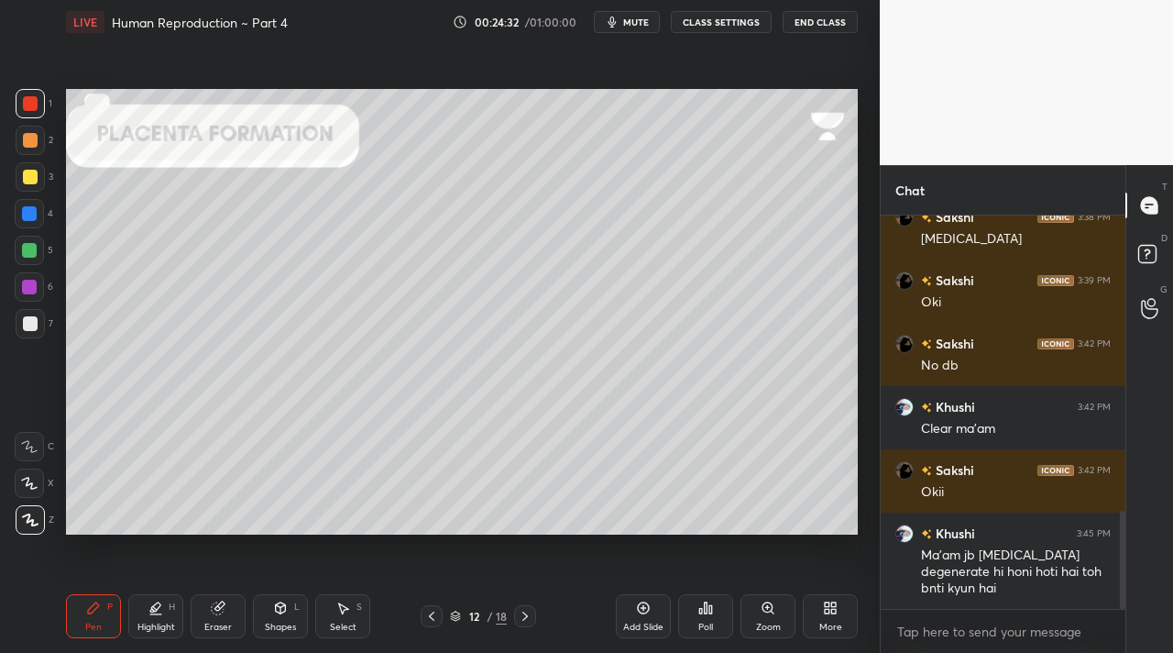
click at [25, 236] on div at bounding box center [29, 250] width 29 height 29
drag, startPoint x: 18, startPoint y: 210, endPoint x: 50, endPoint y: 203, distance: 32.7
click at [23, 209] on div at bounding box center [29, 213] width 29 height 29
click at [195, 611] on div "Eraser" at bounding box center [218, 616] width 55 height 44
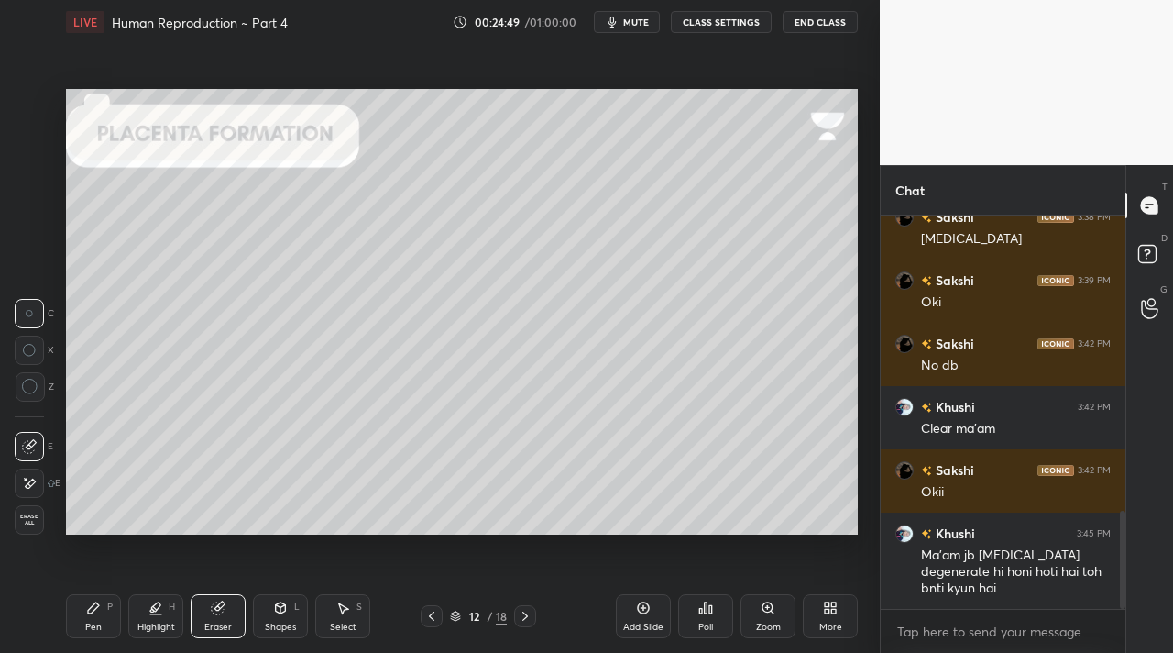
drag, startPoint x: 95, startPoint y: 618, endPoint x: 106, endPoint y: 610, distance: 13.2
click at [98, 618] on div "Pen P" at bounding box center [93, 616] width 55 height 44
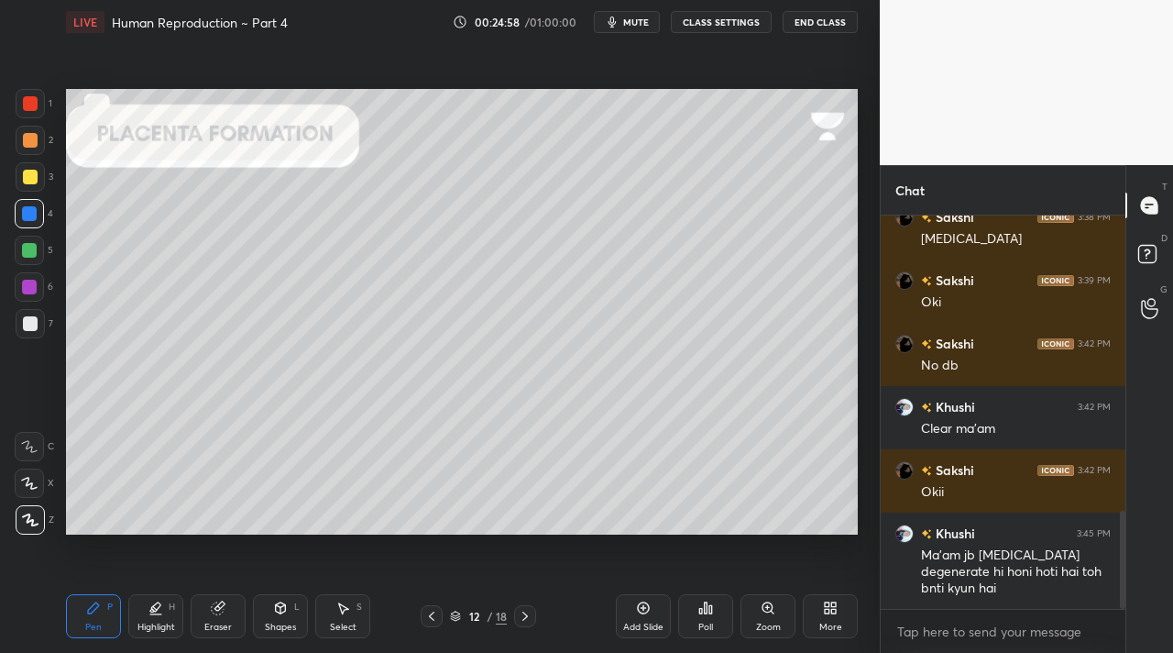
drag, startPoint x: 29, startPoint y: 107, endPoint x: 54, endPoint y: 127, distance: 31.9
click at [30, 107] on div at bounding box center [30, 103] width 15 height 15
click at [27, 215] on div at bounding box center [29, 213] width 15 height 15
click at [153, 613] on div "Highlight H" at bounding box center [155, 616] width 55 height 44
click at [49, 491] on div "H" at bounding box center [39, 482] width 49 height 29
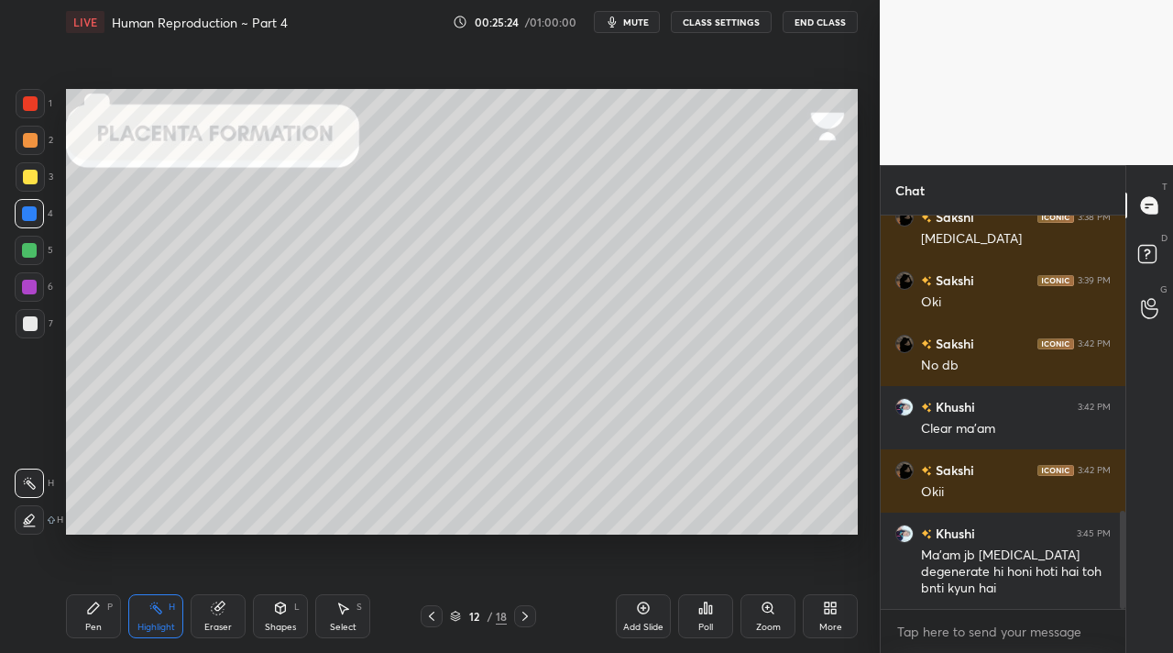
click at [221, 622] on div "Eraser" at bounding box center [217, 626] width 27 height 9
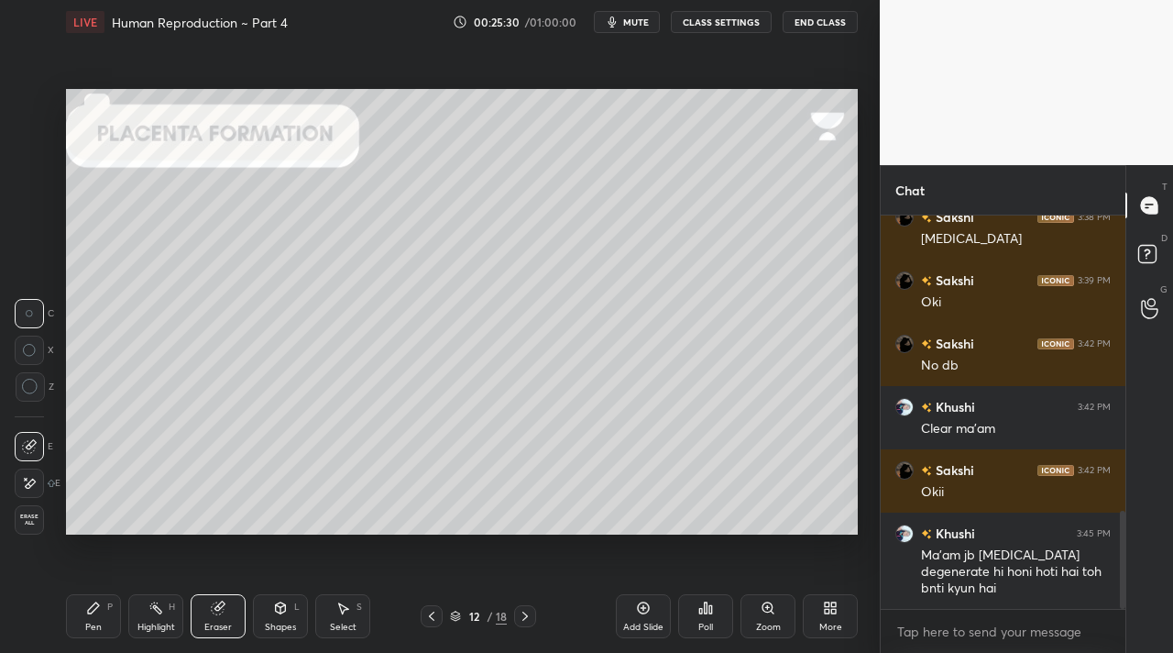
drag, startPoint x: 90, startPoint y: 625, endPoint x: 82, endPoint y: 609, distance: 18.4
click at [91, 622] on div "Pen" at bounding box center [93, 626] width 16 height 9
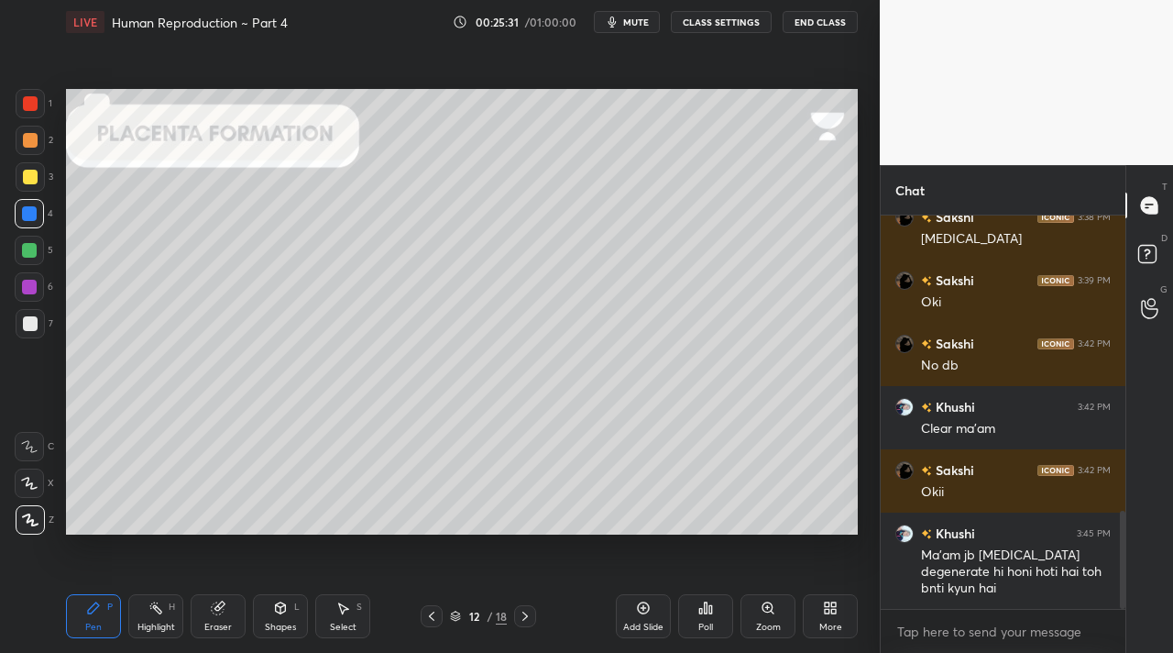
click at [160, 611] on rect at bounding box center [157, 609] width 9 height 9
drag, startPoint x: 28, startPoint y: 513, endPoint x: 33, endPoint y: 484, distance: 29.7
click at [32, 513] on icon at bounding box center [29, 519] width 15 height 15
drag, startPoint x: 34, startPoint y: 96, endPoint x: 56, endPoint y: 114, distance: 28.1
click at [32, 98] on div at bounding box center [30, 103] width 29 height 29
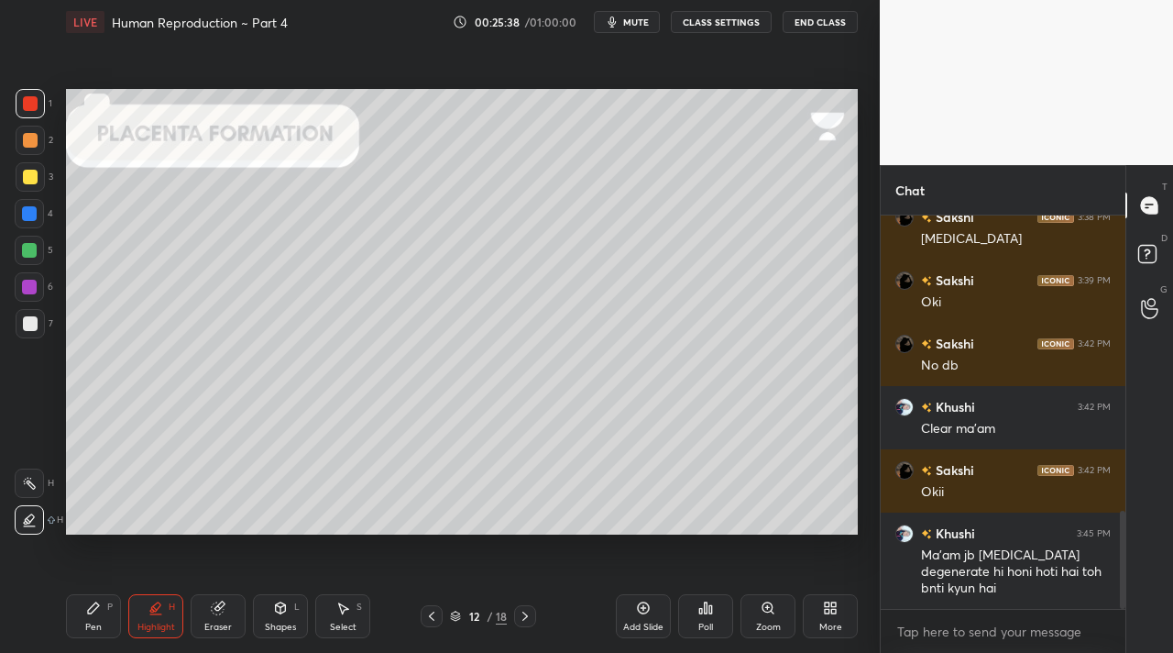
drag, startPoint x: 111, startPoint y: 616, endPoint x: 75, endPoint y: 549, distance: 75.9
click at [108, 614] on div "Pen P" at bounding box center [93, 616] width 55 height 44
drag, startPoint x: 34, startPoint y: 135, endPoint x: 37, endPoint y: 154, distance: 19.4
click at [36, 137] on div at bounding box center [30, 140] width 15 height 15
click at [160, 622] on div "Highlight" at bounding box center [156, 626] width 38 height 9
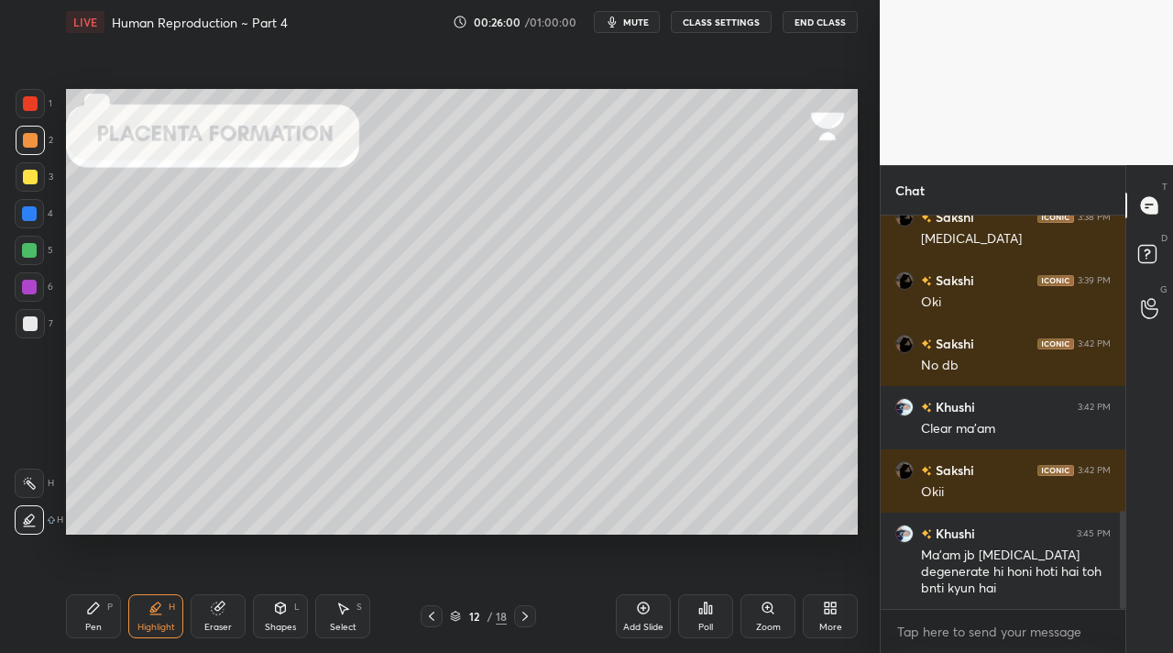
drag, startPoint x: 25, startPoint y: 247, endPoint x: 38, endPoint y: 270, distance: 26.3
click at [25, 247] on div at bounding box center [29, 250] width 15 height 15
click at [38, 315] on div at bounding box center [30, 323] width 29 height 29
drag, startPoint x: 97, startPoint y: 612, endPoint x: 156, endPoint y: 587, distance: 64.0
click at [97, 611] on icon at bounding box center [93, 607] width 15 height 15
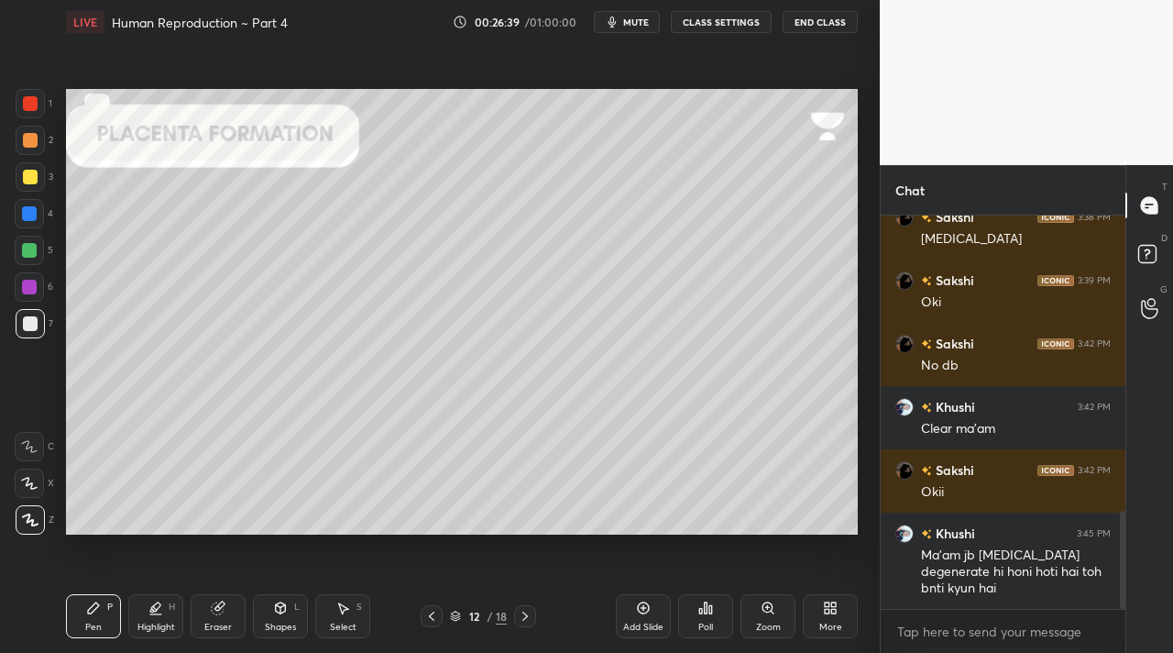
click at [291, 627] on div "Shapes" at bounding box center [280, 626] width 31 height 9
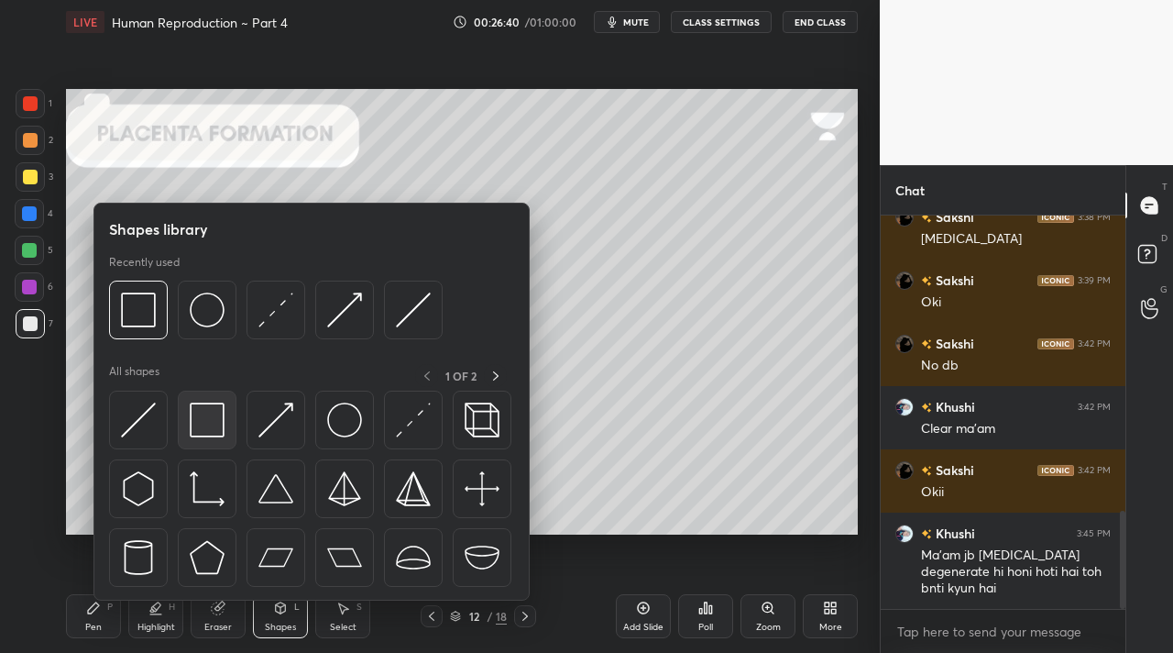
click at [203, 425] on img at bounding box center [207, 419] width 35 height 35
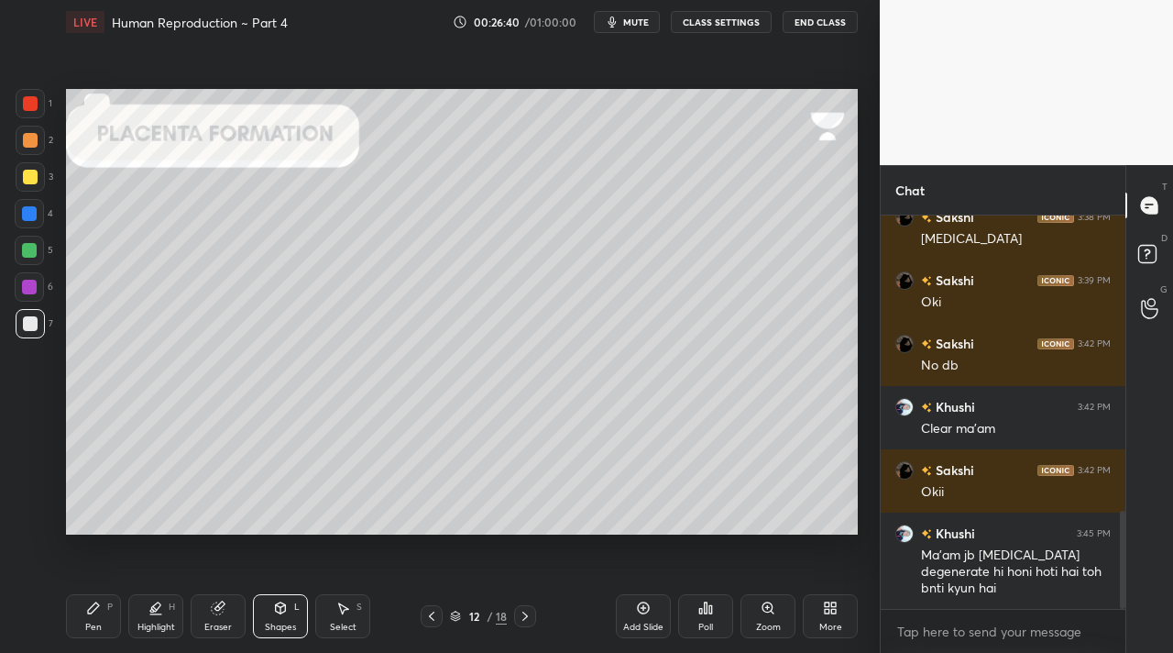
click at [20, 231] on div "4" at bounding box center [34, 217] width 38 height 37
drag, startPoint x: 30, startPoint y: 250, endPoint x: 64, endPoint y: 251, distance: 33.9
click at [31, 249] on div at bounding box center [29, 250] width 15 height 15
drag, startPoint x: 88, startPoint y: 617, endPoint x: 133, endPoint y: 567, distance: 66.8
click at [91, 613] on div "Pen P" at bounding box center [93, 616] width 55 height 44
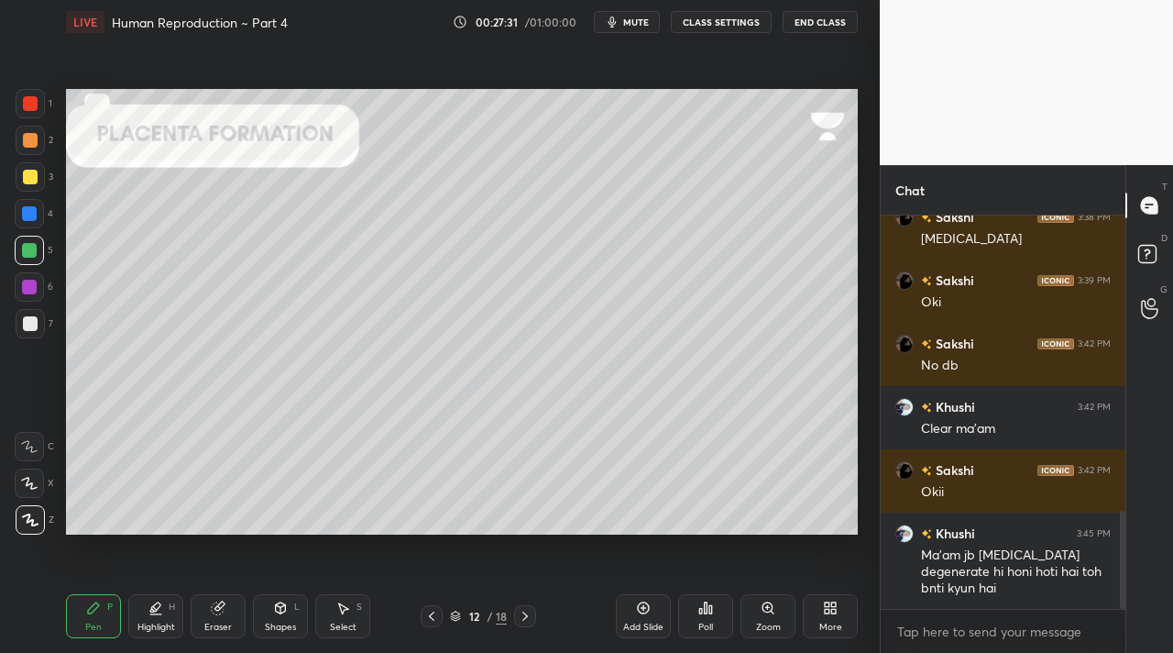
drag, startPoint x: 29, startPoint y: 138, endPoint x: 31, endPoint y: 193, distance: 55.0
click at [32, 140] on div at bounding box center [30, 140] width 15 height 15
drag, startPoint x: 147, startPoint y: 611, endPoint x: 136, endPoint y: 606, distance: 12.3
click at [147, 611] on div "Highlight H" at bounding box center [155, 616] width 55 height 44
click at [38, 489] on div "H" at bounding box center [39, 482] width 49 height 29
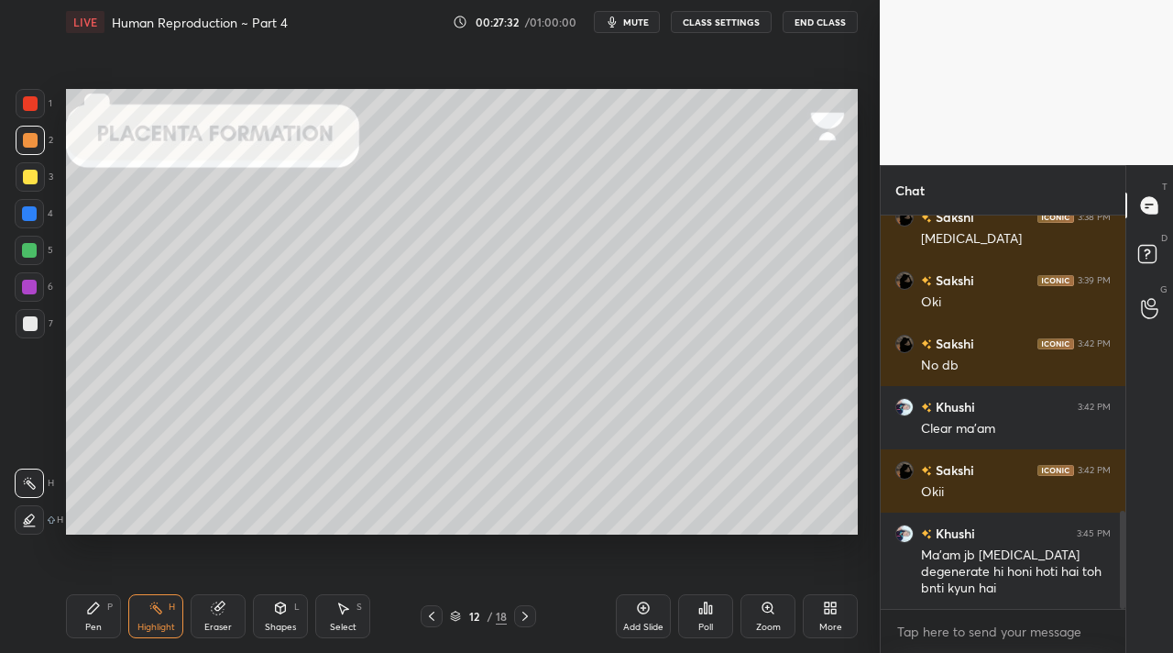
click at [37, 485] on div at bounding box center [29, 482] width 29 height 29
click at [43, 188] on div "3" at bounding box center [35, 176] width 38 height 29
click at [92, 617] on div "Pen P" at bounding box center [93, 616] width 55 height 44
click at [146, 625] on div "Highlight" at bounding box center [156, 626] width 38 height 9
drag, startPoint x: 27, startPoint y: 516, endPoint x: 40, endPoint y: 505, distance: 17.6
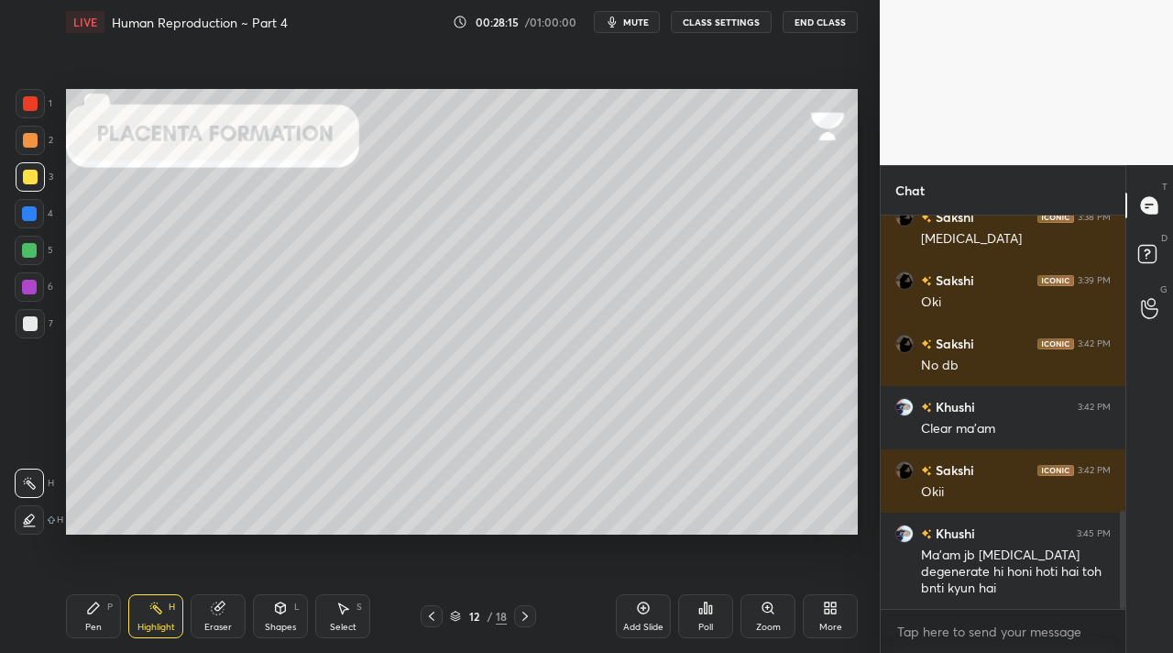
click at [29, 518] on icon at bounding box center [29, 519] width 15 height 15
click at [99, 623] on div "Pen" at bounding box center [93, 626] width 16 height 9
click at [148, 622] on div "Highlight" at bounding box center [156, 626] width 38 height 9
click at [42, 305] on div "1 2 3 4 5 6 7" at bounding box center [34, 217] width 38 height 257
click at [35, 290] on div at bounding box center [29, 287] width 15 height 15
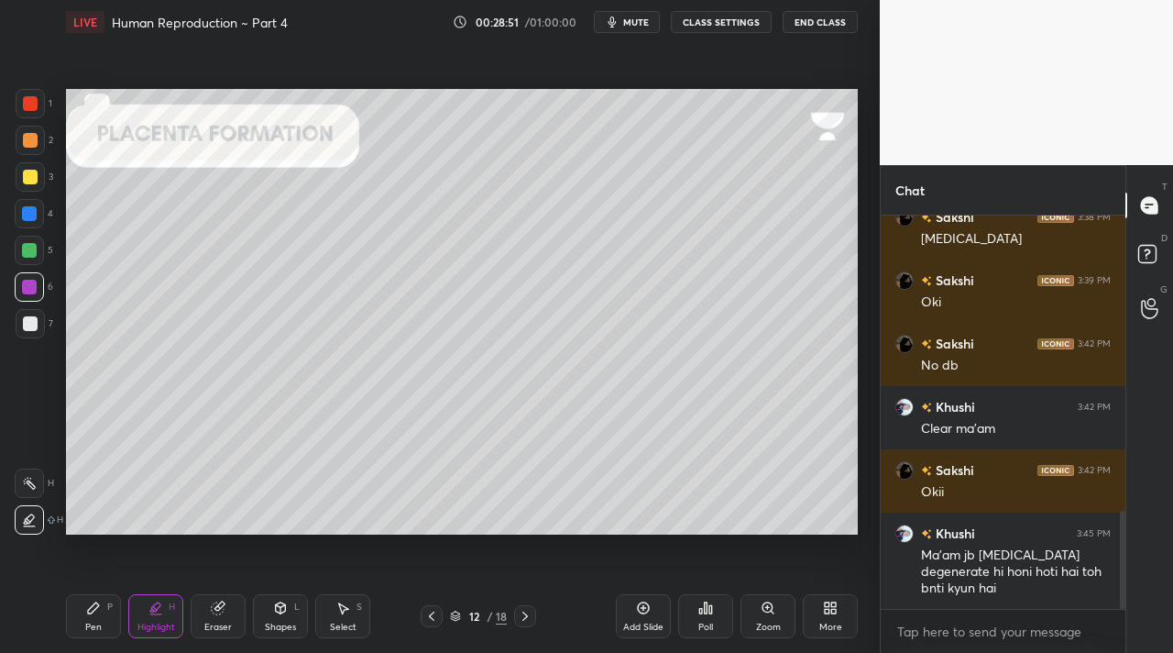
click at [89, 616] on div "Pen P" at bounding box center [93, 616] width 55 height 44
click at [29, 224] on div at bounding box center [29, 213] width 29 height 29
drag, startPoint x: 31, startPoint y: 177, endPoint x: 52, endPoint y: 176, distance: 21.1
click at [33, 180] on div at bounding box center [30, 177] width 15 height 15
click at [26, 130] on div at bounding box center [30, 140] width 29 height 29
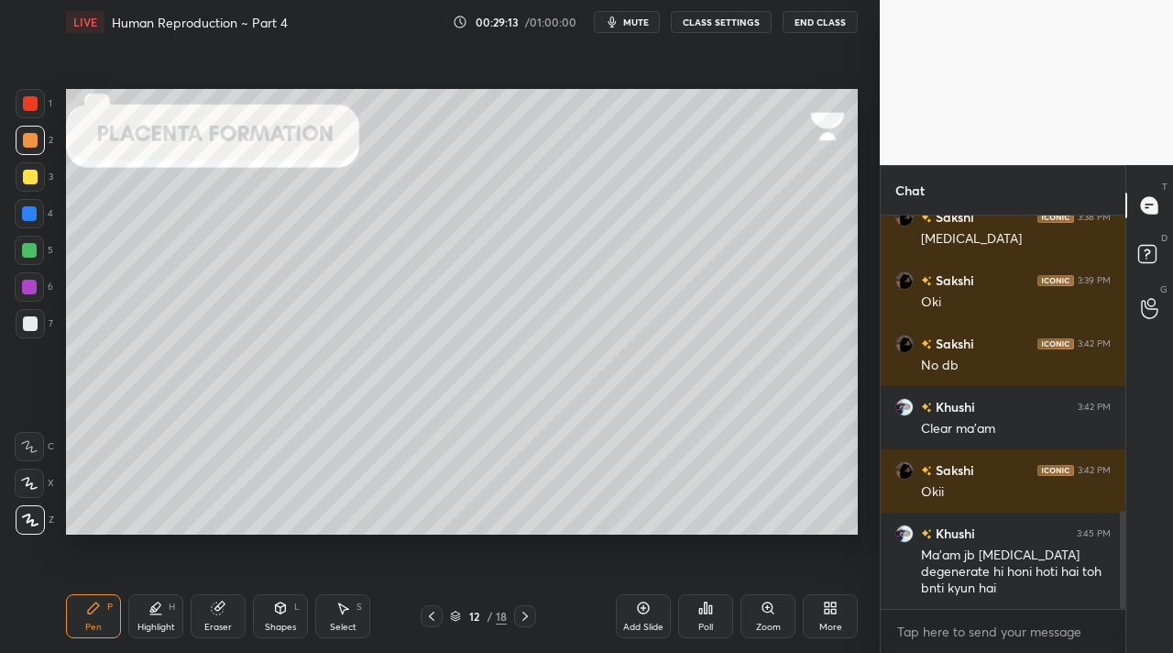
click at [154, 614] on icon at bounding box center [155, 614] width 11 height 0
click at [100, 604] on icon at bounding box center [93, 607] width 15 height 15
click at [158, 619] on div "Highlight H" at bounding box center [155, 616] width 55 height 44
click at [29, 327] on div at bounding box center [30, 323] width 15 height 15
click at [23, 474] on div at bounding box center [29, 482] width 29 height 29
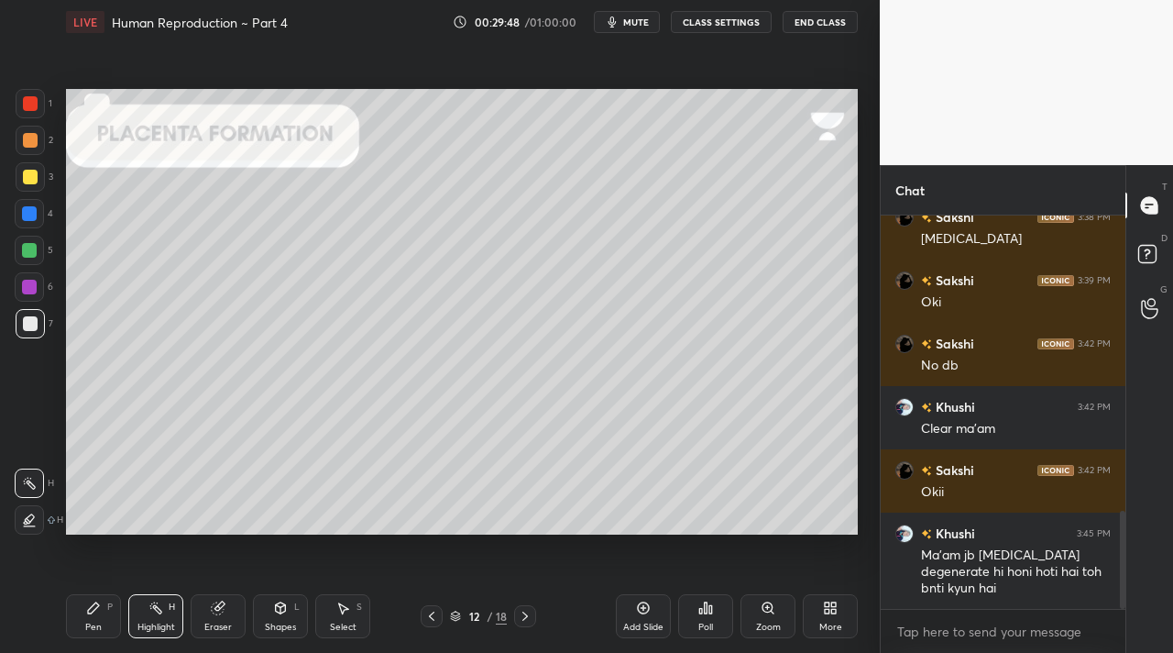
click at [519, 616] on icon at bounding box center [525, 616] width 15 height 15
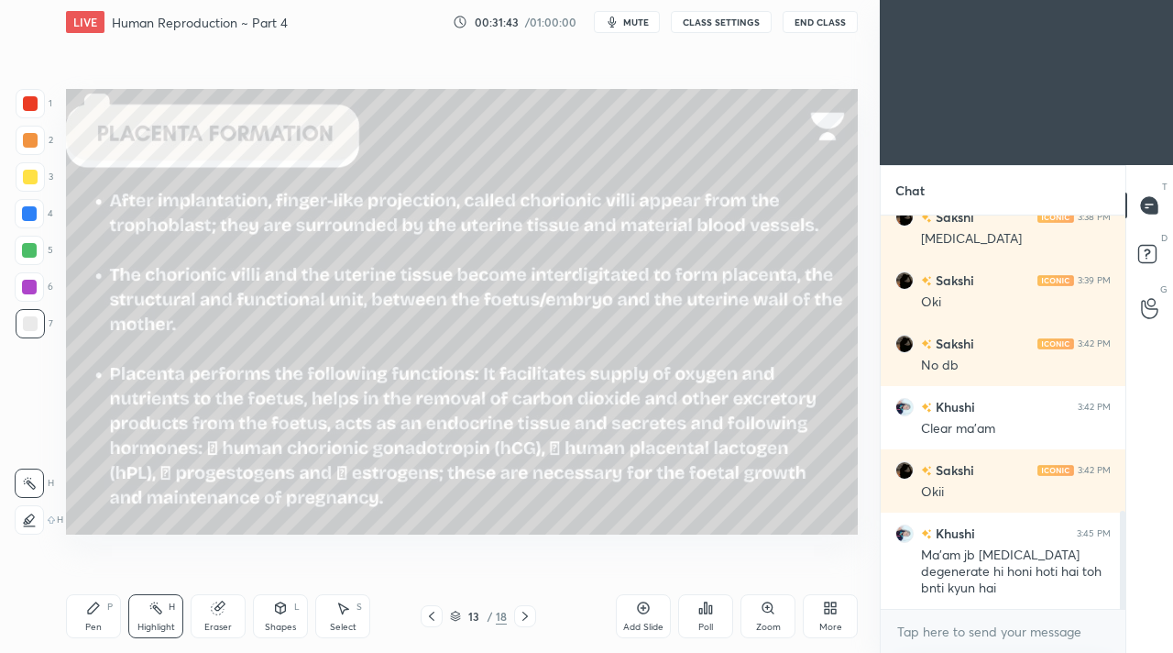
scroll to position [91130, 90859]
drag, startPoint x: 21, startPoint y: 176, endPoint x: 38, endPoint y: 175, distance: 17.4
click at [24, 177] on div at bounding box center [30, 177] width 15 height 15
drag, startPoint x: 31, startPoint y: 520, endPoint x: 52, endPoint y: 512, distance: 22.3
click at [32, 520] on icon at bounding box center [29, 519] width 15 height 15
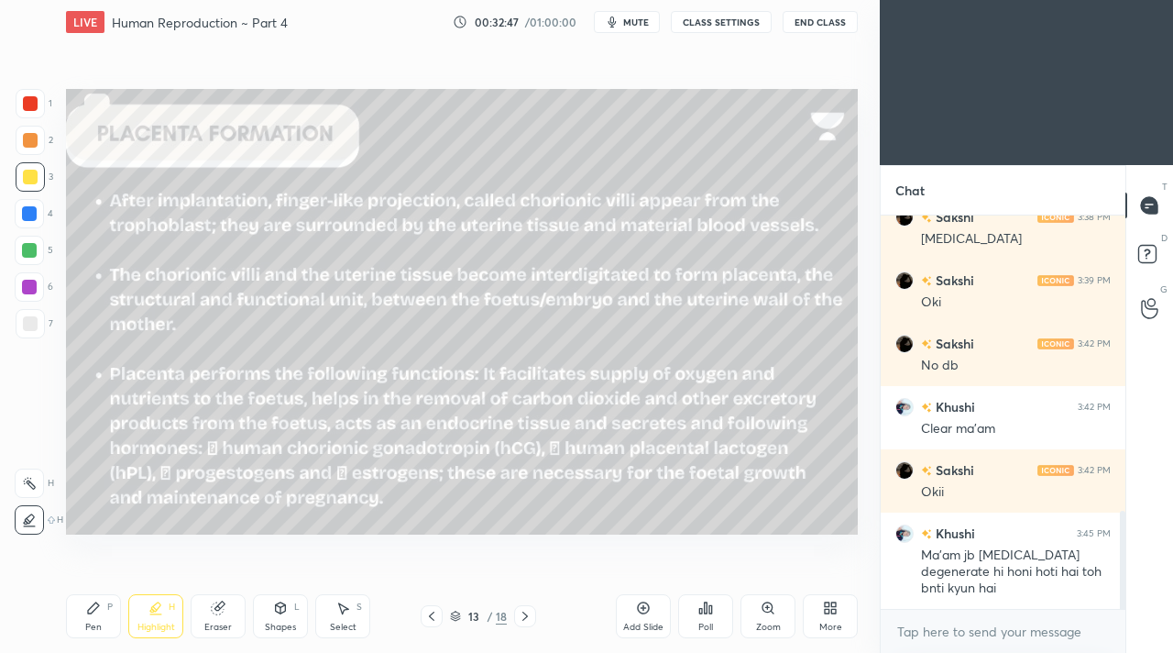
click at [57, 623] on div "1 2 3 4 5 6 7 C X Z C X Z E E Erase all H H LIVE Human Reproduction ~ Part 4 00…" at bounding box center [432, 326] width 865 height 653
drag, startPoint x: 93, startPoint y: 620, endPoint x: 106, endPoint y: 604, distance: 20.2
click at [93, 618] on div "Pen P" at bounding box center [93, 616] width 55 height 44
click at [35, 290] on div at bounding box center [29, 286] width 29 height 29
click at [40, 291] on div at bounding box center [29, 286] width 29 height 29
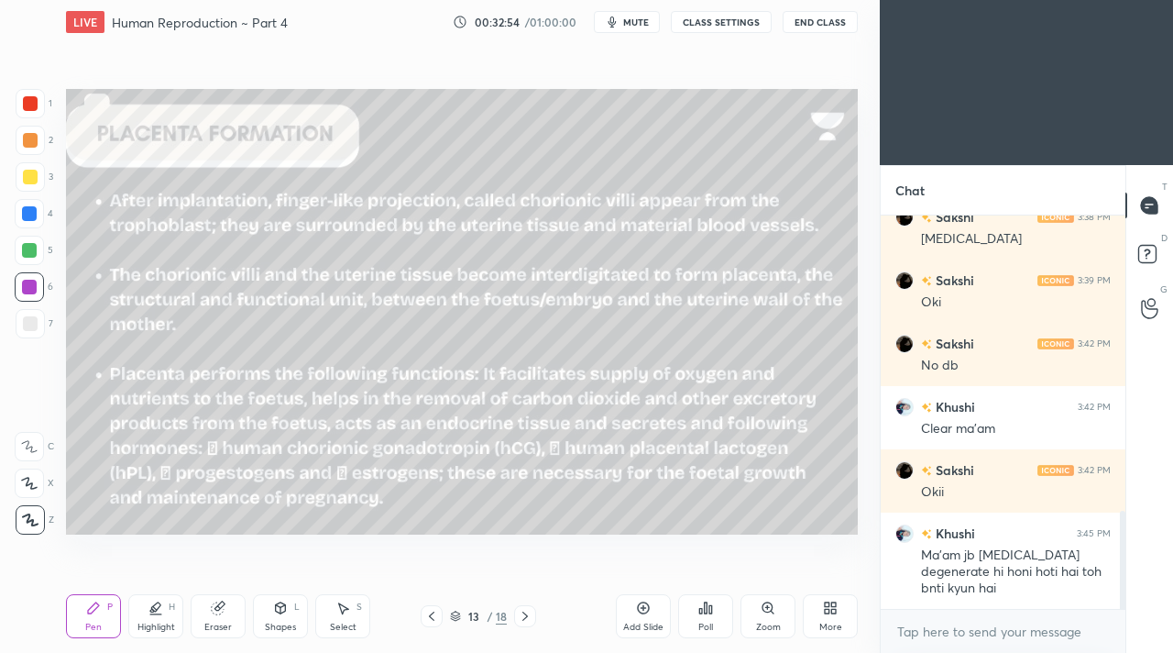
click at [161, 606] on icon at bounding box center [155, 607] width 15 height 15
click at [34, 490] on div at bounding box center [29, 482] width 29 height 29
click at [524, 612] on icon at bounding box center [525, 616] width 15 height 15
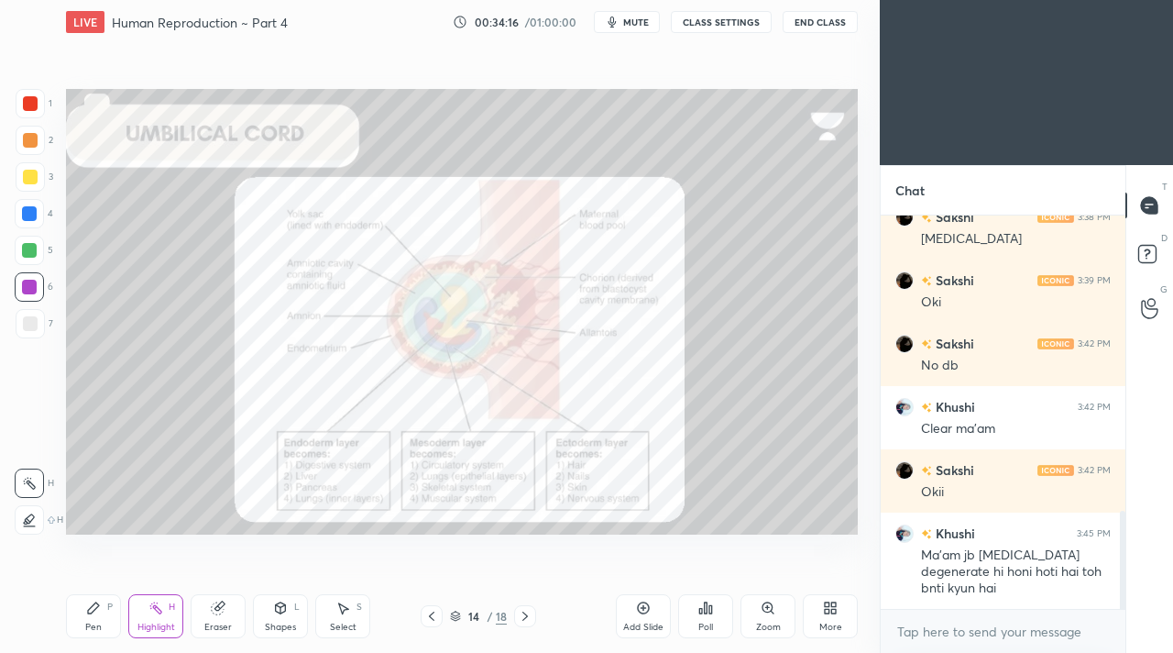
click at [522, 626] on div at bounding box center [525, 616] width 22 height 22
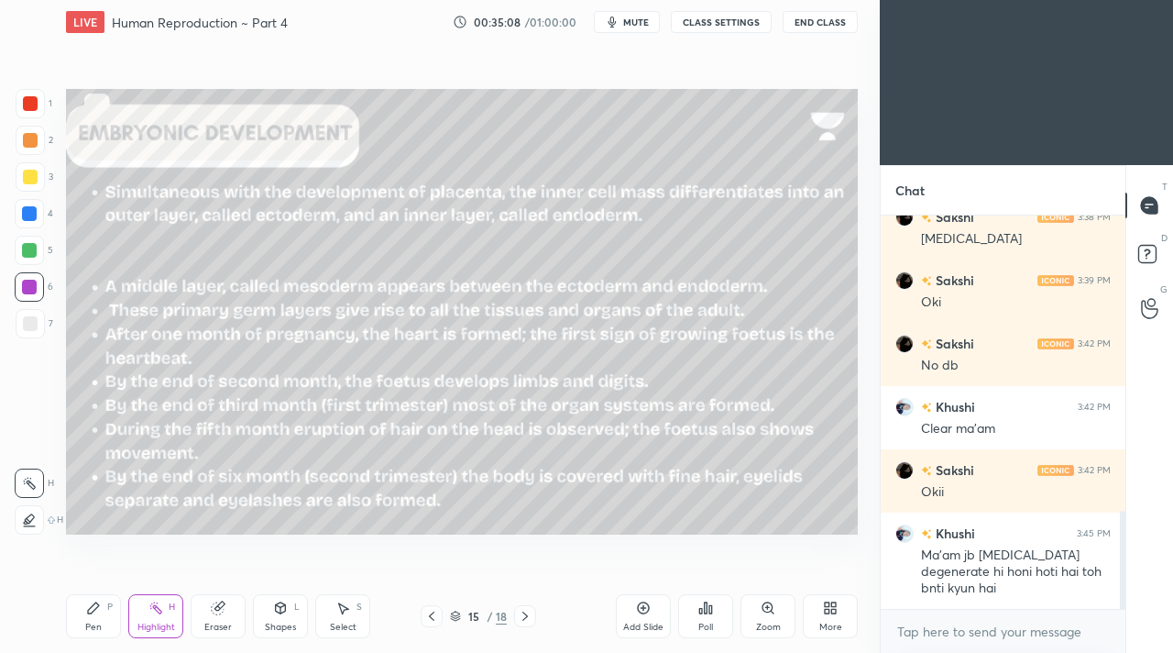
click at [528, 624] on div at bounding box center [525, 616] width 22 height 22
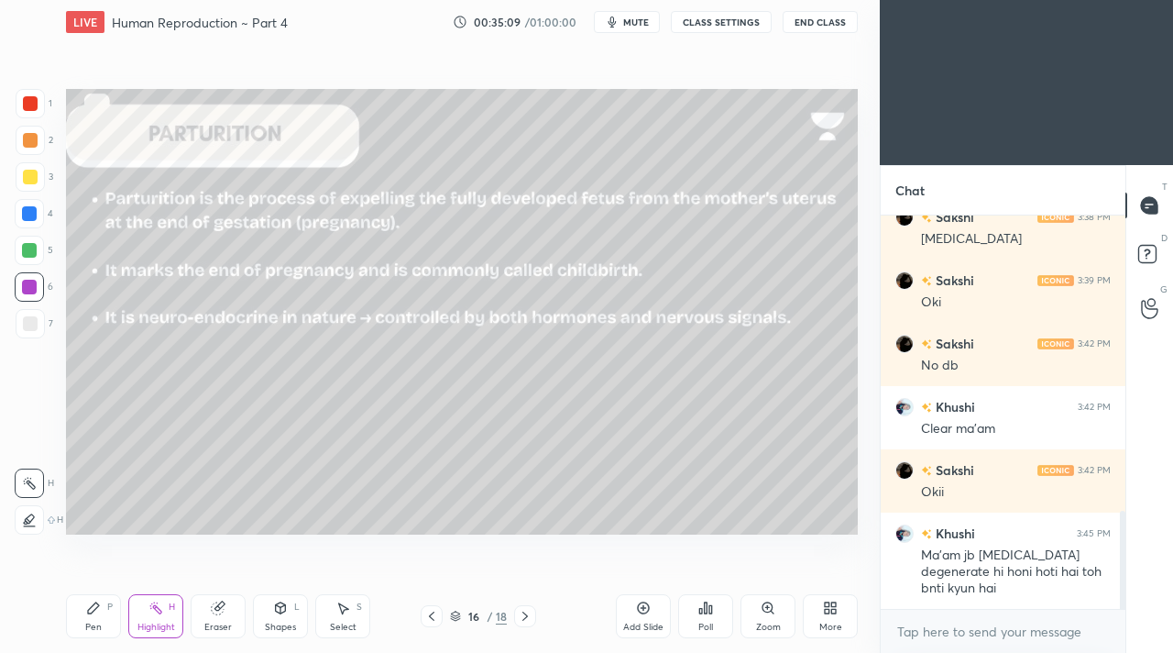
drag, startPoint x: 428, startPoint y: 619, endPoint x: 389, endPoint y: 624, distance: 39.8
click at [428, 619] on icon at bounding box center [431, 616] width 15 height 15
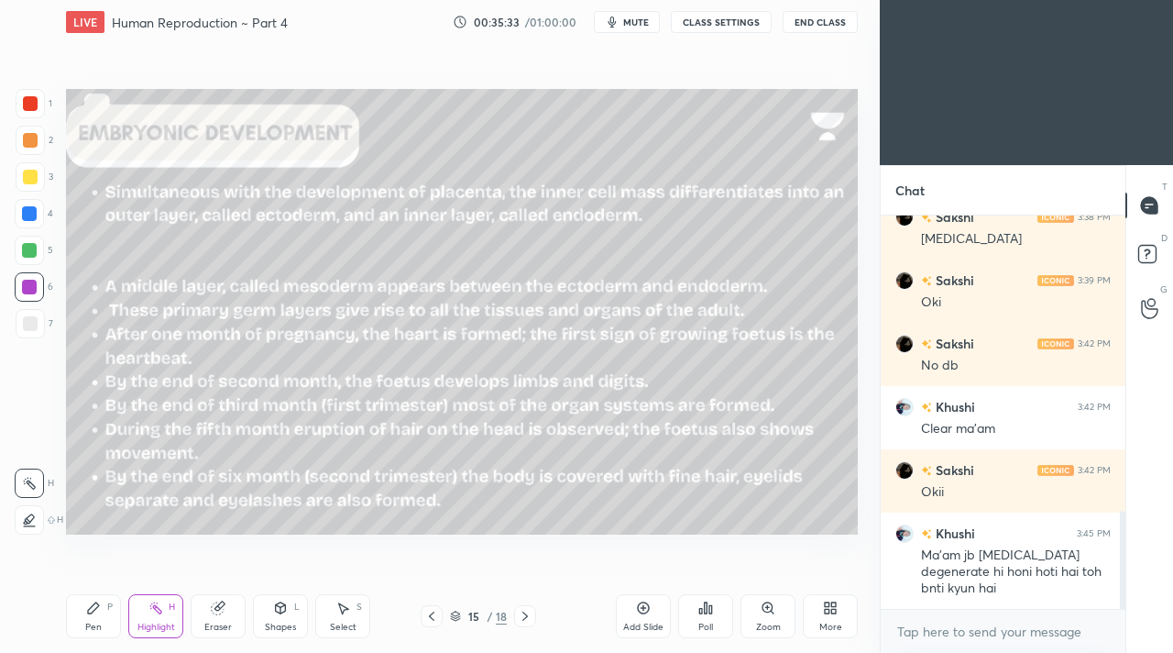
drag, startPoint x: 268, startPoint y: 616, endPoint x: 260, endPoint y: 609, distance: 10.4
click at [269, 615] on div "Shapes L" at bounding box center [280, 616] width 55 height 44
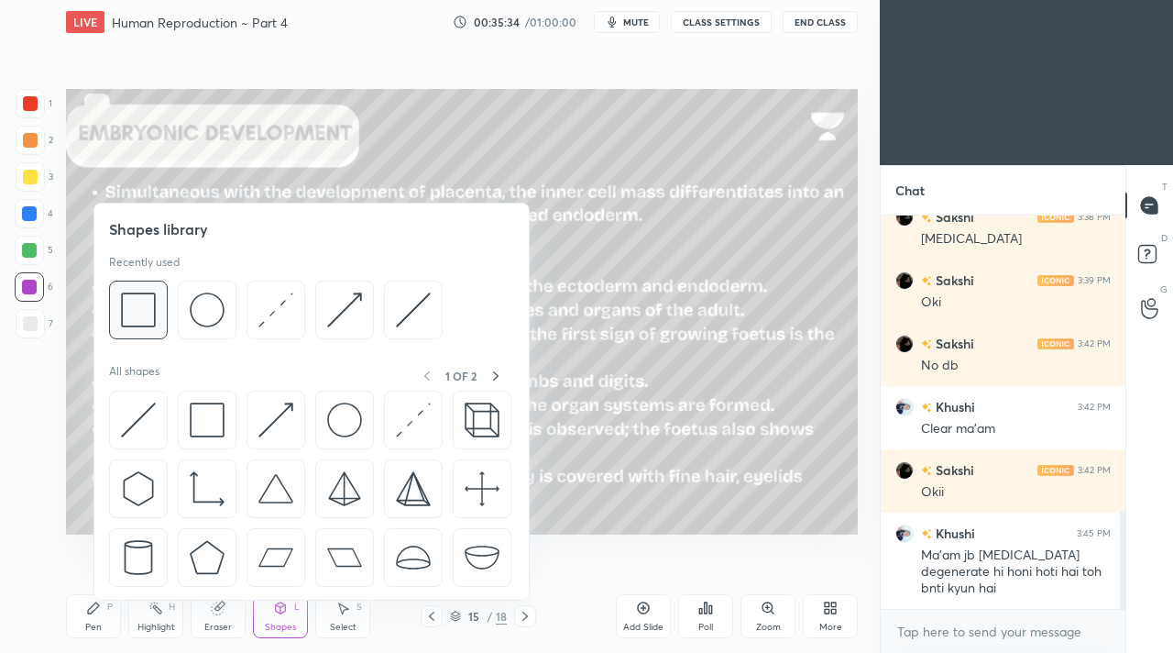
click at [136, 334] on div at bounding box center [138, 309] width 59 height 59
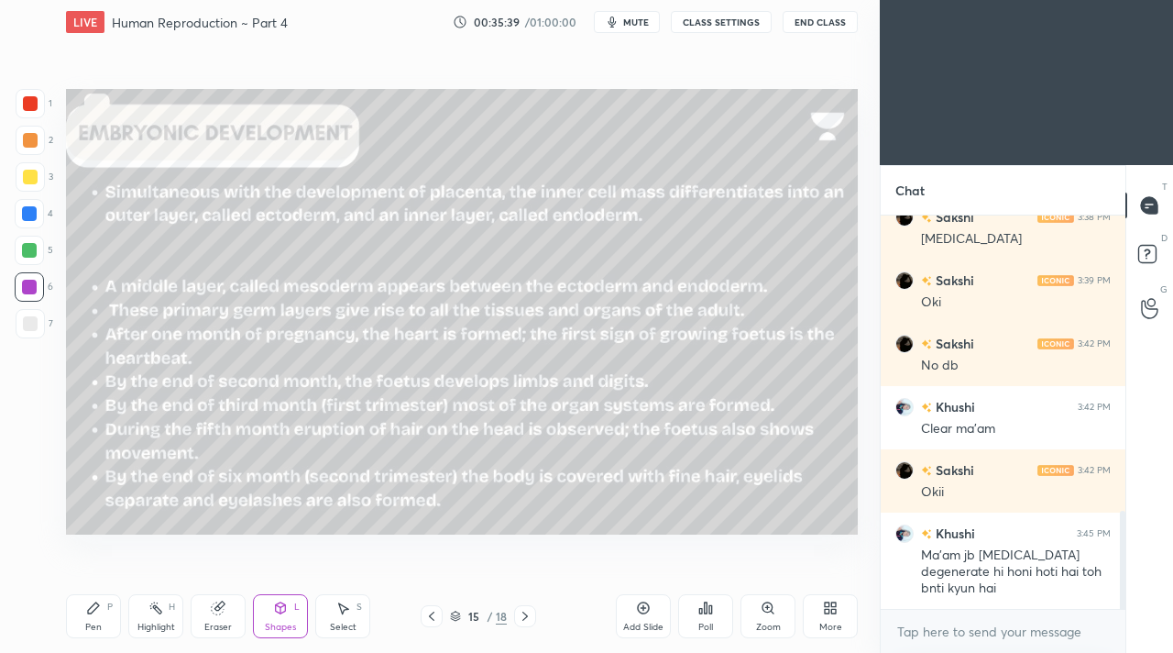
click at [159, 611] on icon at bounding box center [155, 607] width 15 height 15
click at [522, 612] on icon at bounding box center [524, 615] width 5 height 9
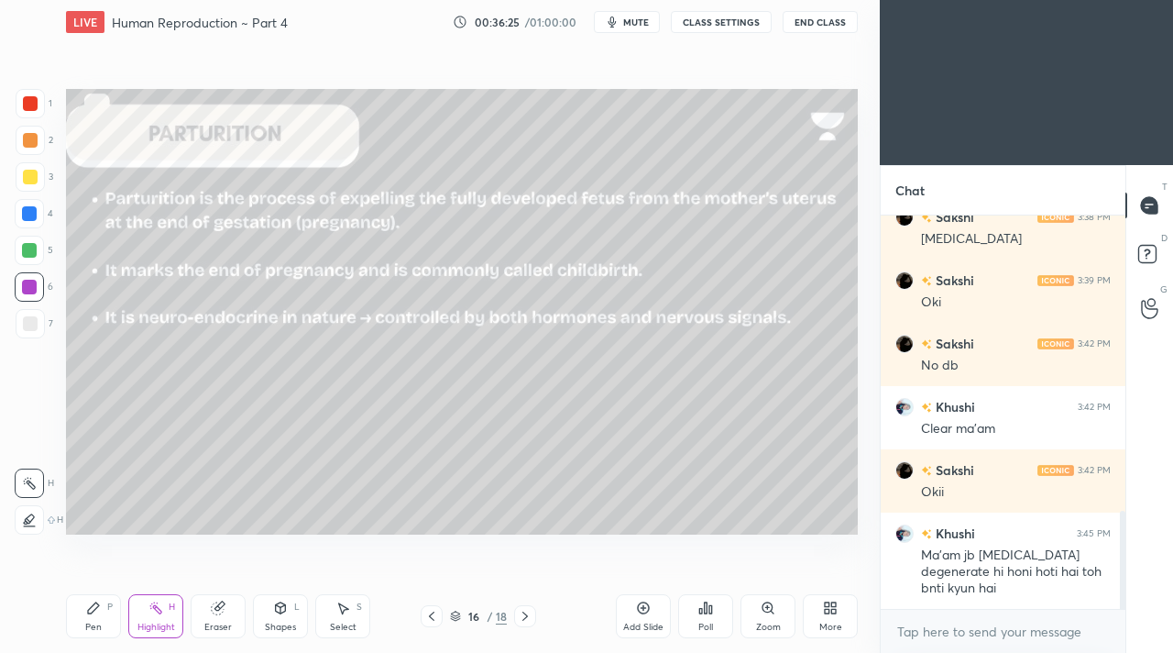
click at [95, 615] on div "Pen P" at bounding box center [93, 616] width 55 height 44
click at [159, 622] on div "Highlight" at bounding box center [156, 626] width 38 height 9
click at [281, 614] on div "Shapes L" at bounding box center [280, 616] width 55 height 44
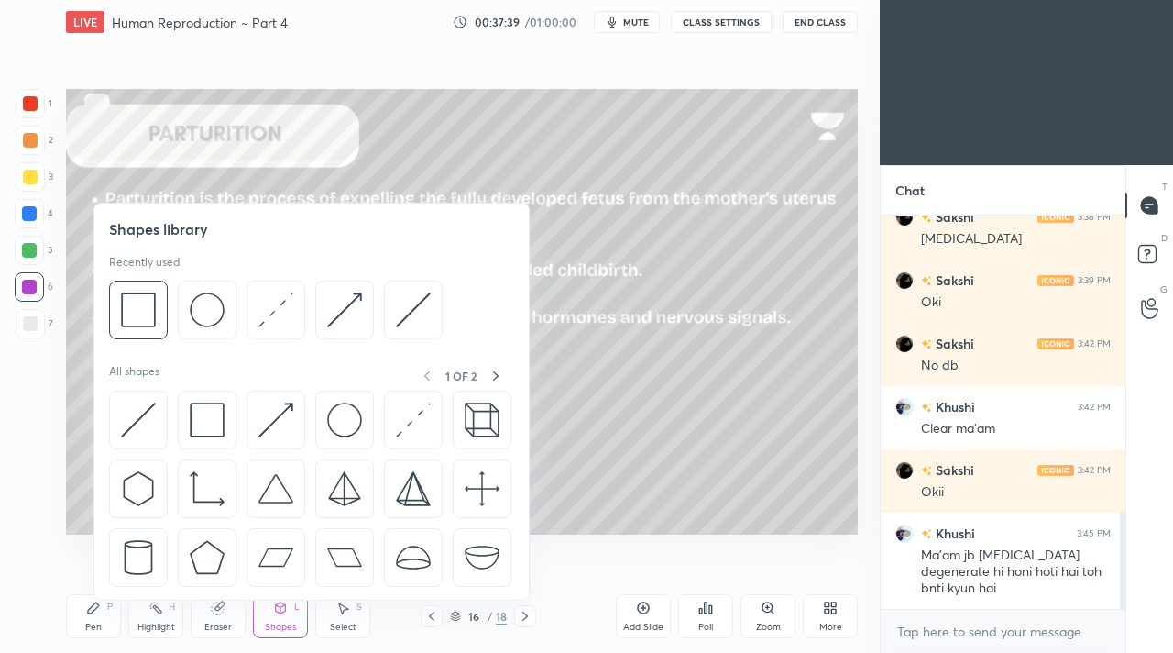
drag, startPoint x: 27, startPoint y: 180, endPoint x: 34, endPoint y: 187, distance: 9.7
click at [27, 181] on div at bounding box center [30, 177] width 15 height 15
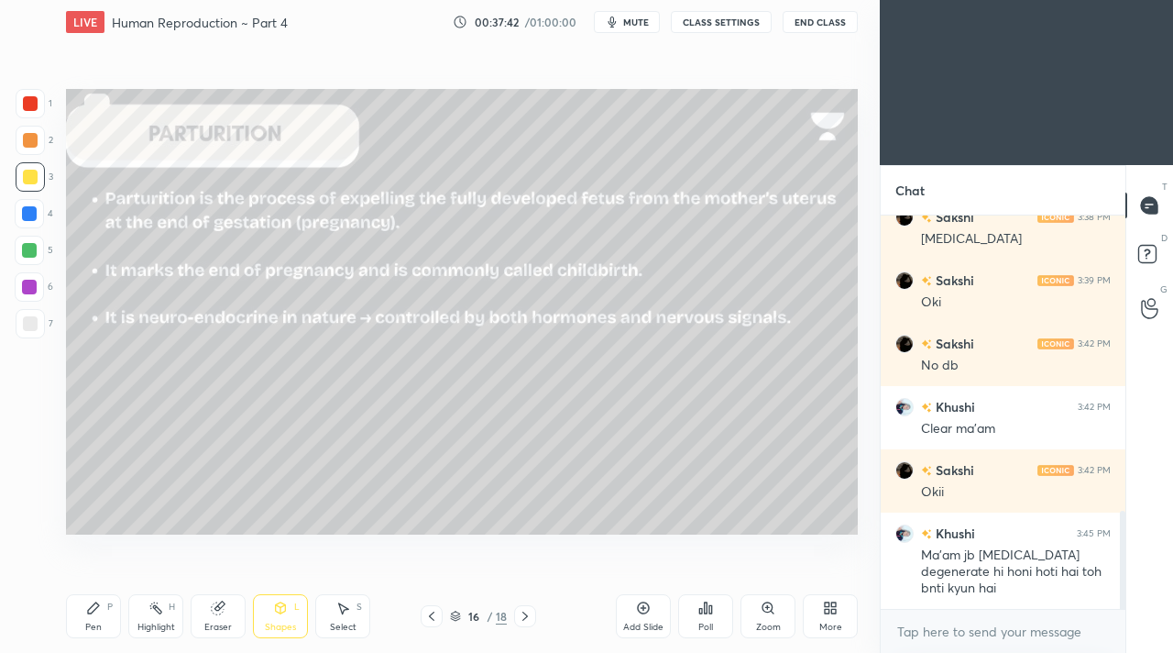
click at [93, 612] on icon at bounding box center [93, 607] width 15 height 15
drag, startPoint x: 521, startPoint y: 616, endPoint x: 496, endPoint y: 589, distance: 36.3
click at [518, 613] on icon at bounding box center [525, 616] width 15 height 15
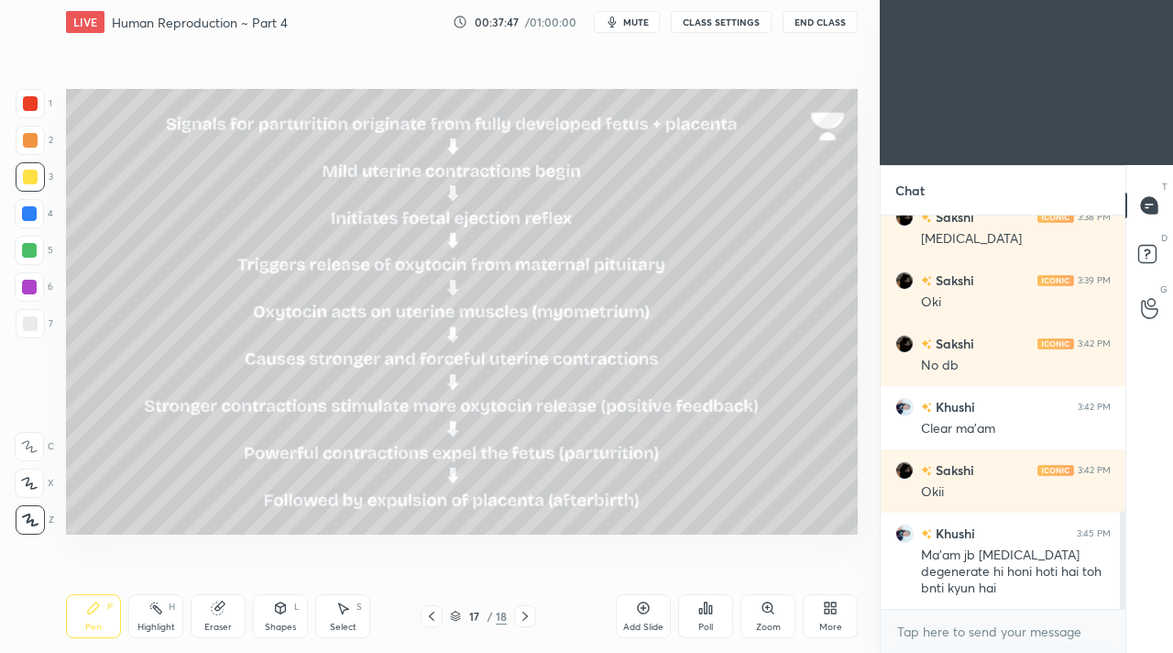
click at [231, 611] on div "Eraser" at bounding box center [218, 616] width 55 height 44
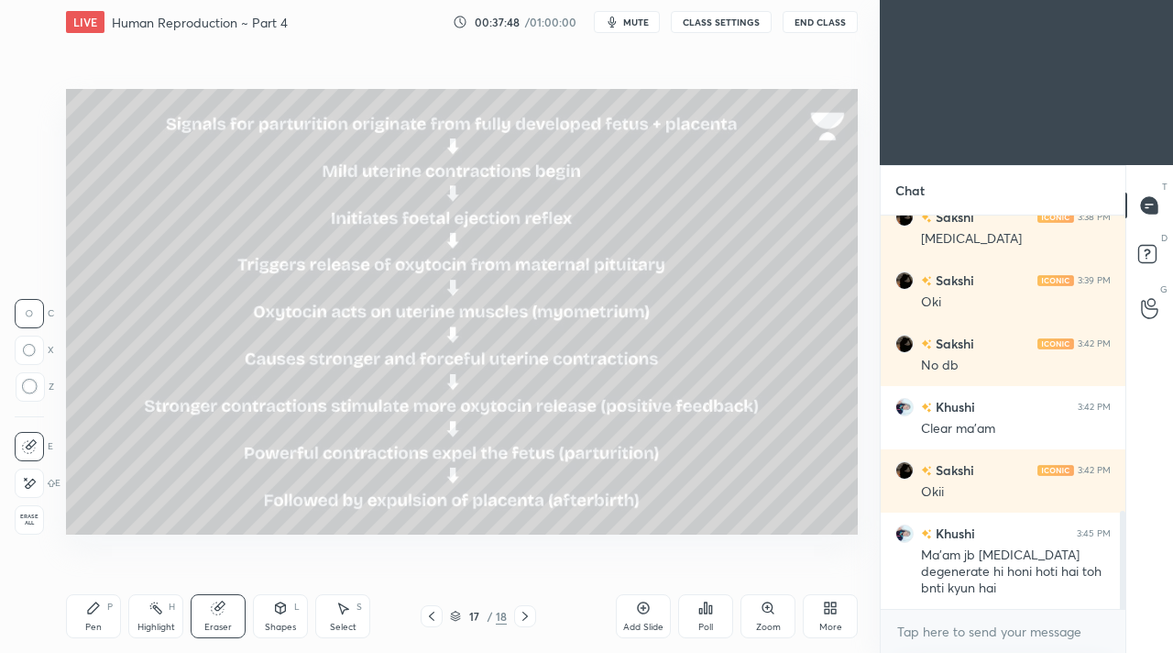
drag, startPoint x: 276, startPoint y: 616, endPoint x: 272, endPoint y: 603, distance: 13.3
click at [275, 615] on div "Shapes L" at bounding box center [280, 616] width 55 height 44
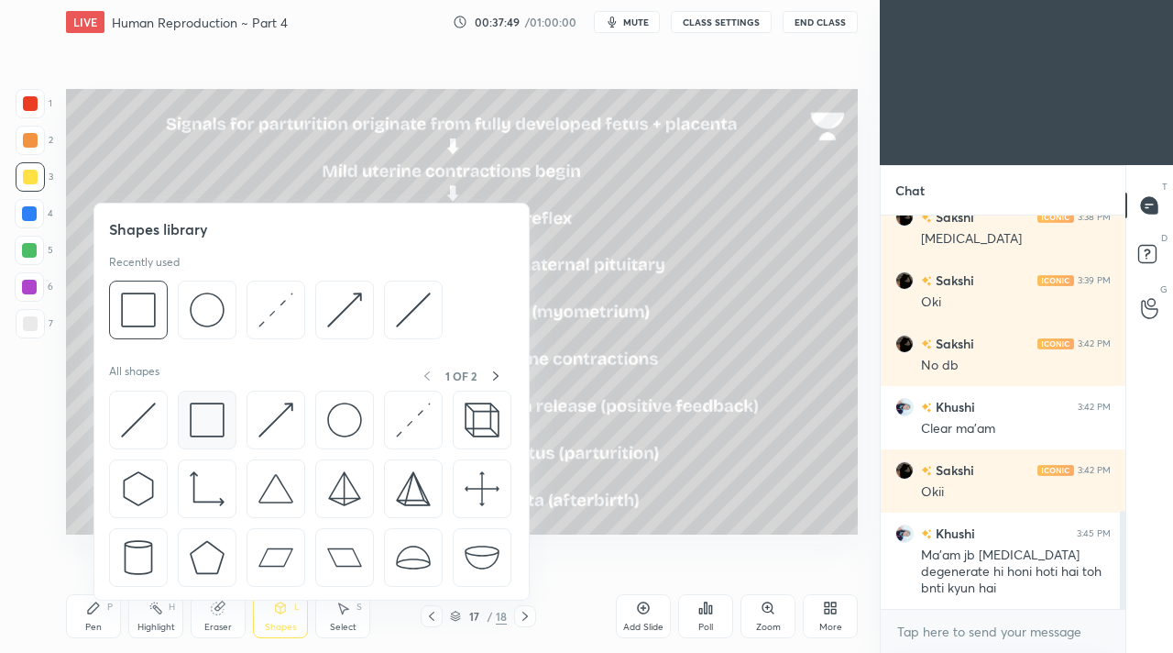
click at [206, 442] on div at bounding box center [207, 419] width 59 height 59
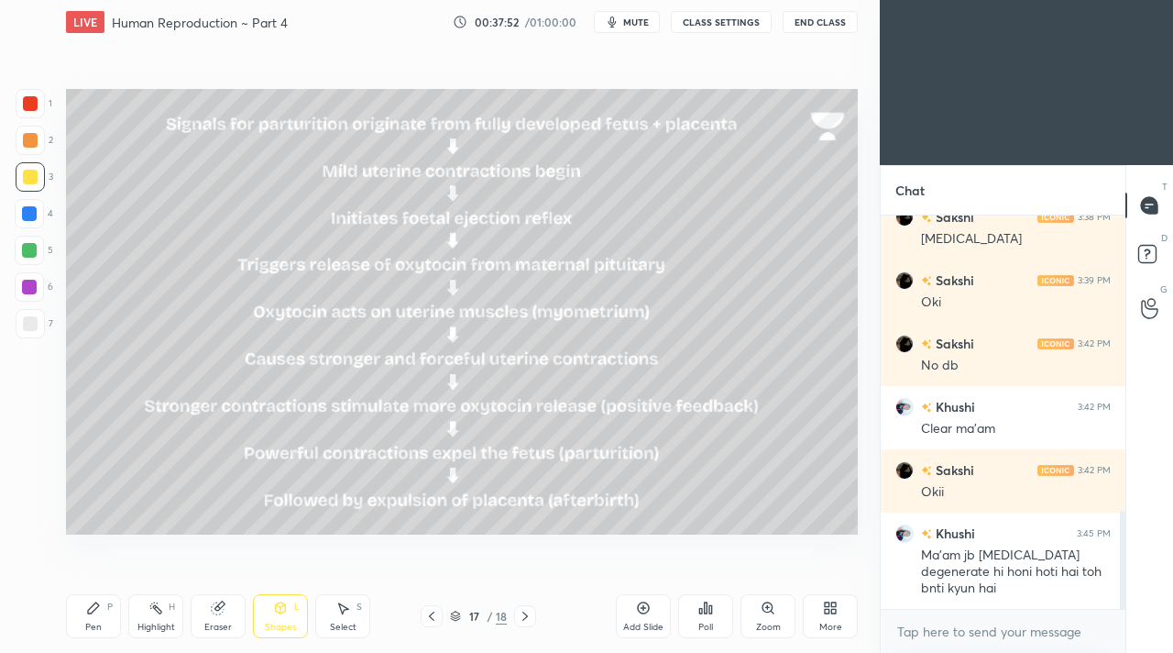
click at [95, 600] on icon at bounding box center [93, 607] width 15 height 15
drag, startPoint x: 269, startPoint y: 626, endPoint x: 258, endPoint y: 605, distance: 23.4
click at [269, 627] on div "Shapes" at bounding box center [280, 626] width 31 height 9
click at [94, 619] on div "Pen P" at bounding box center [93, 616] width 55 height 44
click at [309, 548] on div "Setting up your live class Poll for secs No correct answer Start poll" at bounding box center [462, 311] width 807 height 535
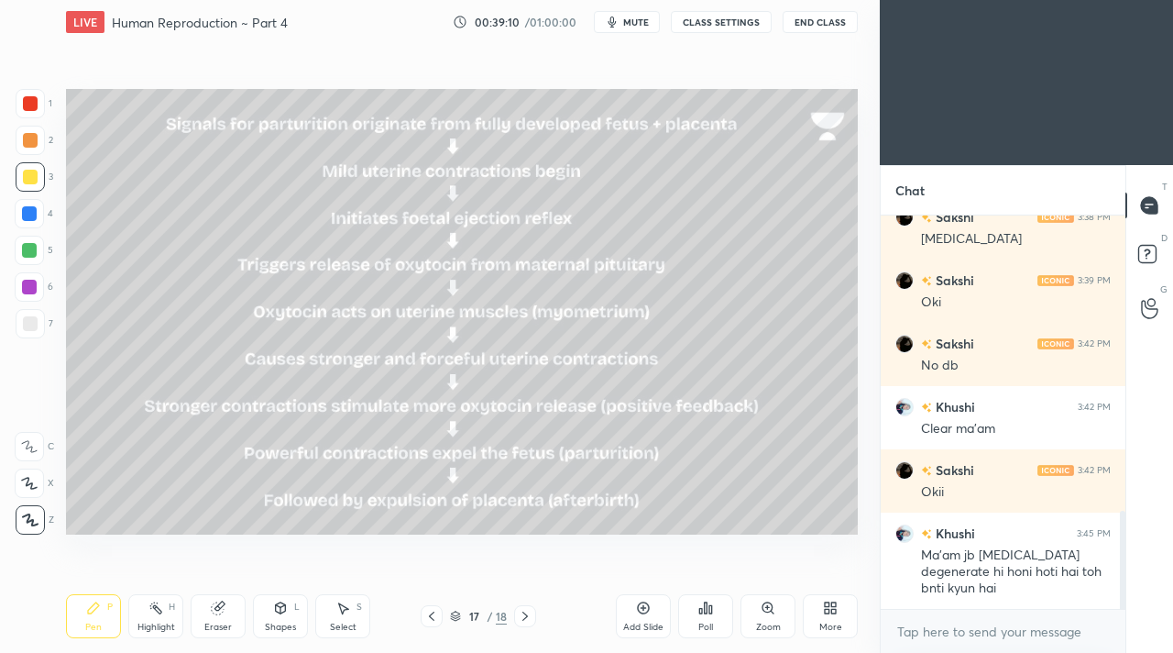
drag, startPoint x: 220, startPoint y: 629, endPoint x: 226, endPoint y: 612, distance: 17.7
click at [223, 626] on div "Eraser" at bounding box center [217, 626] width 27 height 9
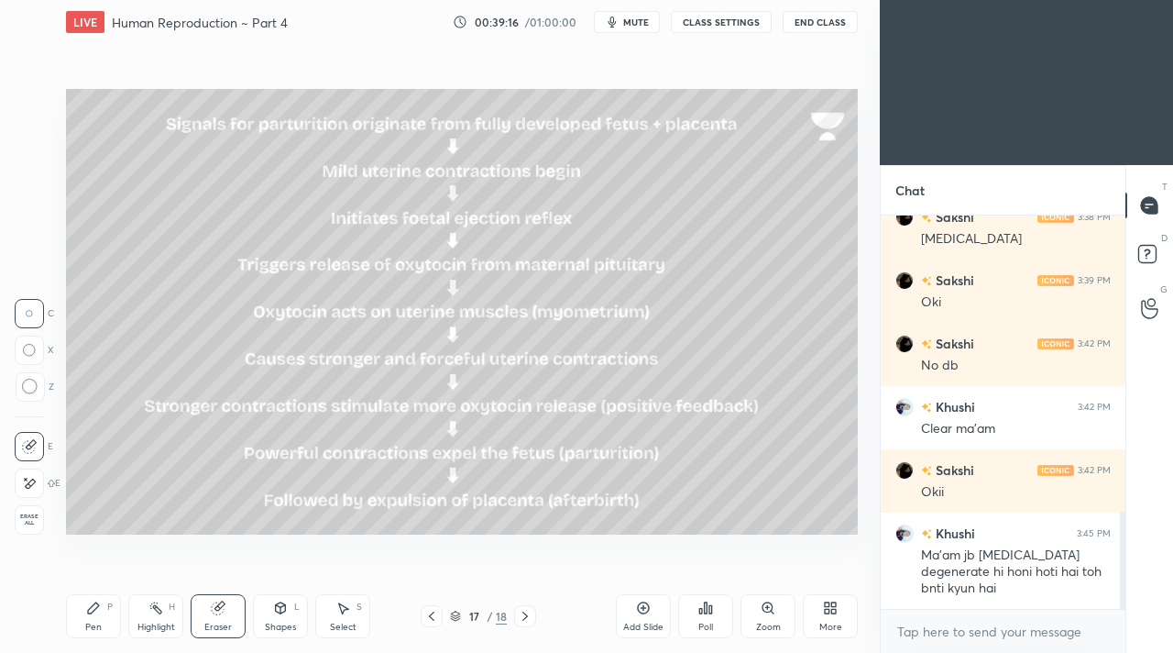
click at [102, 612] on div "Pen P" at bounding box center [93, 616] width 55 height 44
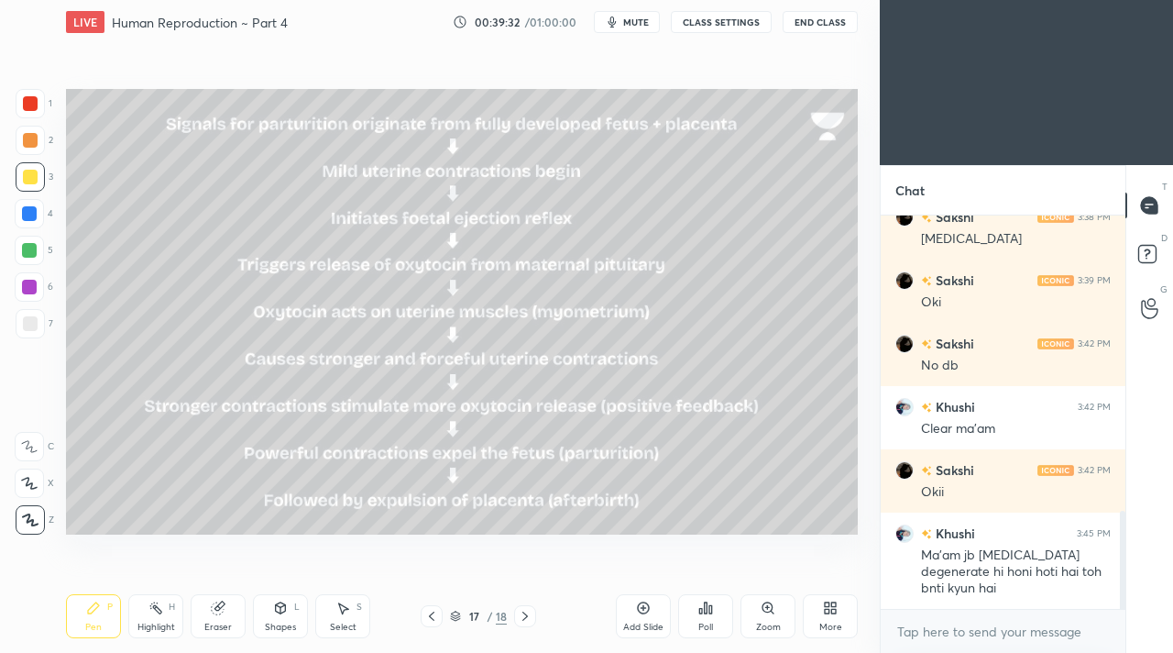
click at [287, 620] on div "Shapes L" at bounding box center [280, 616] width 55 height 44
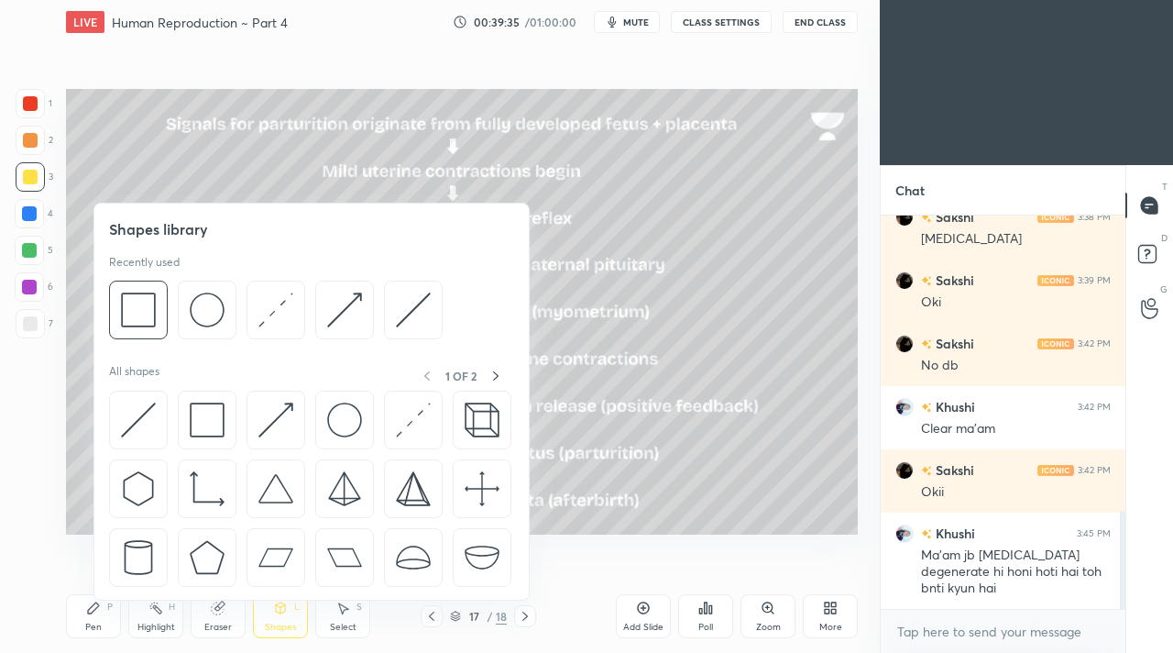
drag, startPoint x: 100, startPoint y: 617, endPoint x: 106, endPoint y: 609, distance: 10.5
click at [102, 615] on div "Pen P" at bounding box center [93, 616] width 55 height 44
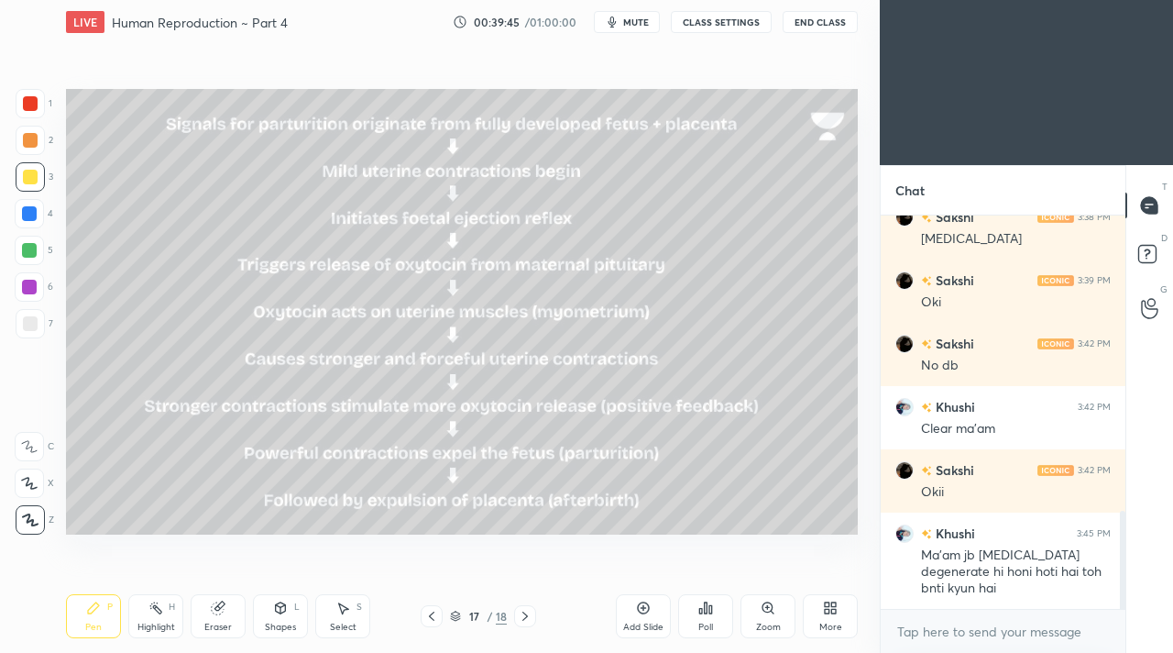
click at [284, 622] on div "Shapes" at bounding box center [280, 626] width 31 height 9
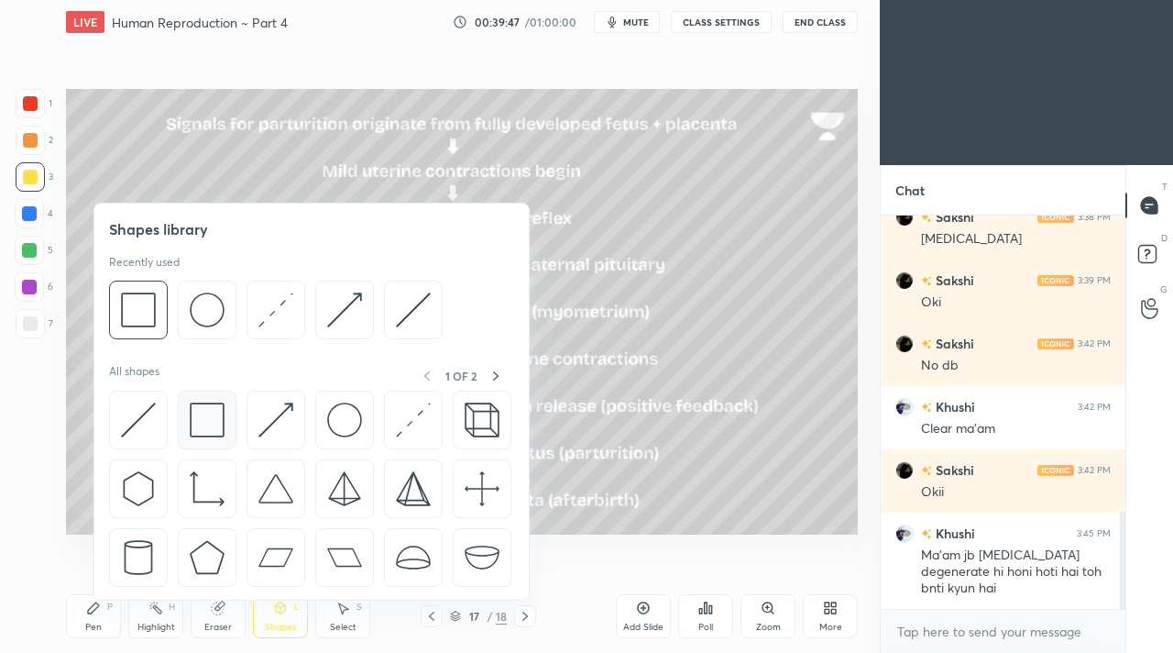
click at [213, 426] on img at bounding box center [207, 419] width 35 height 35
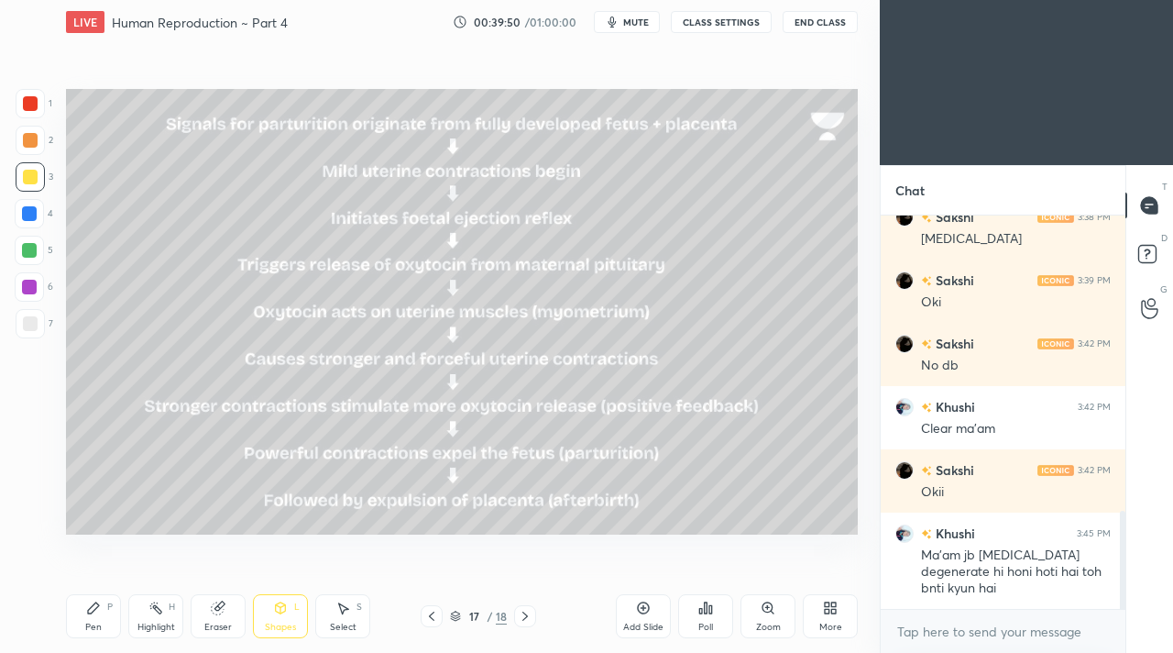
click at [107, 619] on div "Pen P" at bounding box center [93, 616] width 55 height 44
drag, startPoint x: 200, startPoint y: 608, endPoint x: 201, endPoint y: 589, distance: 18.4
click at [203, 608] on div "Eraser" at bounding box center [218, 616] width 55 height 44
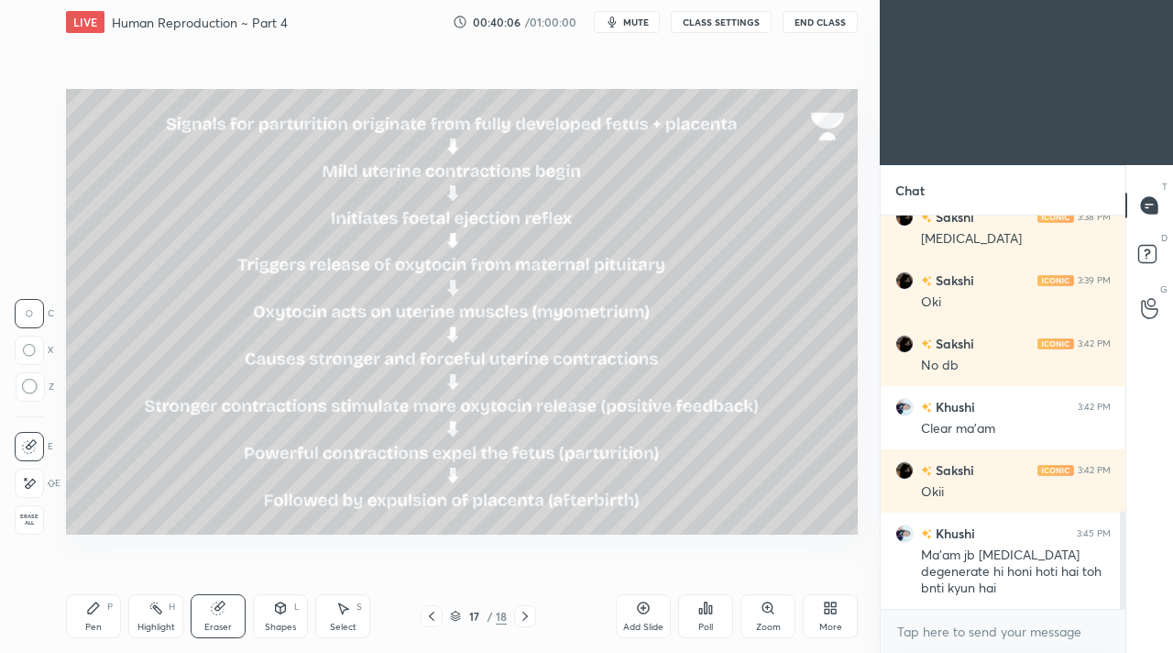
drag, startPoint x: 94, startPoint y: 624, endPoint x: 102, endPoint y: 616, distance: 11.0
click at [96, 623] on div "Pen" at bounding box center [93, 626] width 16 height 9
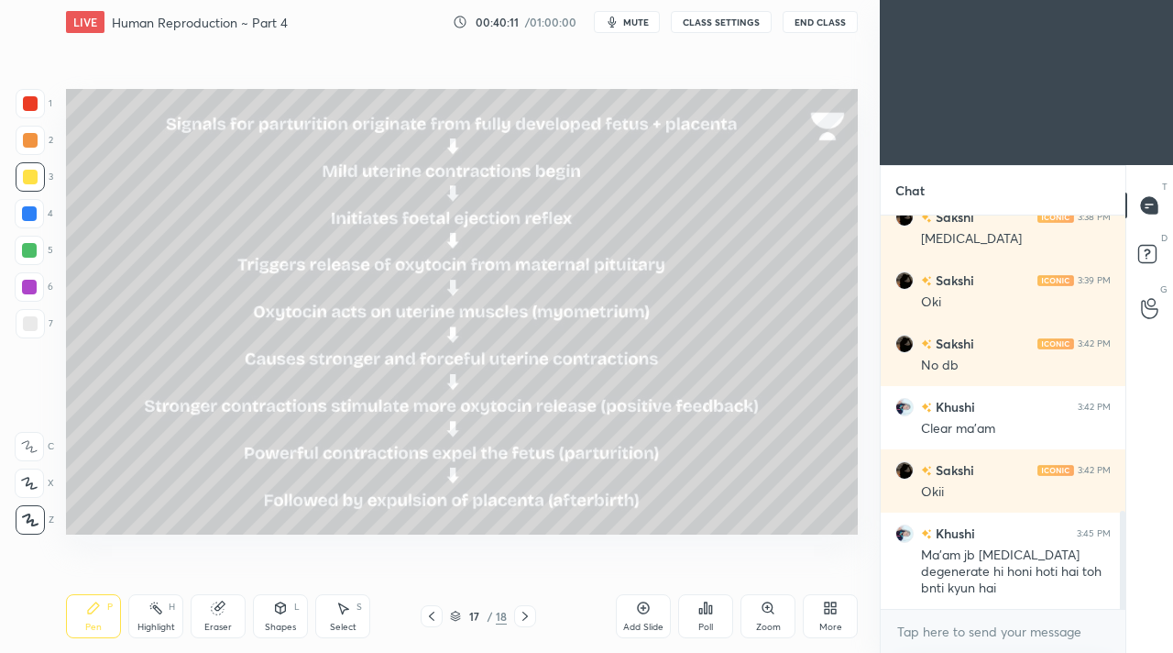
drag, startPoint x: 219, startPoint y: 612, endPoint x: 203, endPoint y: 614, distance: 15.7
click at [217, 612] on icon at bounding box center [218, 608] width 12 height 12
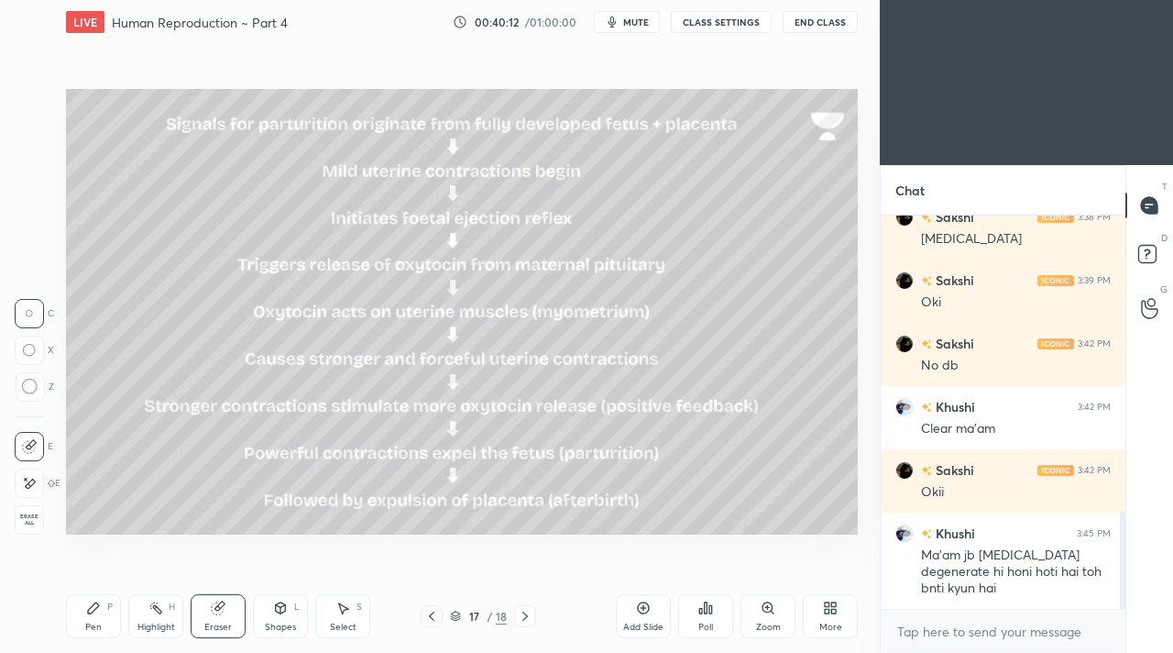
drag, startPoint x: 165, startPoint y: 609, endPoint x: 194, endPoint y: 594, distance: 32.8
click at [170, 607] on div "Highlight H" at bounding box center [155, 616] width 55 height 44
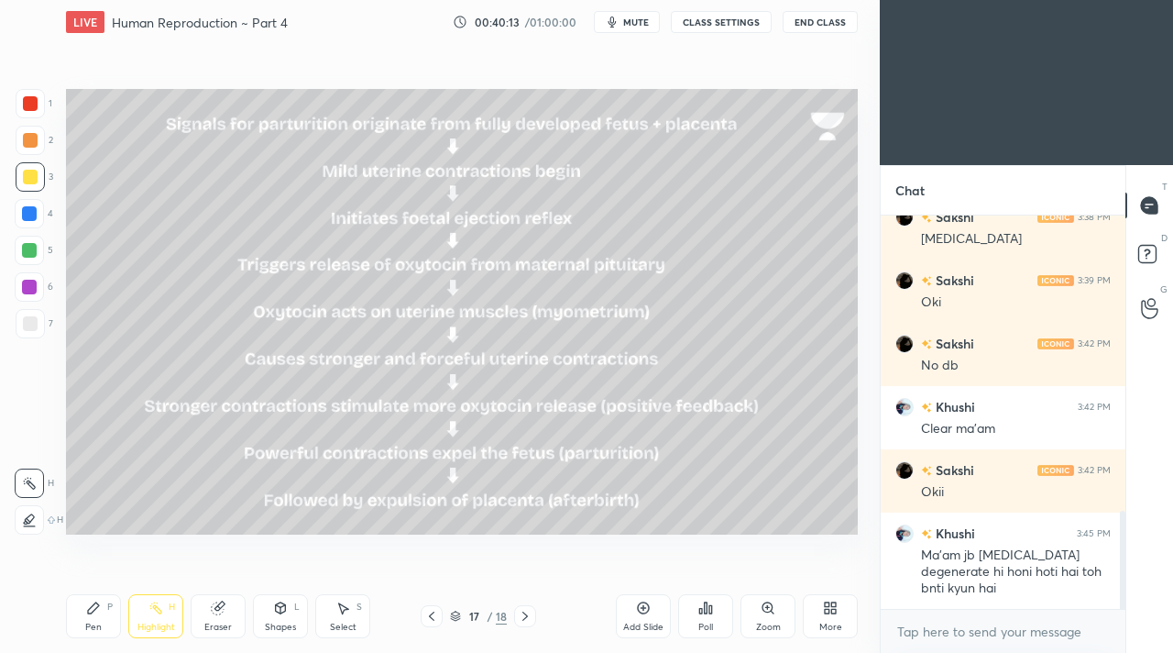
click at [265, 615] on div "Shapes L" at bounding box center [280, 616] width 55 height 44
drag, startPoint x: 38, startPoint y: 394, endPoint x: 48, endPoint y: 386, distance: 13.0
click at [39, 393] on div "1 2 3 4 5 6 7 C X Z C X Z E E Erase all H H" at bounding box center [29, 311] width 59 height 445
drag, startPoint x: 96, startPoint y: 617, endPoint x: 109, endPoint y: 603, distance: 18.8
click at [98, 616] on div "Pen P" at bounding box center [93, 616] width 55 height 44
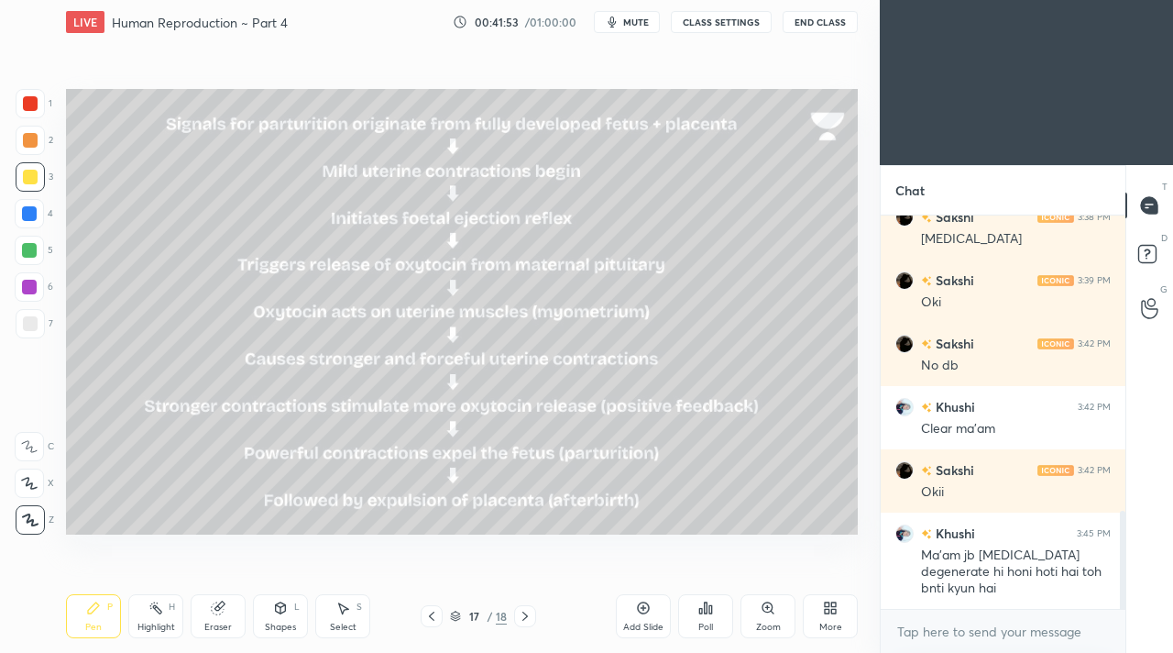
drag, startPoint x: 525, startPoint y: 621, endPoint x: 523, endPoint y: 609, distance: 13.0
click at [526, 620] on icon at bounding box center [525, 616] width 15 height 15
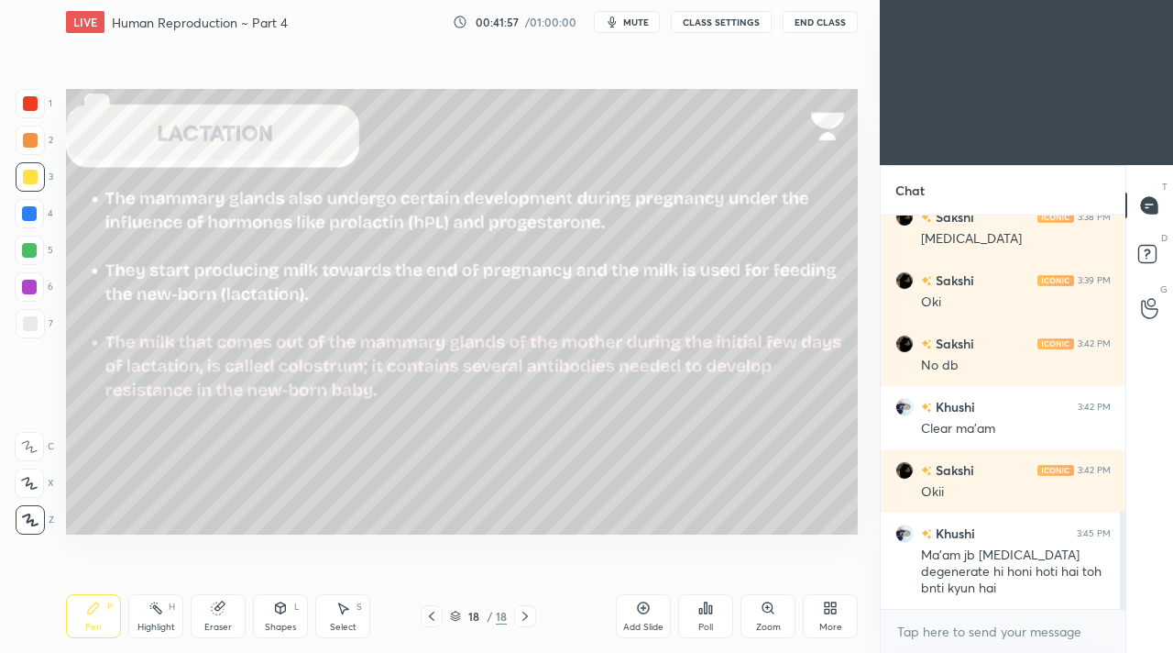
click at [151, 626] on div "Highlight" at bounding box center [156, 626] width 38 height 9
click at [258, 635] on div "Shapes L" at bounding box center [280, 616] width 55 height 44
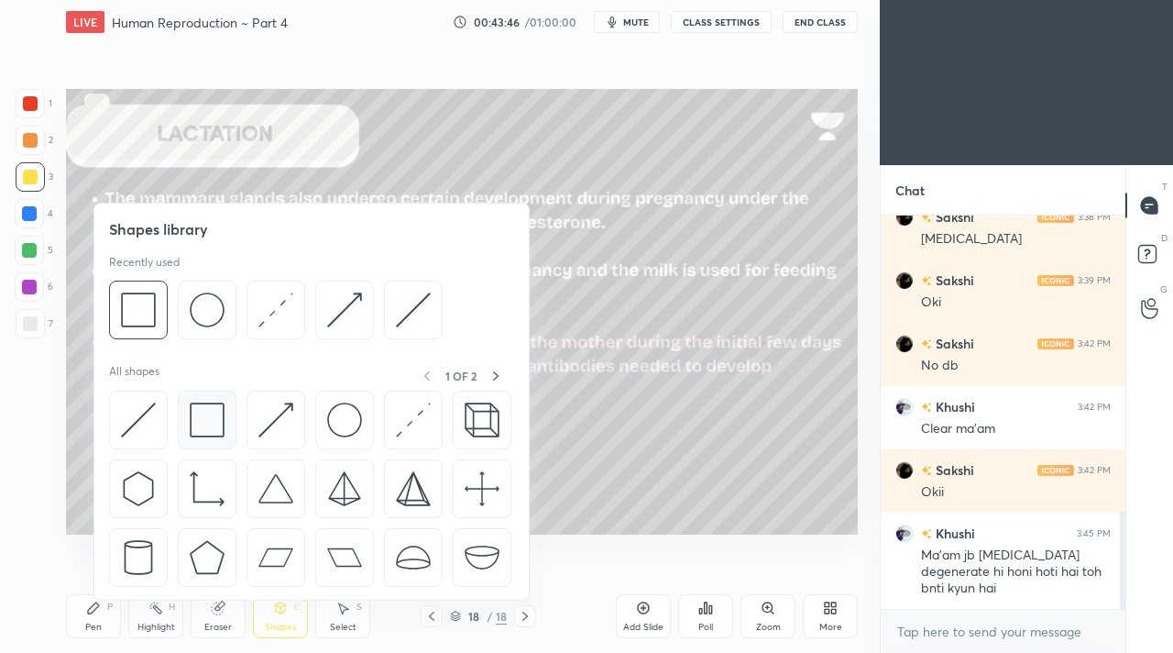
click at [206, 437] on div at bounding box center [207, 419] width 59 height 59
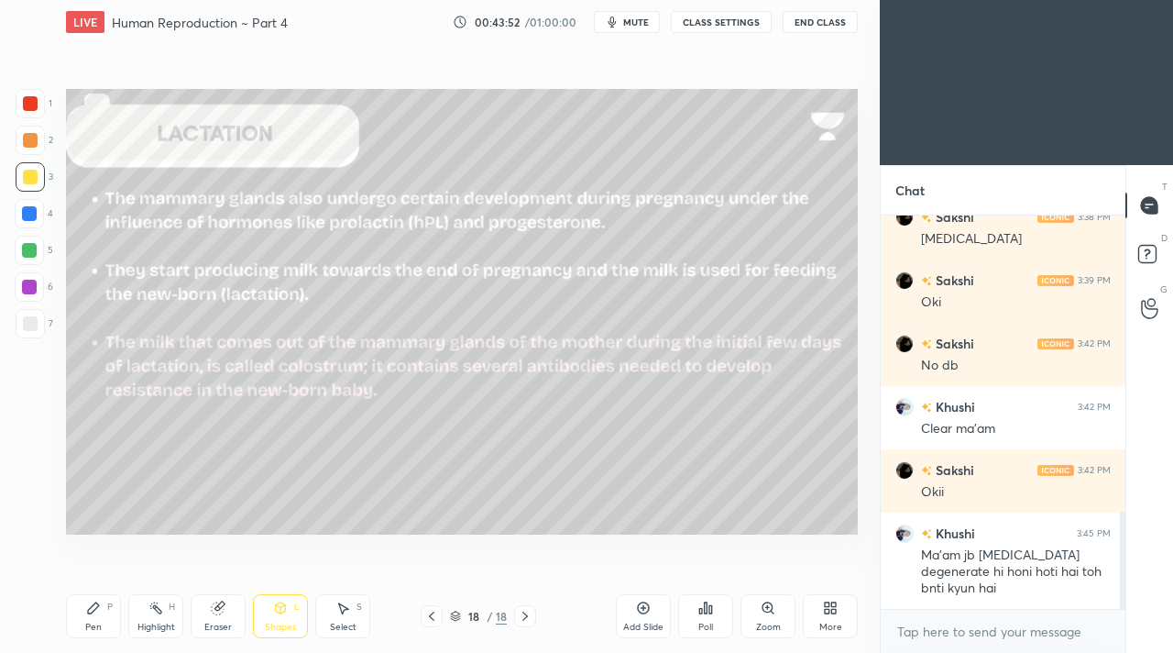
click at [95, 613] on icon at bounding box center [93, 607] width 15 height 15
click at [634, 20] on span "mute" at bounding box center [636, 22] width 26 height 13
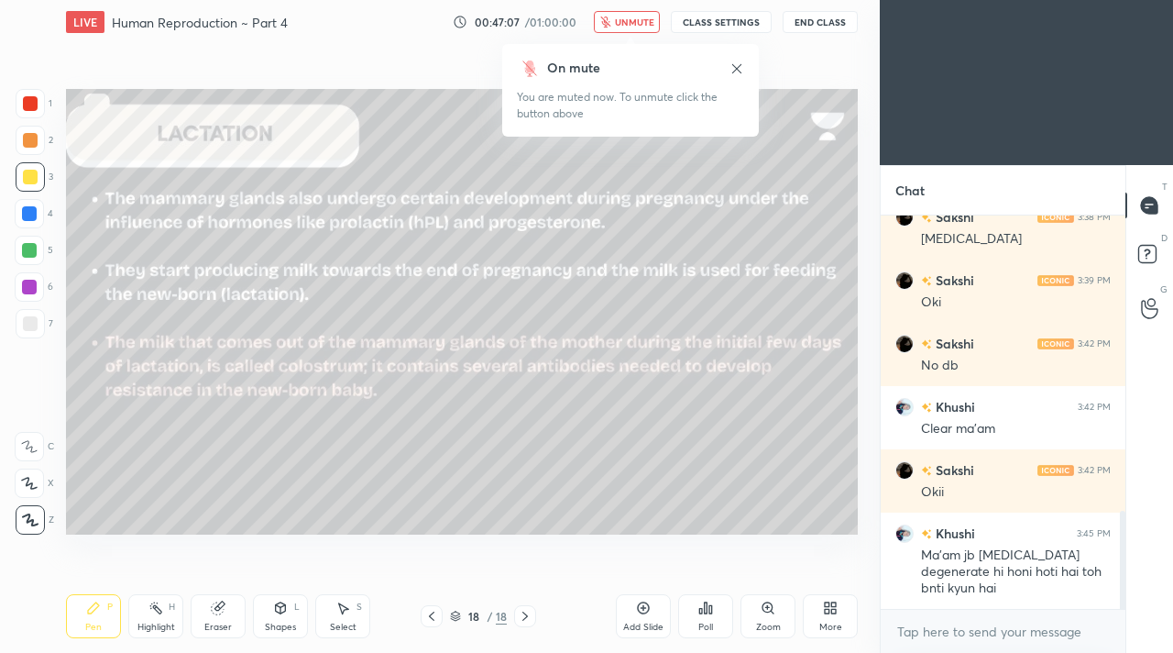
click at [738, 75] on div "On mute" at bounding box center [630, 68] width 227 height 19
click at [741, 70] on icon at bounding box center [737, 68] width 15 height 15
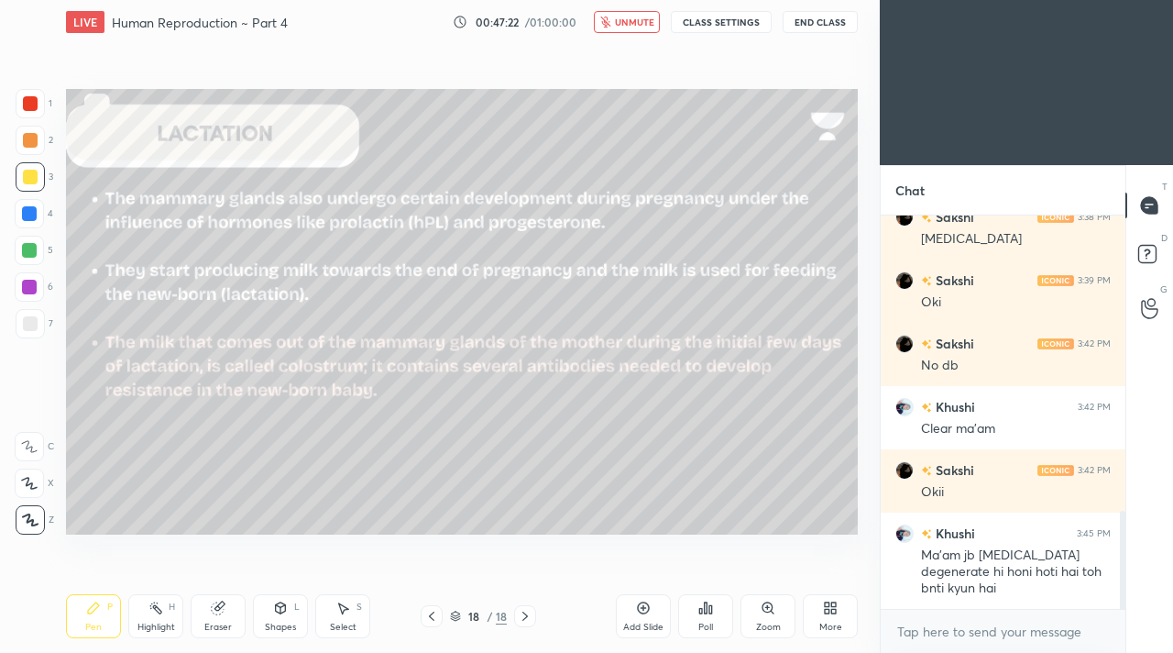
click at [619, 23] on span "unmute" at bounding box center [634, 22] width 39 height 13
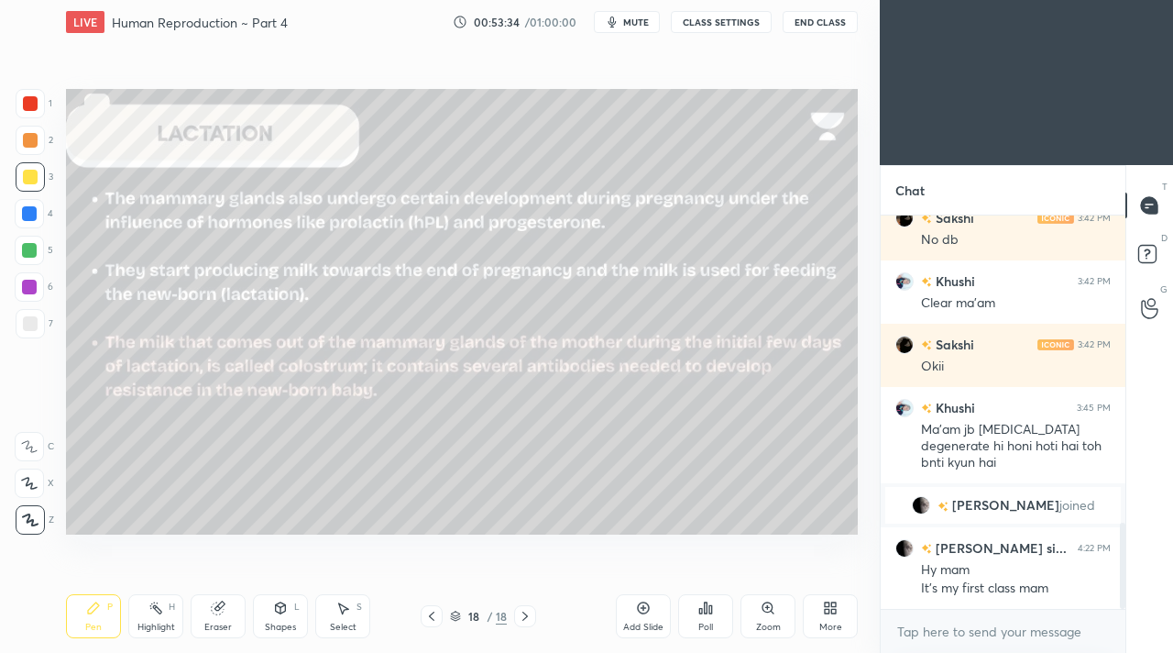
scroll to position [1405, 0]
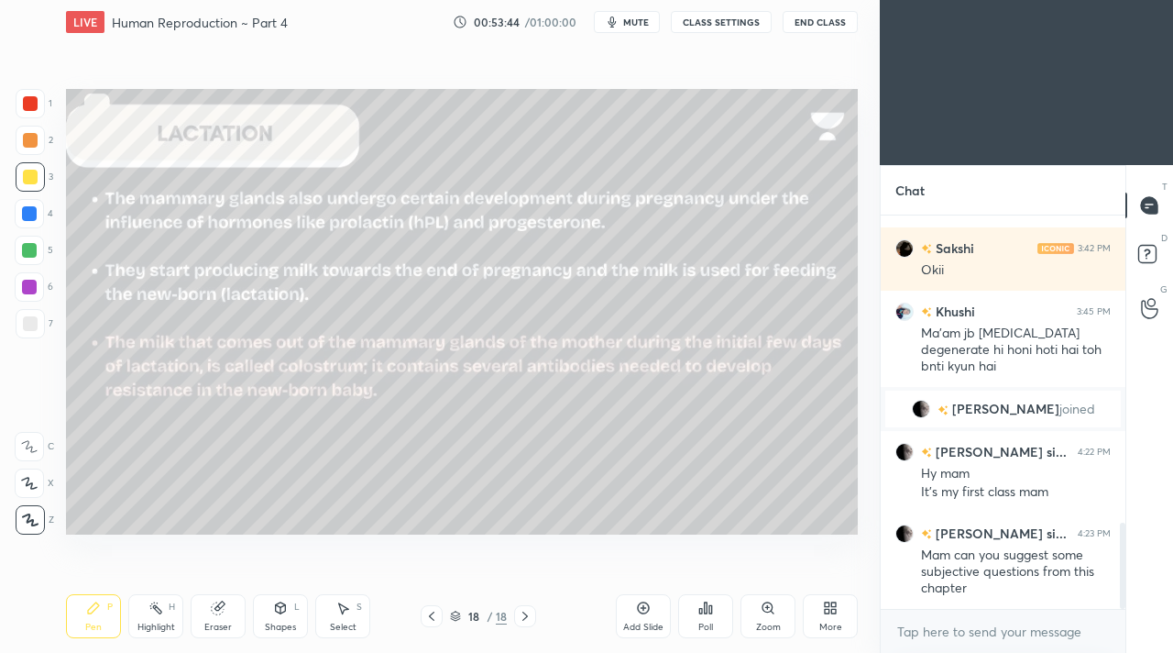
click at [527, 612] on icon at bounding box center [525, 616] width 15 height 15
click at [621, 615] on div "Add Slide" at bounding box center [643, 616] width 55 height 44
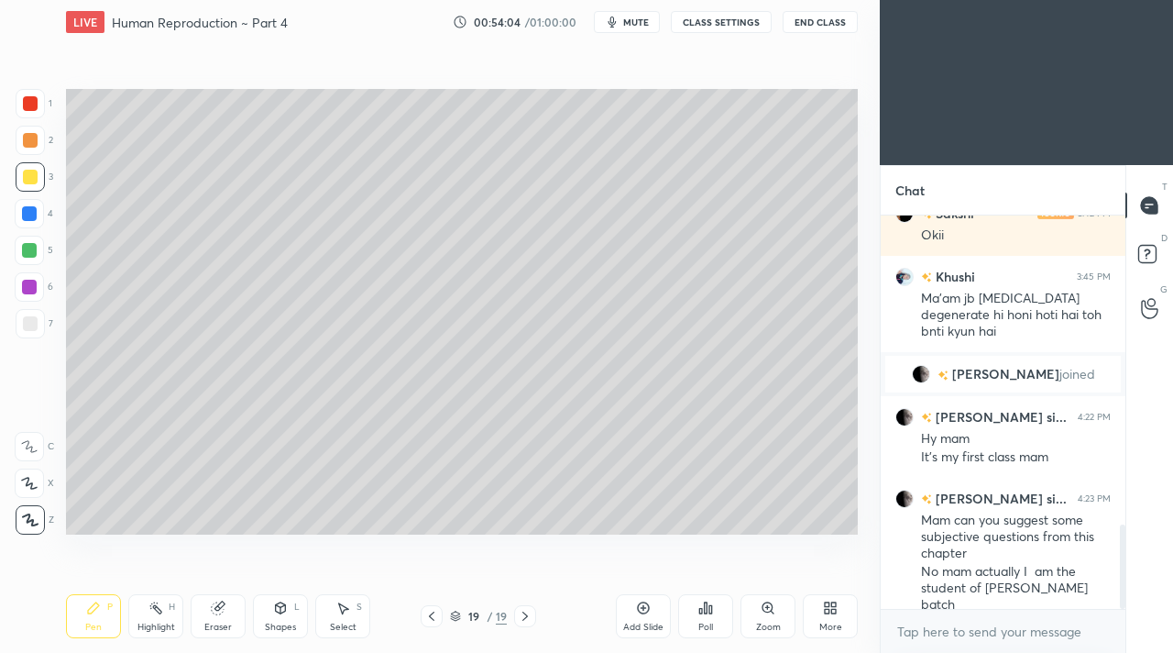
scroll to position [1503, 0]
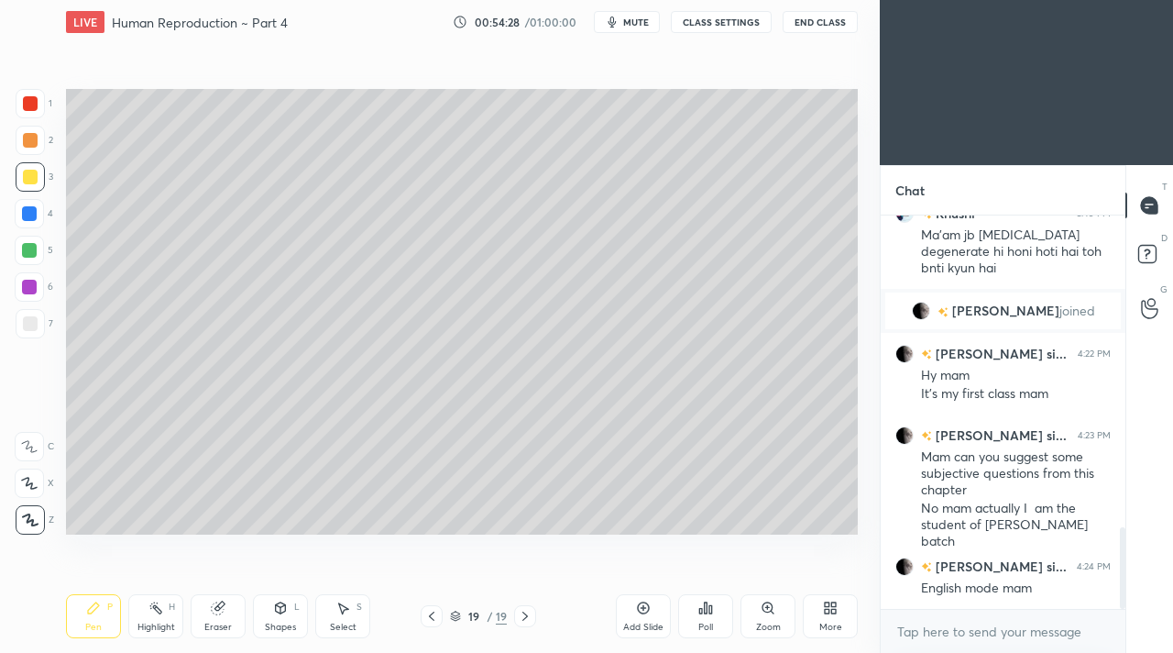
click at [287, 624] on div "Shapes" at bounding box center [280, 626] width 31 height 9
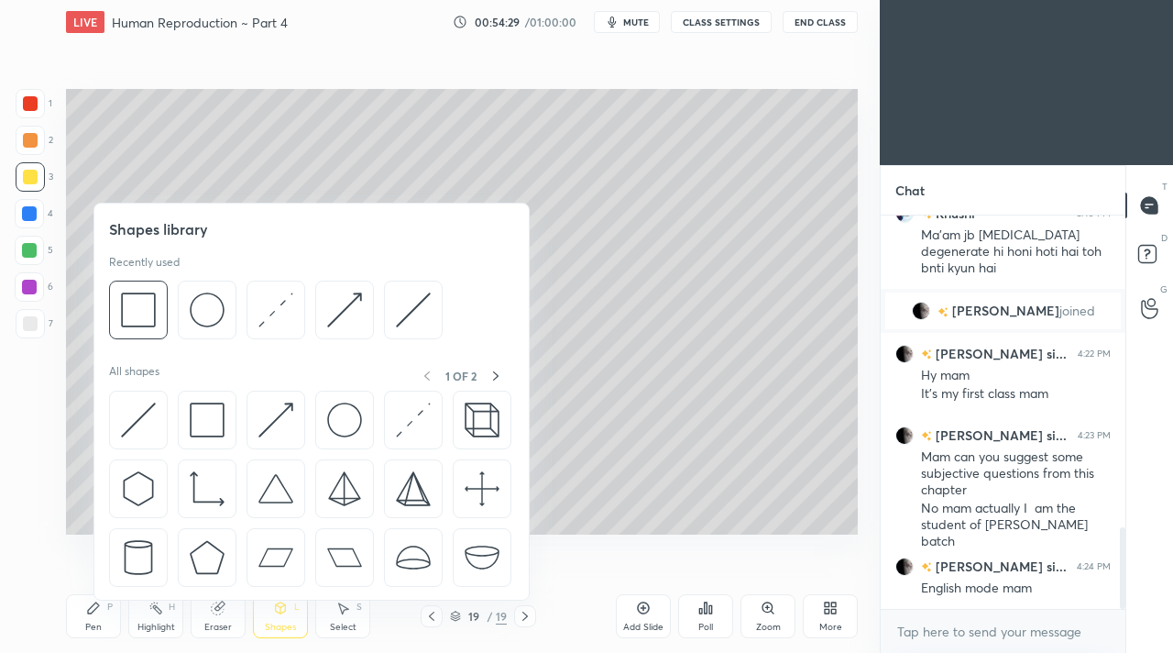
click at [30, 258] on div at bounding box center [29, 250] width 29 height 29
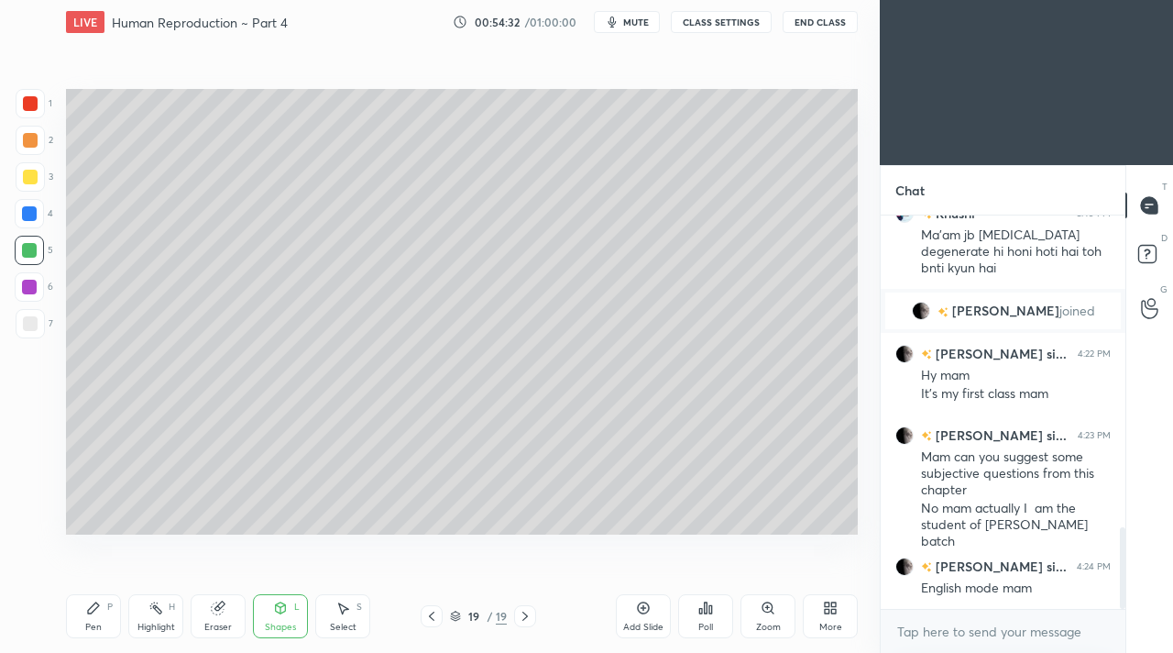
click at [109, 613] on div "Pen P" at bounding box center [93, 616] width 55 height 44
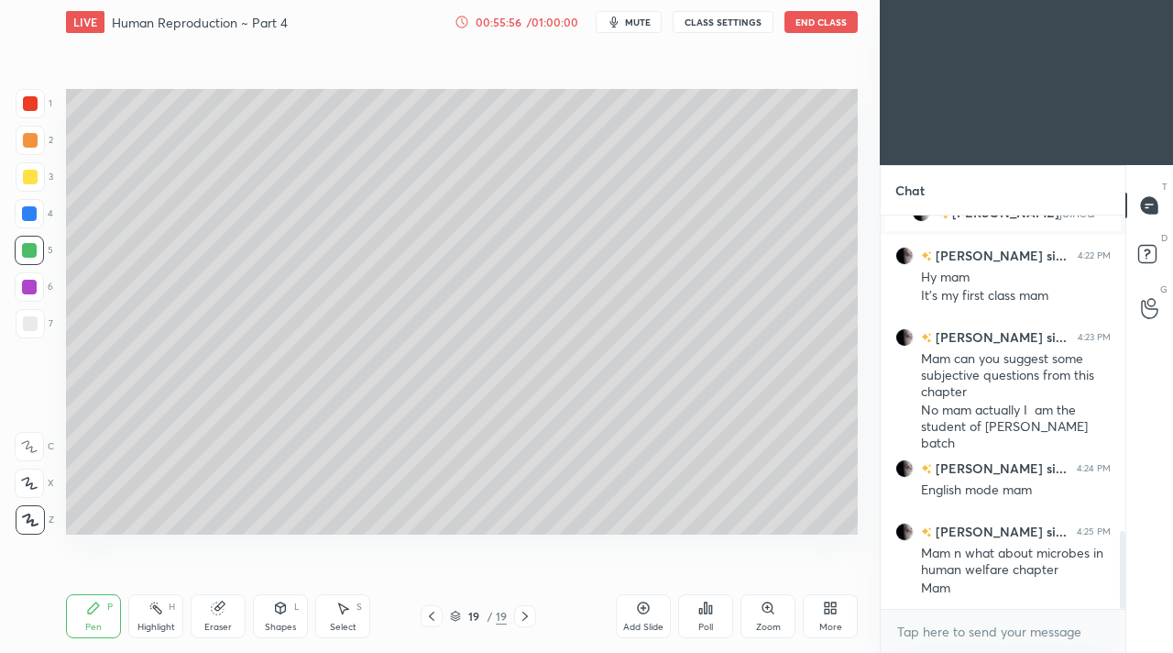
click at [467, 20] on icon at bounding box center [462, 22] width 15 height 15
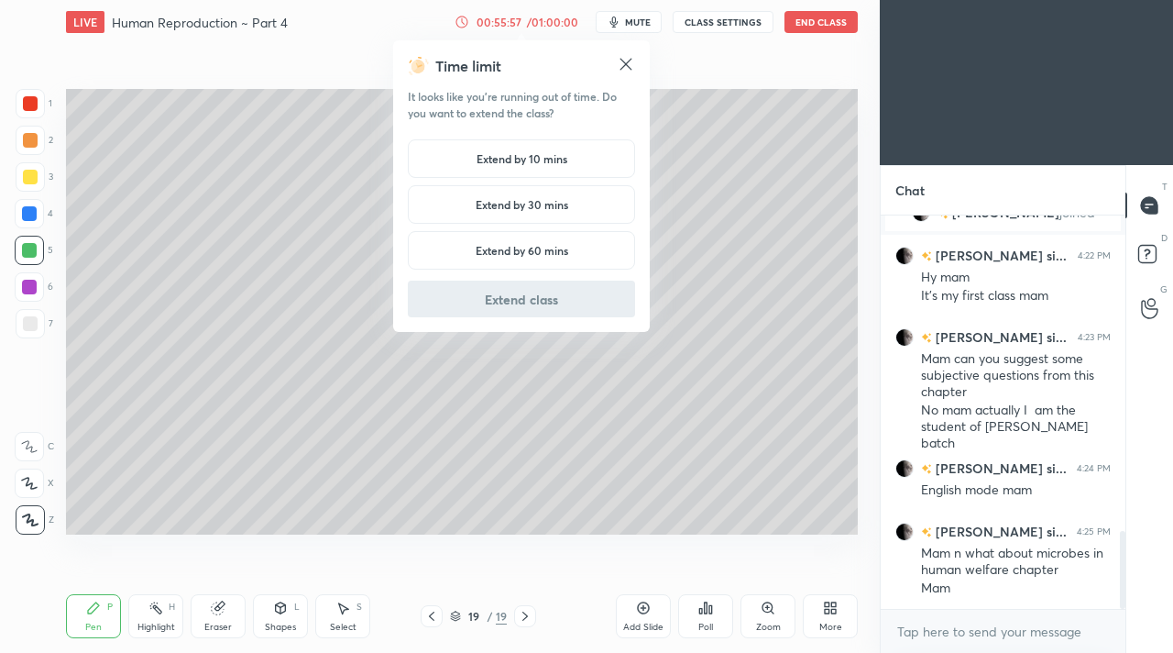
click at [489, 154] on h5 "Extend by 10 mins" at bounding box center [522, 158] width 91 height 16
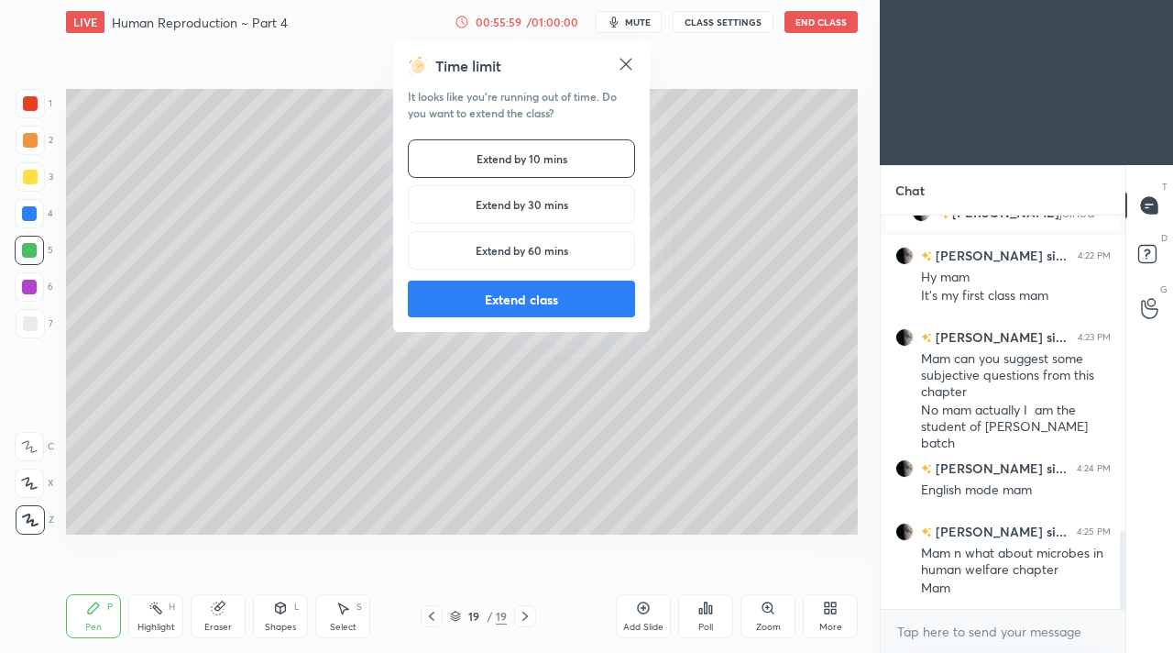
click at [621, 63] on icon at bounding box center [626, 64] width 18 height 18
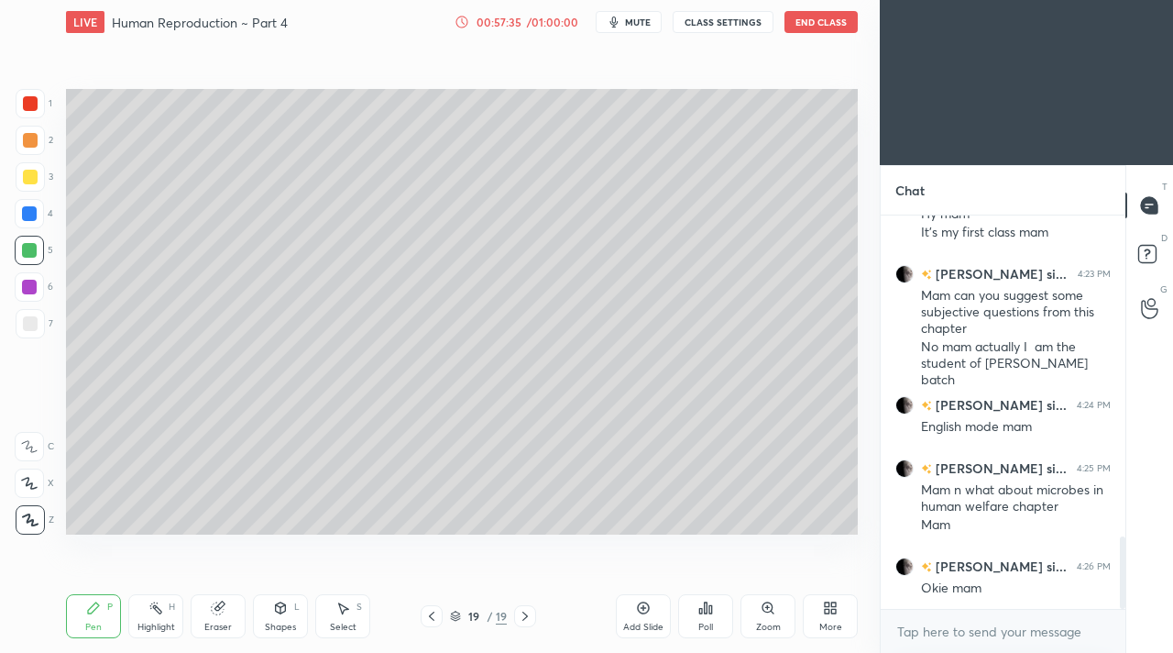
scroll to position [1744, 0]
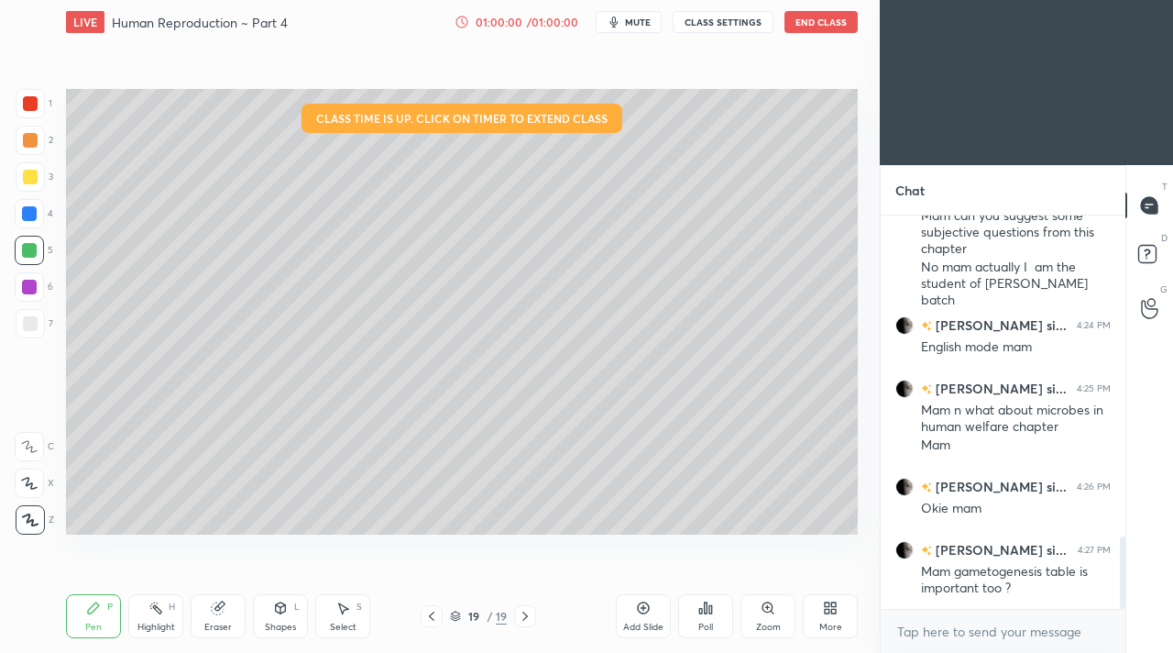
click at [804, 27] on button "End Class" at bounding box center [821, 22] width 73 height 22
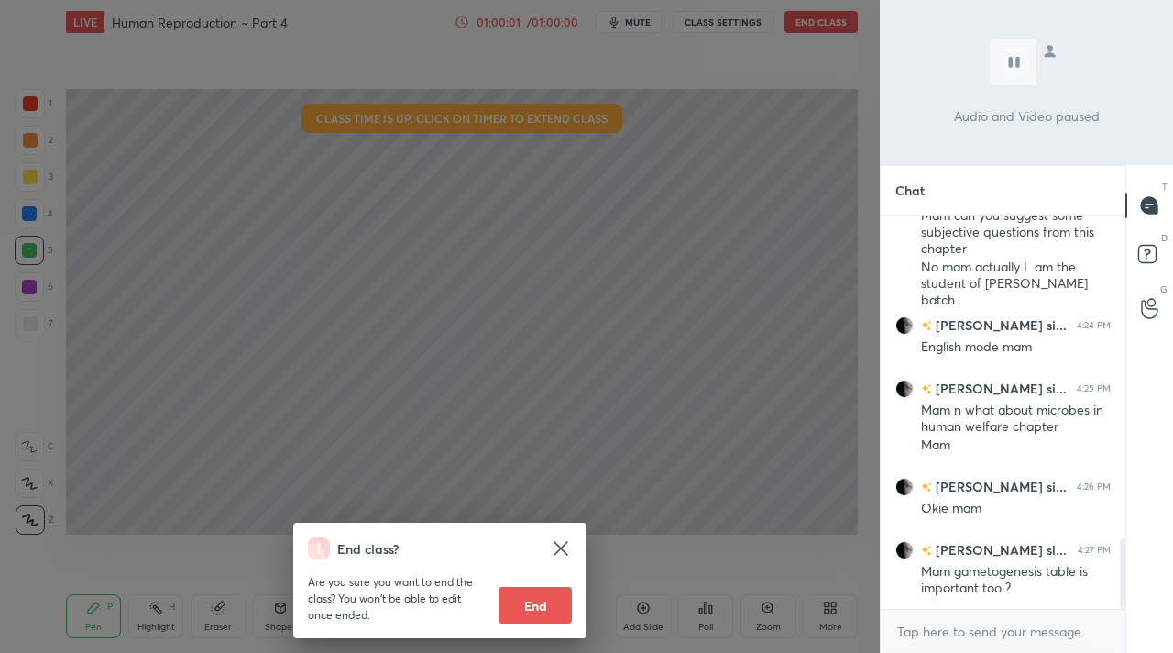
scroll to position [1788, 0]
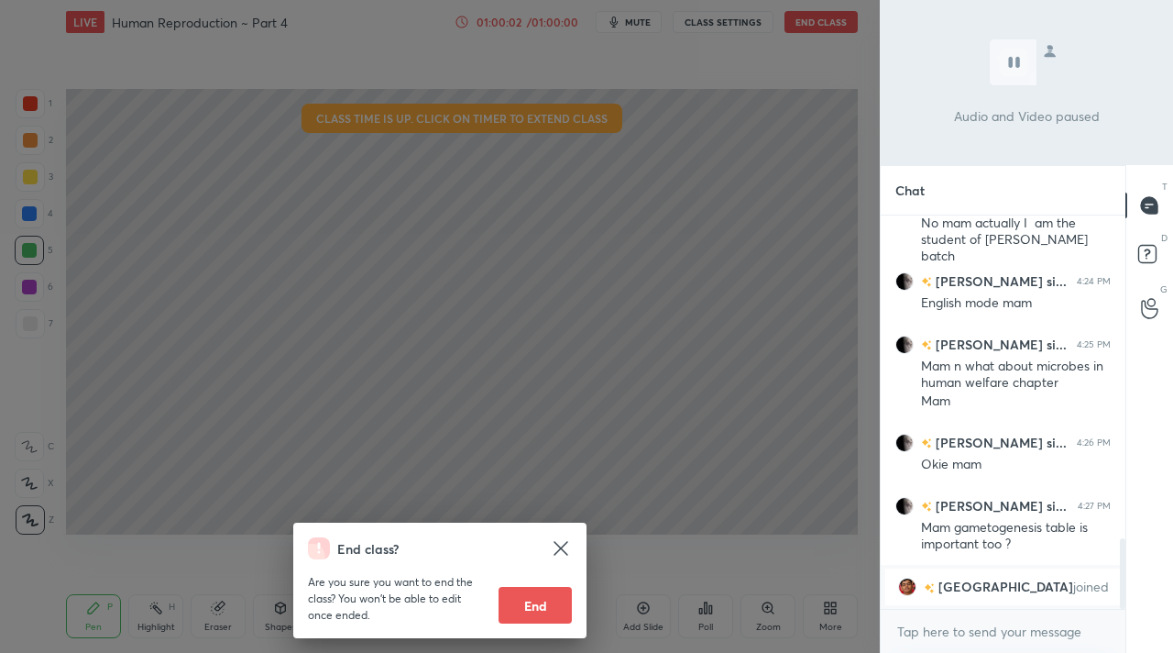
click at [538, 611] on button "End" at bounding box center [535, 605] width 73 height 37
type textarea "x"
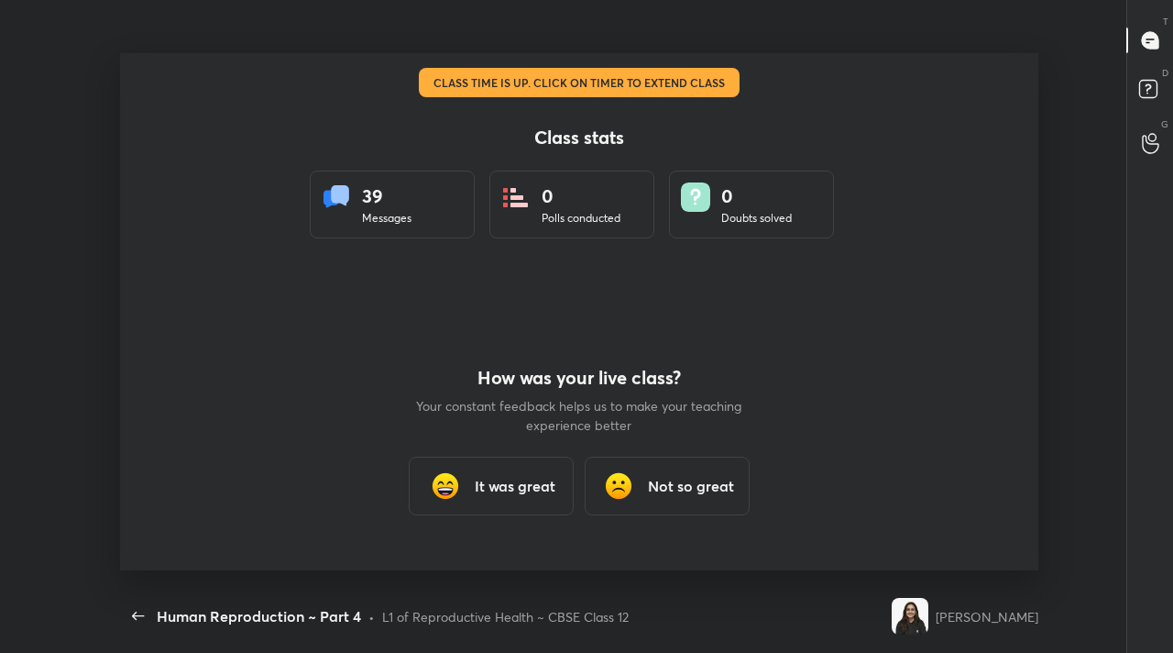
scroll to position [0, 0]
